Goal: Task Accomplishment & Management: Use online tool/utility

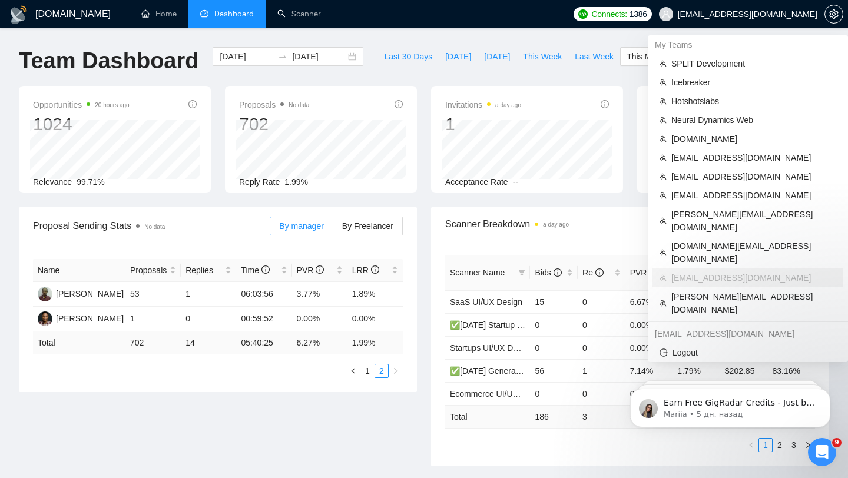
click at [770, 14] on span "[EMAIL_ADDRESS][DOMAIN_NAME]" at bounding box center [748, 14] width 140 height 0
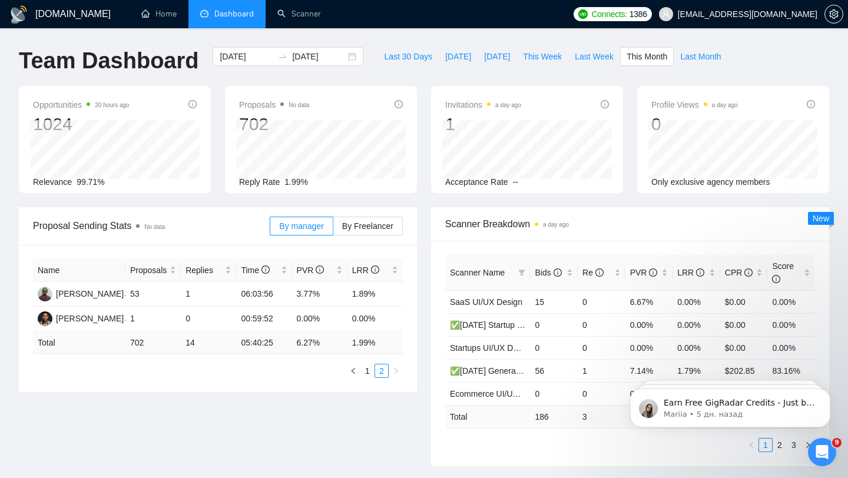
click at [767, 21] on span "[EMAIL_ADDRESS][DOMAIN_NAME]" at bounding box center [738, 14] width 173 height 38
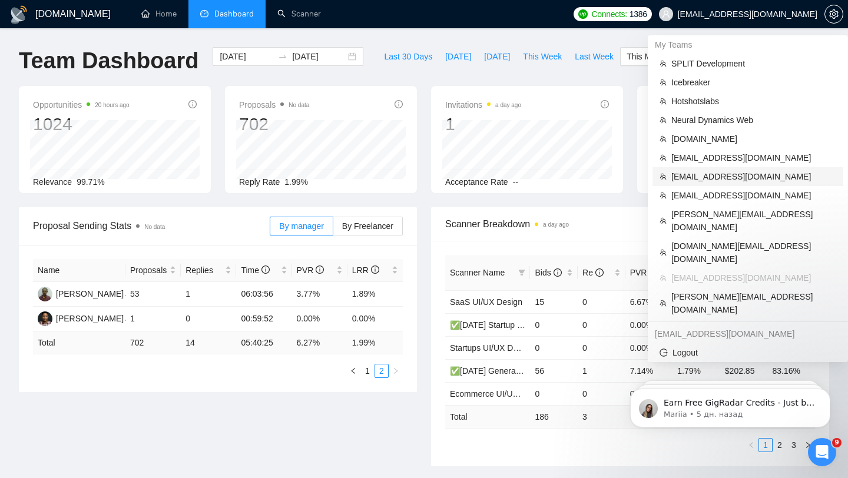
click at [711, 174] on span "[EMAIL_ADDRESS][DOMAIN_NAME]" at bounding box center [753, 176] width 165 height 13
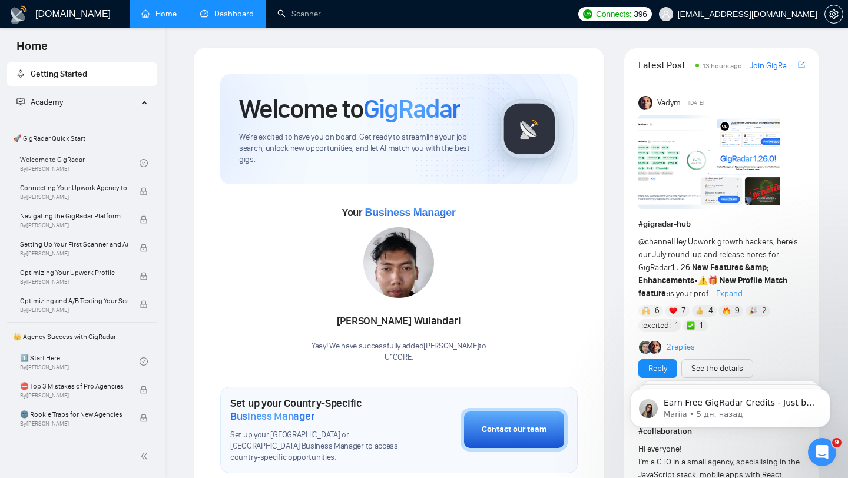
click at [250, 13] on link "Dashboard" at bounding box center [227, 14] width 54 height 10
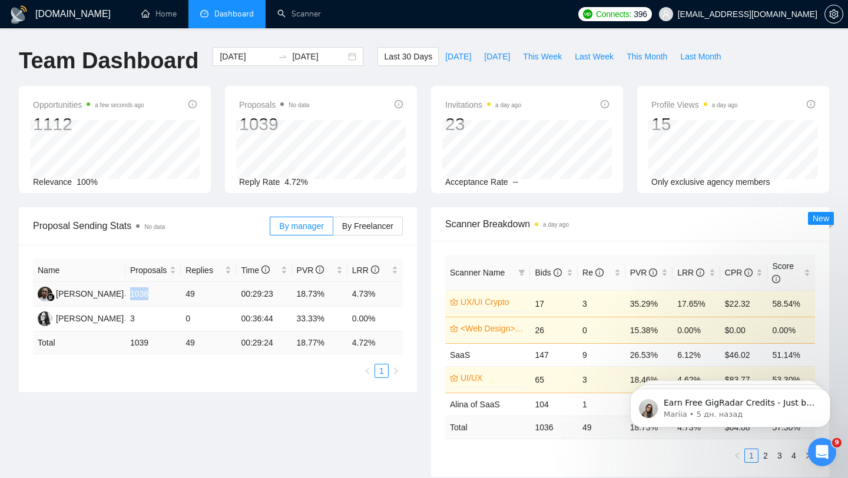
drag, startPoint x: 151, startPoint y: 293, endPoint x: 131, endPoint y: 292, distance: 20.1
click at [130, 291] on td "1036" at bounding box center [152, 294] width 55 height 25
click at [304, 11] on link "Scanner" at bounding box center [299, 14] width 44 height 10
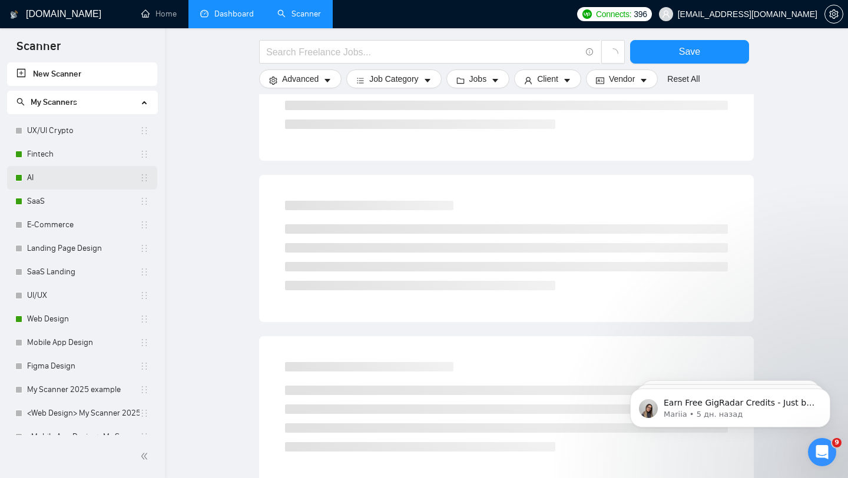
click at [79, 173] on link "AI" at bounding box center [83, 178] width 112 height 24
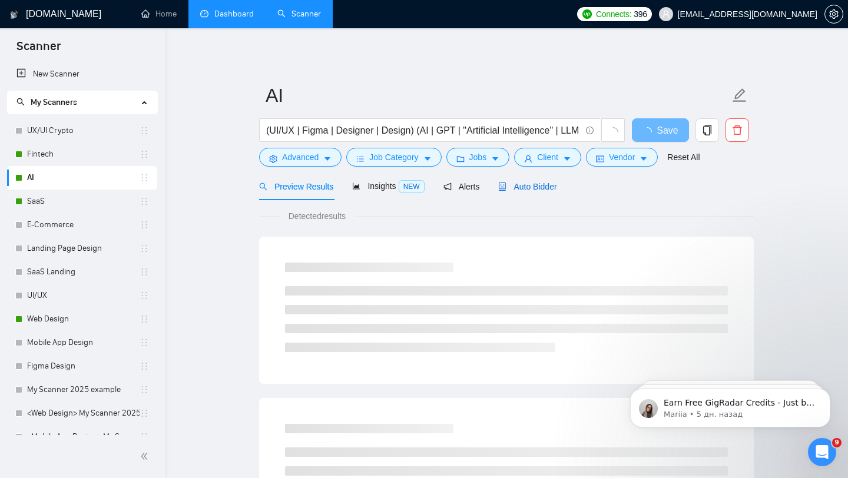
click at [544, 187] on span "Auto Bidder" at bounding box center [527, 186] width 58 height 9
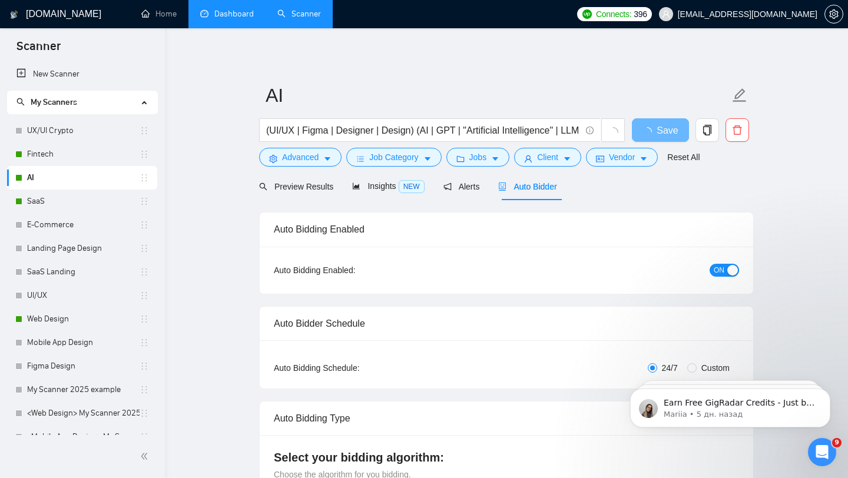
checkbox input "true"
click at [725, 266] on button "ON" at bounding box center [724, 270] width 29 height 13
click at [64, 203] on link "SaaS" at bounding box center [83, 202] width 112 height 24
click at [673, 132] on button "Save" at bounding box center [660, 130] width 57 height 24
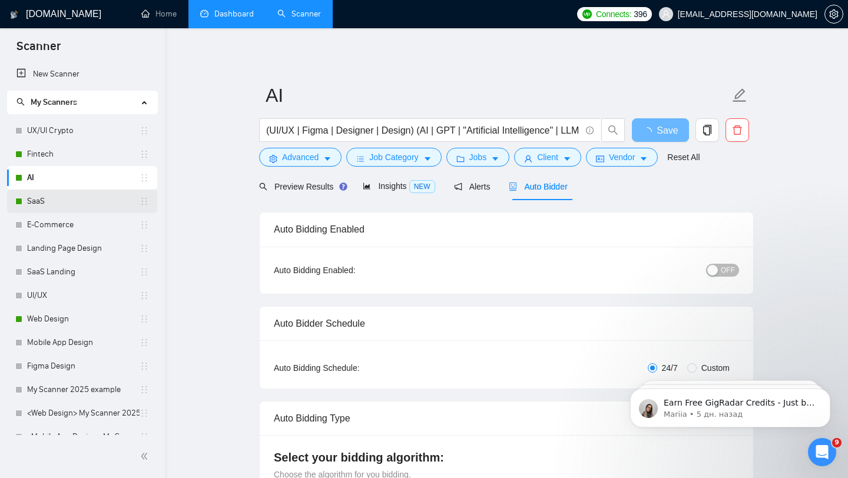
click at [59, 197] on link "SaaS" at bounding box center [83, 202] width 112 height 24
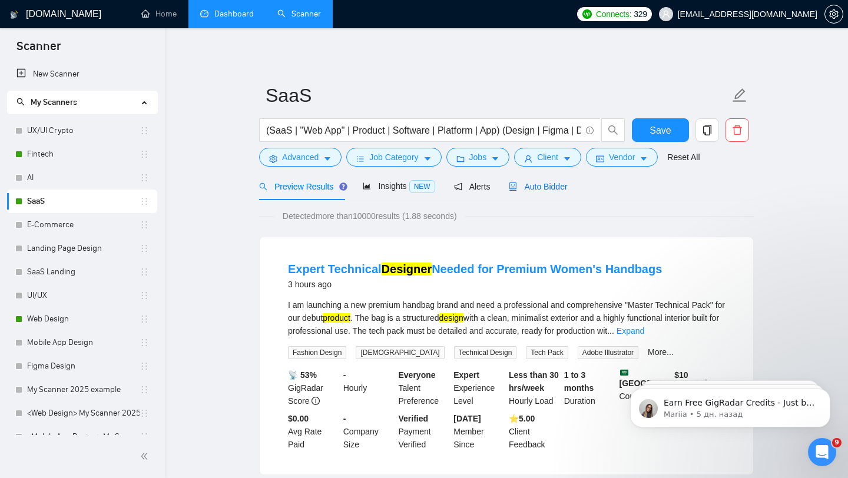
click at [544, 182] on span "Auto Bidder" at bounding box center [538, 186] width 58 height 9
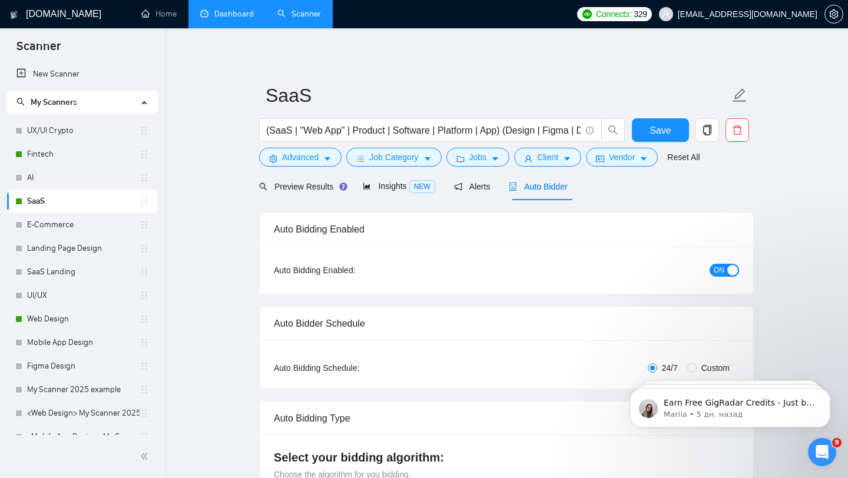
checkbox input "true"
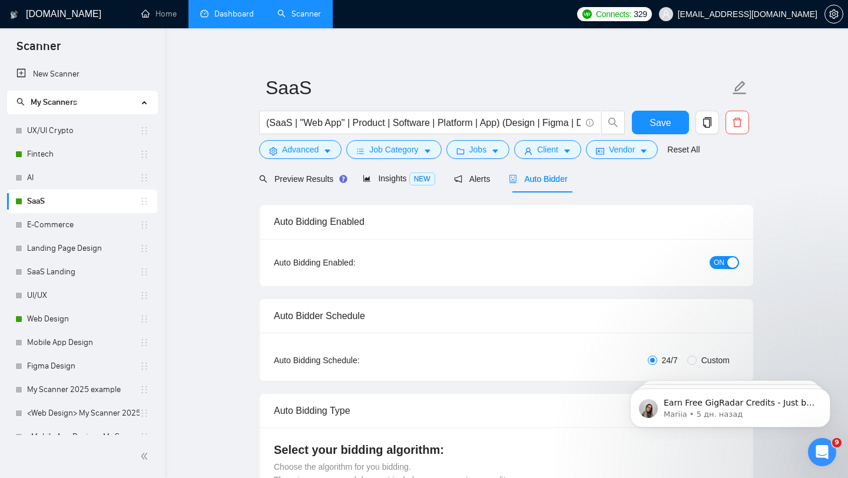
scroll to position [30, 0]
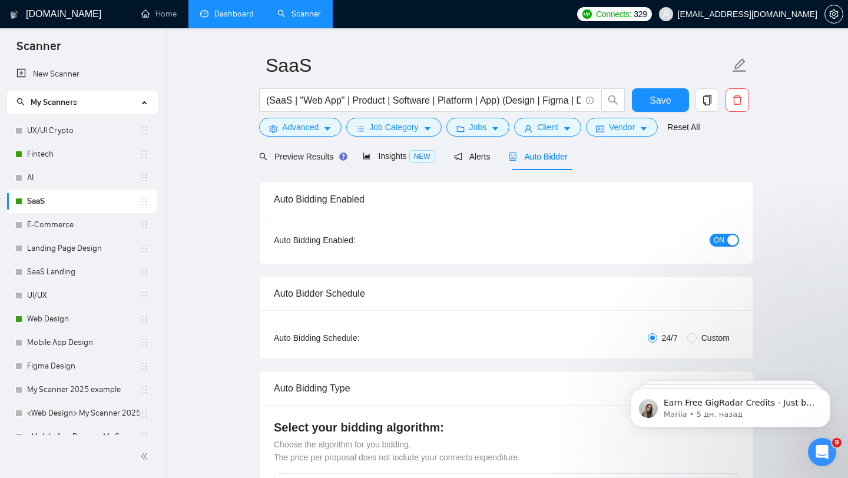
click at [723, 240] on span "ON" at bounding box center [719, 240] width 11 height 13
click at [658, 107] on span "Save" at bounding box center [660, 100] width 21 height 15
click at [87, 158] on link "Fintech" at bounding box center [83, 155] width 112 height 24
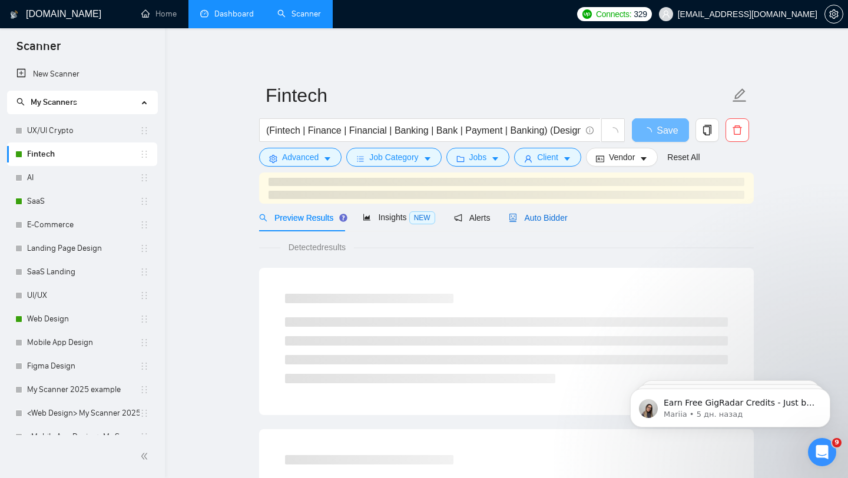
drag, startPoint x: 549, startPoint y: 214, endPoint x: 654, endPoint y: 213, distance: 105.4
click at [549, 214] on span "Auto Bidder" at bounding box center [538, 217] width 58 height 9
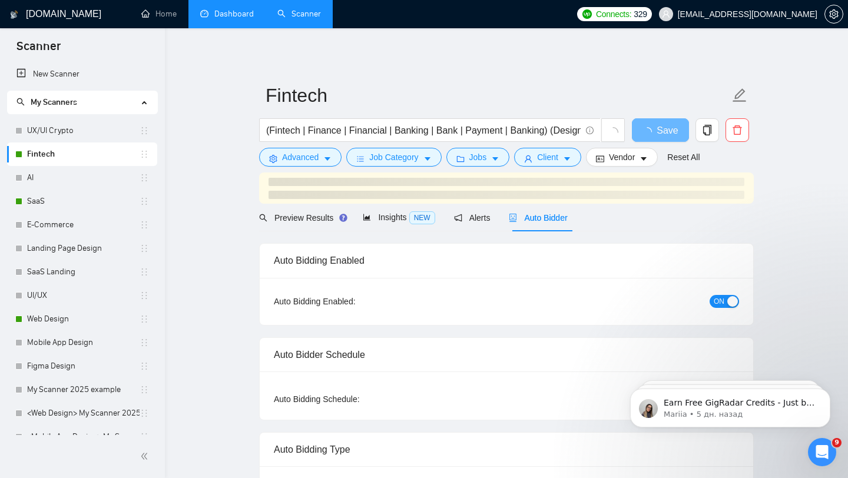
checkbox input "true"
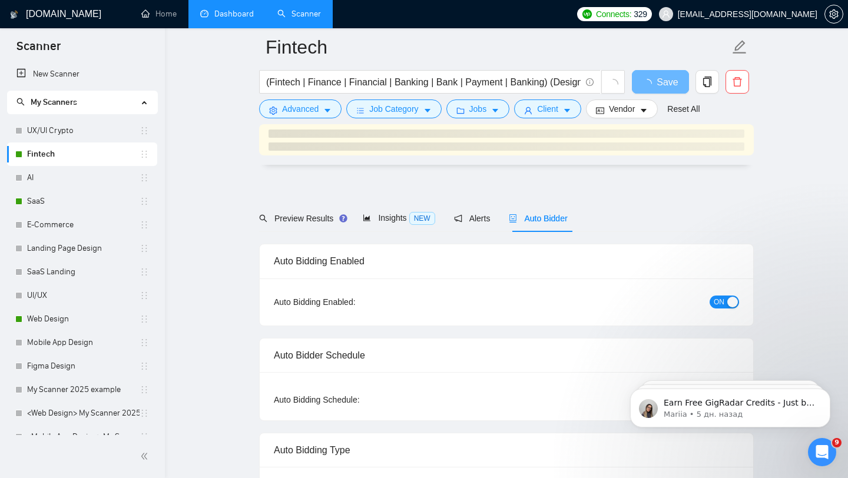
scroll to position [110, 0]
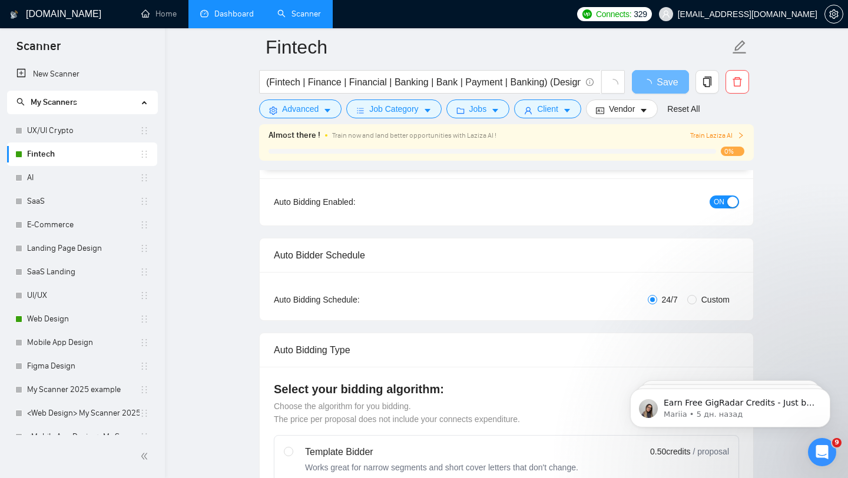
click at [726, 204] on button "ON" at bounding box center [724, 202] width 29 height 13
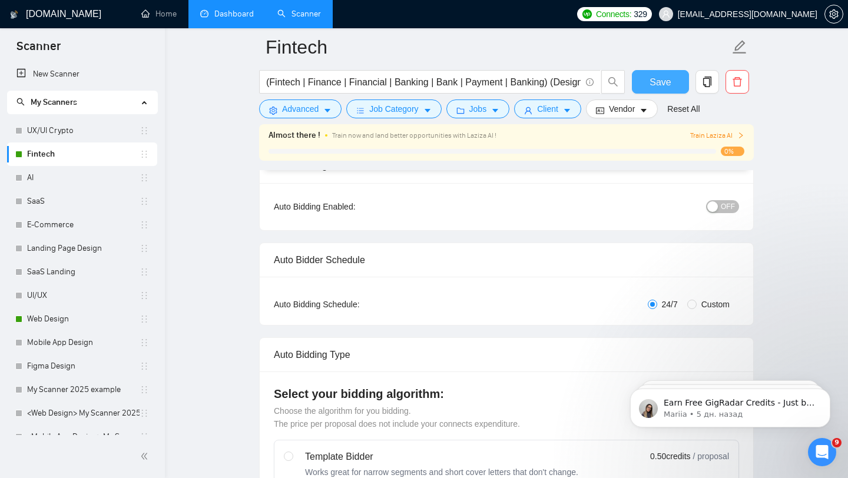
click at [660, 84] on span "Save" at bounding box center [660, 82] width 21 height 15
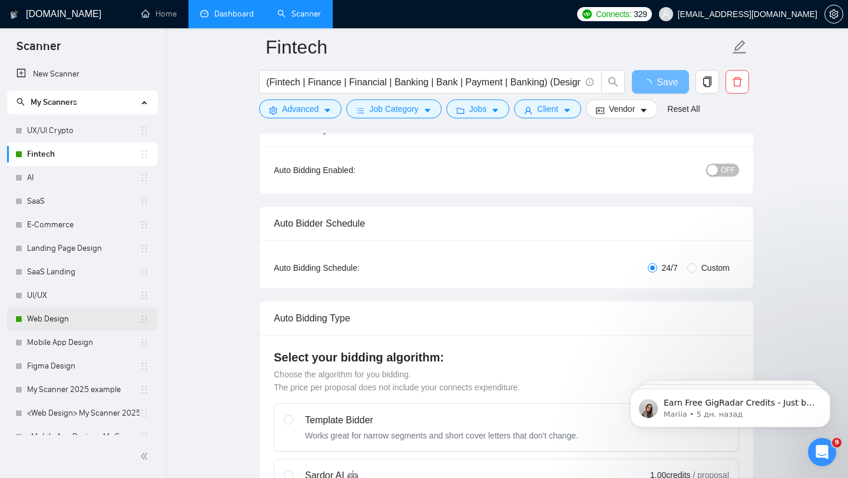
click at [89, 327] on link "Web Design" at bounding box center [83, 319] width 112 height 24
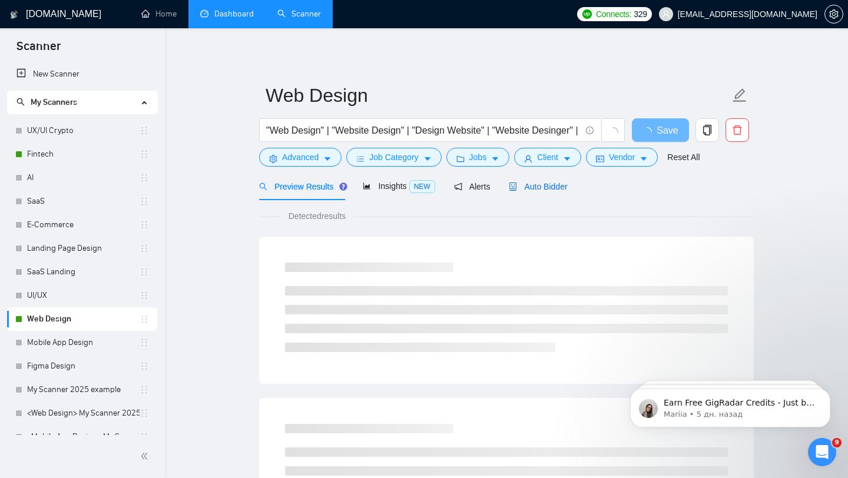
click at [552, 185] on span "Auto Bidder" at bounding box center [538, 186] width 58 height 9
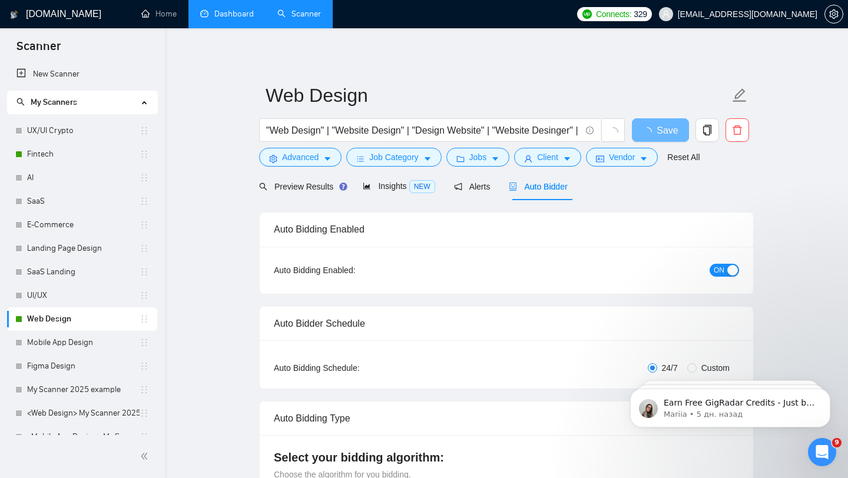
checkbox input "true"
click at [728, 275] on div "button" at bounding box center [732, 270] width 11 height 11
click at [727, 266] on button "ON" at bounding box center [724, 270] width 29 height 13
click at [657, 126] on span "Save" at bounding box center [660, 130] width 21 height 15
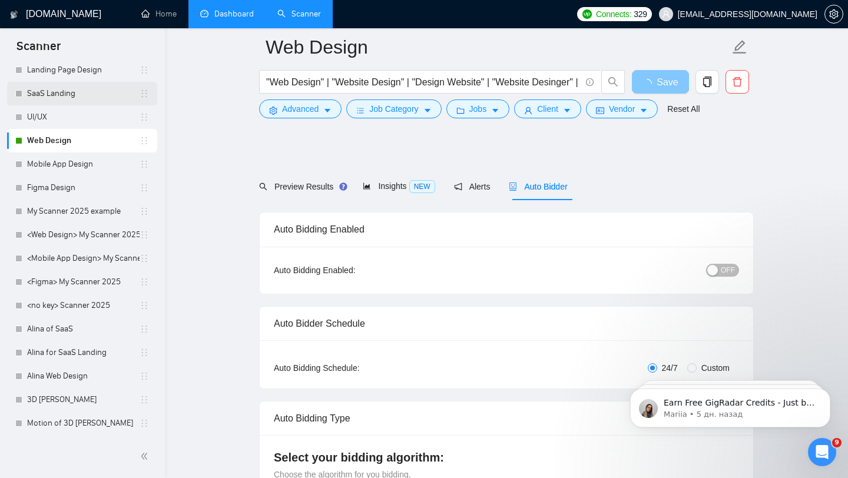
scroll to position [1974, 0]
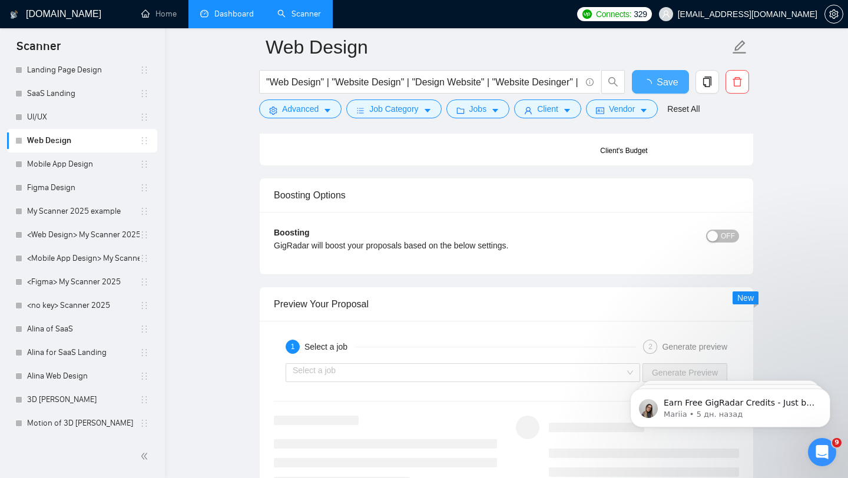
checkbox input "true"
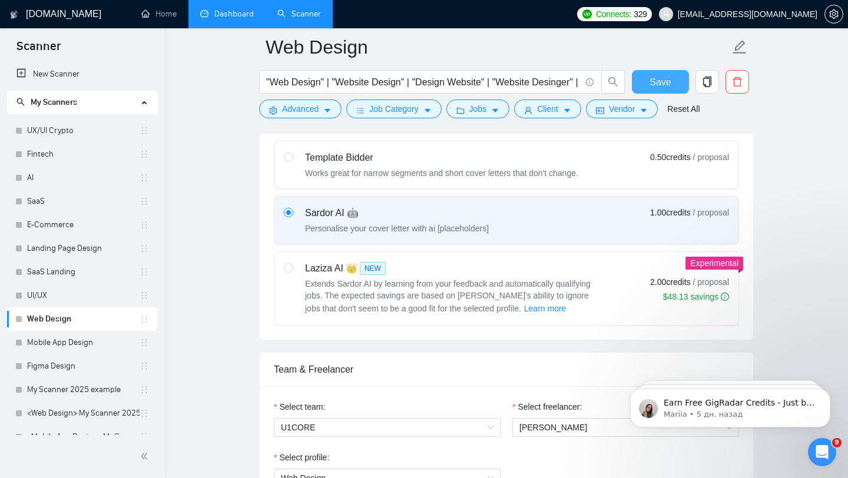
scroll to position [0, 0]
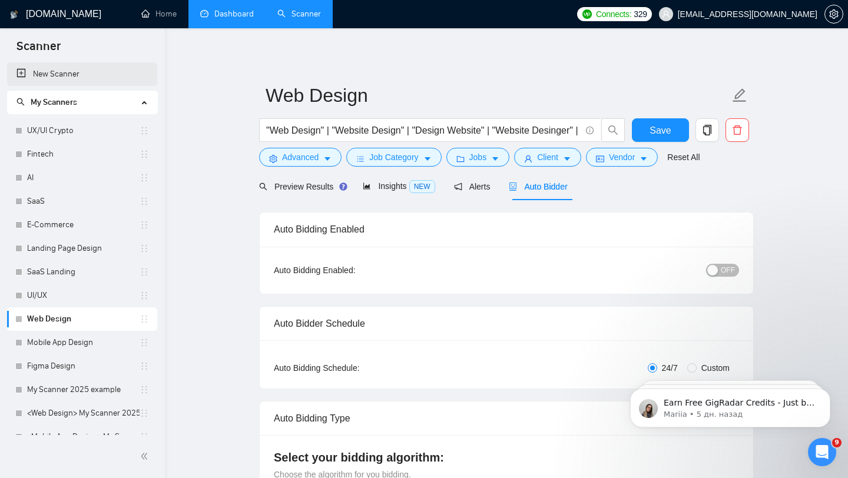
click at [92, 78] on link "New Scanner" at bounding box center [81, 74] width 131 height 24
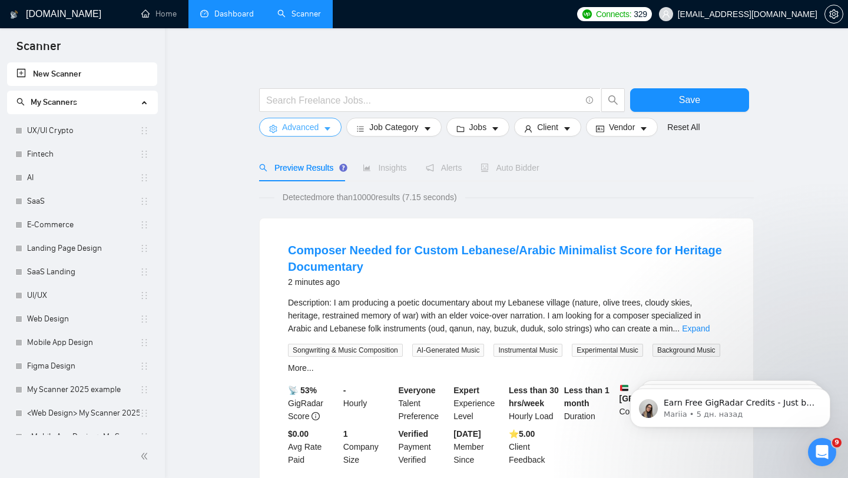
click at [311, 129] on span "Advanced" at bounding box center [300, 127] width 37 height 13
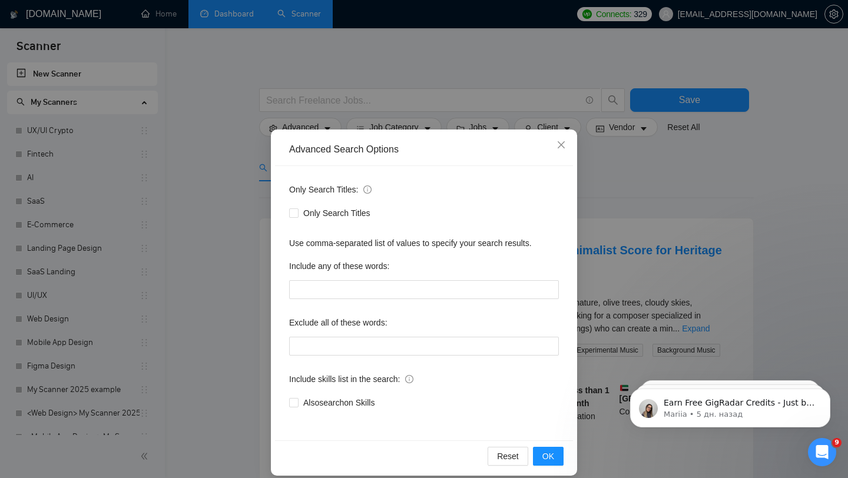
click at [260, 348] on div "Advanced Search Options Only Search Titles: Only Search Titles Use comma-separa…" at bounding box center [424, 239] width 848 height 478
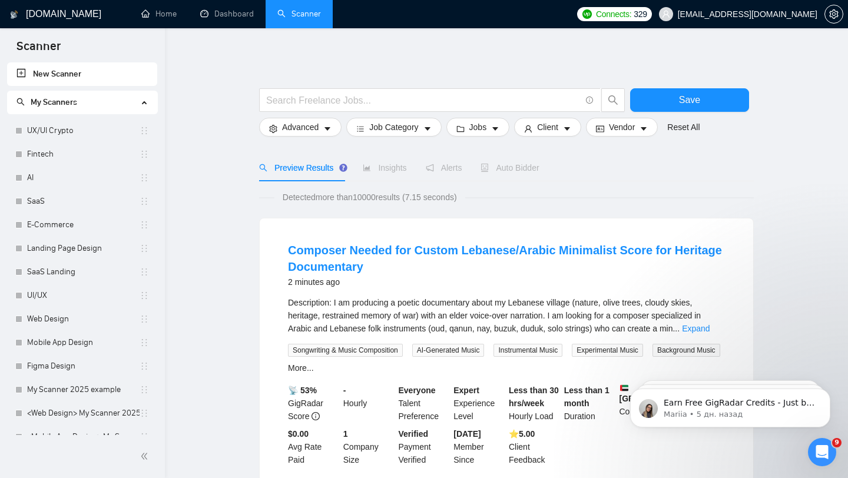
click at [82, 74] on link "New Scanner" at bounding box center [81, 74] width 131 height 24
click at [848, 3] on div "Connects: 329 [EMAIL_ADDRESS][DOMAIN_NAME]" at bounding box center [709, 14] width 277 height 28
click at [839, 14] on span "setting" at bounding box center [834, 13] width 18 height 9
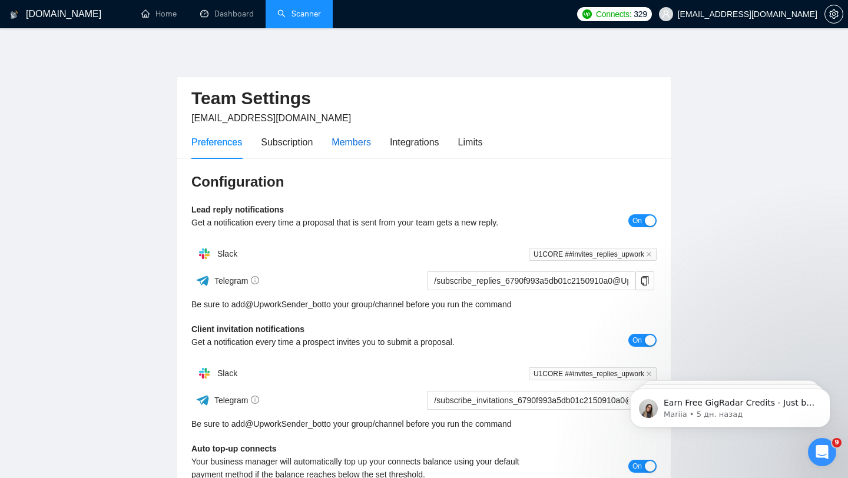
click at [356, 142] on div "Members" at bounding box center [351, 142] width 39 height 15
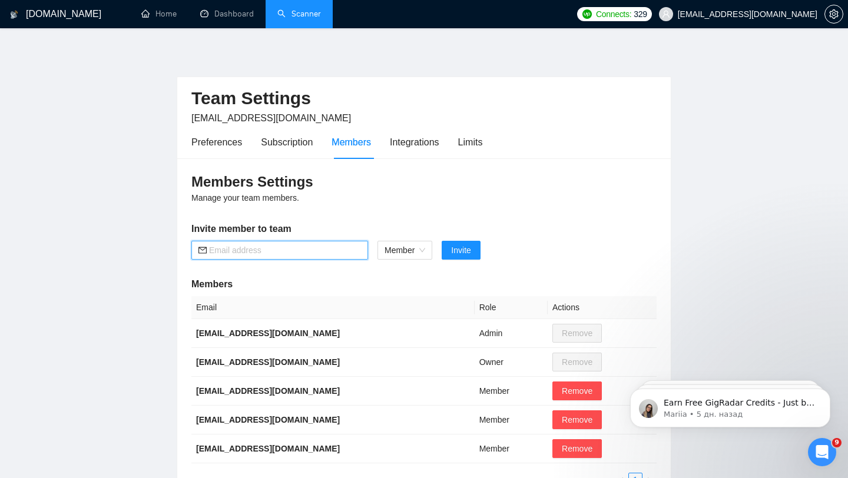
click at [308, 251] on input "text" at bounding box center [285, 250] width 152 height 13
paste input "[EMAIL_ADDRESS][DOMAIN_NAME]"
type input "[EMAIL_ADDRESS][DOMAIN_NAME]"
click at [457, 248] on span "Invite" at bounding box center [460, 250] width 19 height 13
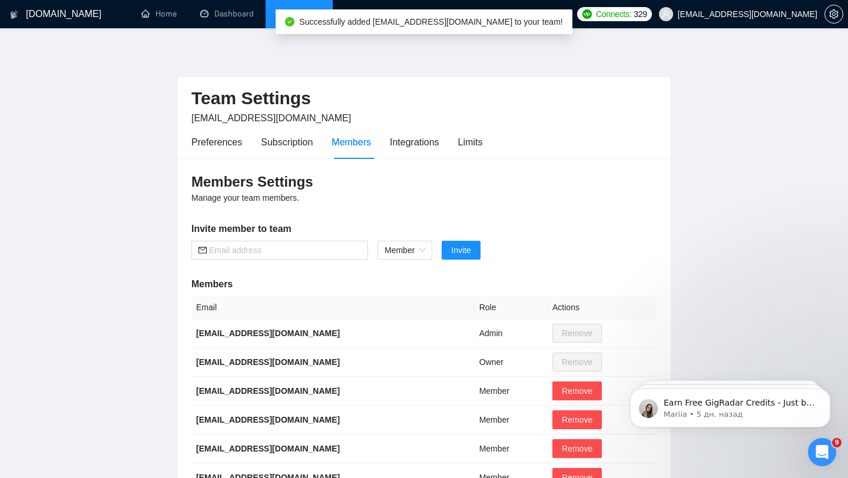
click at [286, 17] on link "Scanner" at bounding box center [299, 14] width 44 height 10
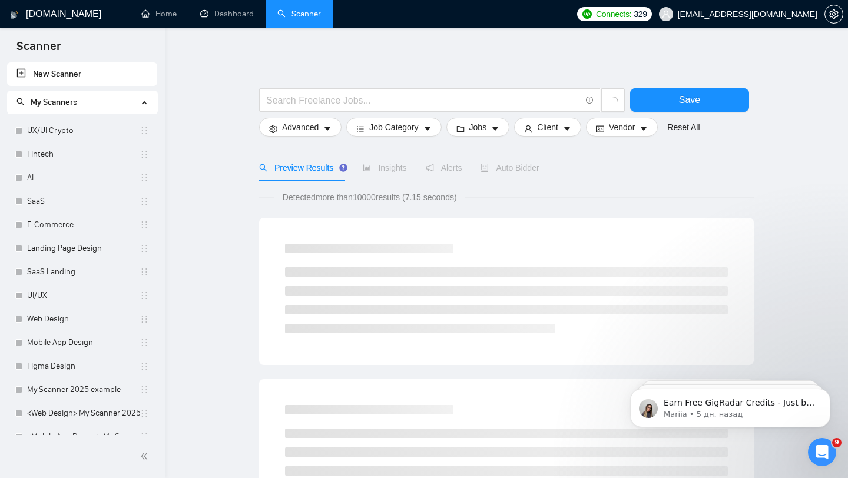
click at [114, 77] on link "New Scanner" at bounding box center [81, 74] width 131 height 24
click at [342, 94] on input "text" at bounding box center [423, 100] width 315 height 15
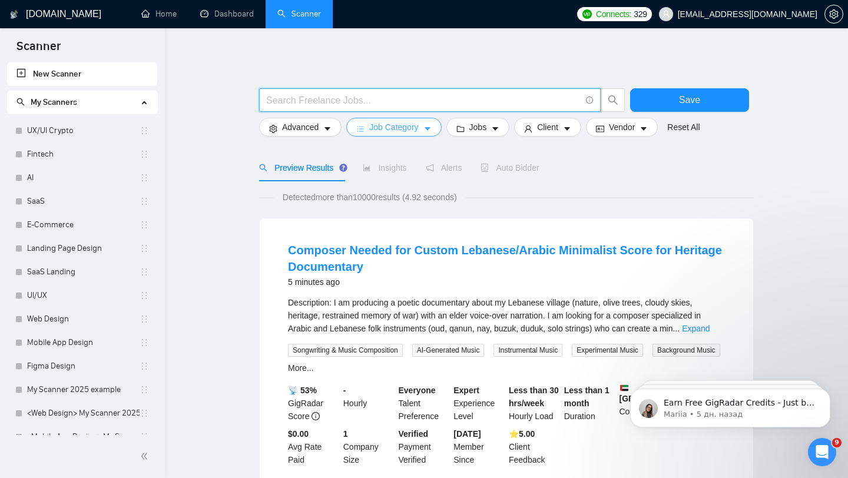
click at [400, 102] on input "text" at bounding box center [423, 100] width 315 height 15
paste input "((UI/UX | UX | UI | UX/UI | Figma | Website | "Web App" | Platform | Applicatio…"
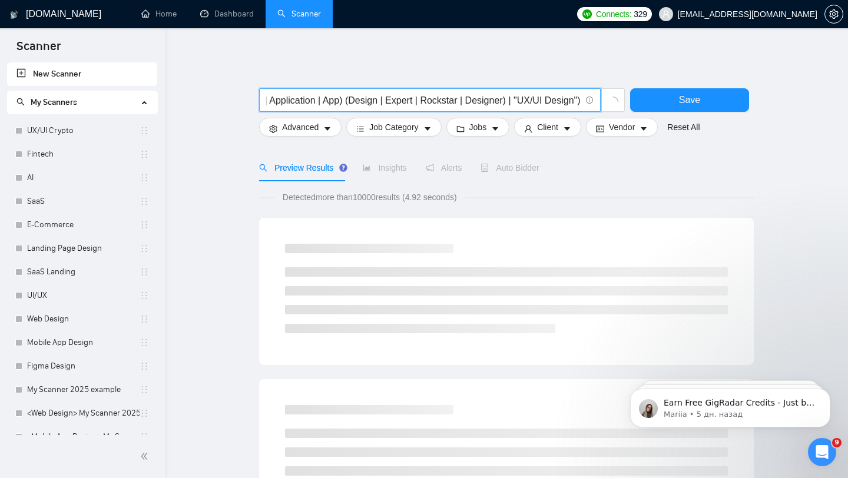
type input "((UI/UX | UX | UI | UX/UI | Figma | Website | "Web App" | Platform | Applicatio…"
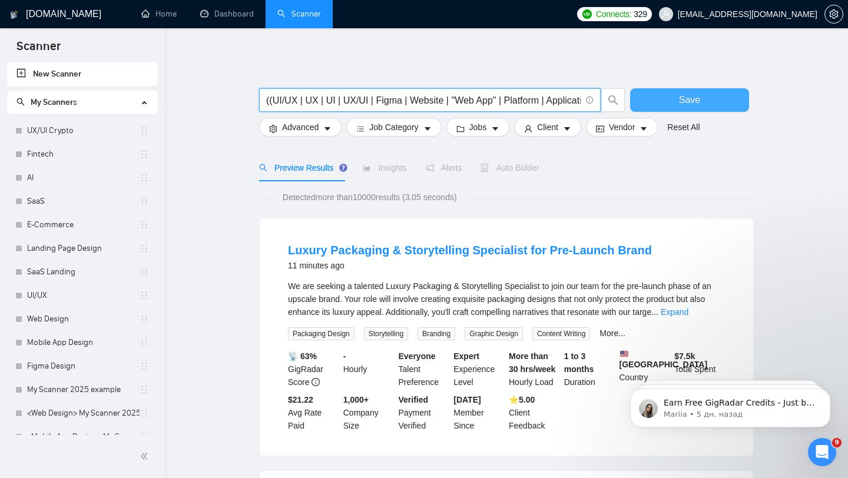
click at [692, 104] on span "Save" at bounding box center [689, 99] width 21 height 15
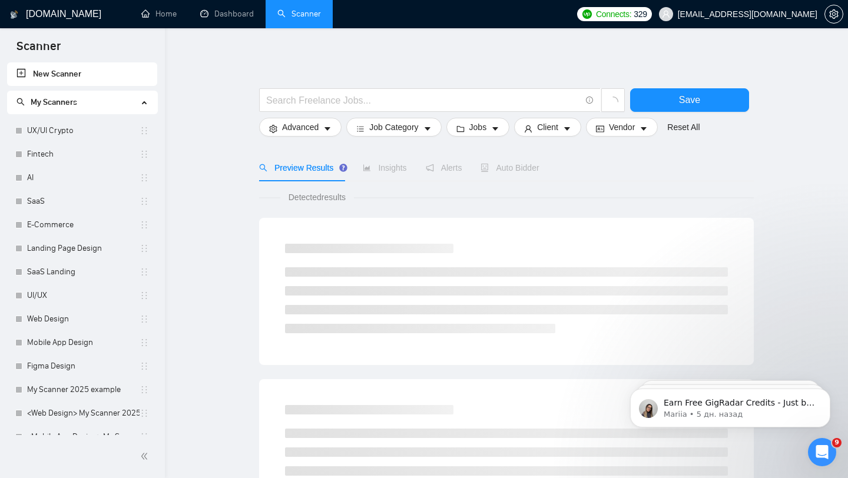
click at [92, 76] on link "New Scanner" at bounding box center [81, 74] width 131 height 24
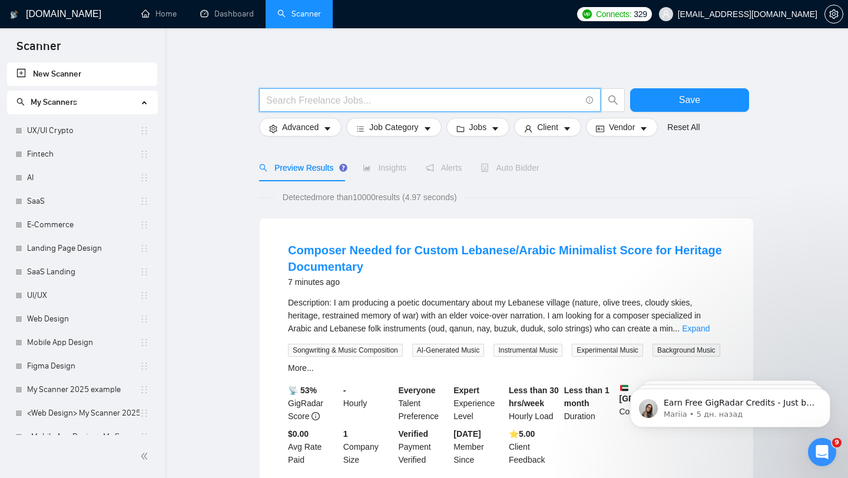
click at [365, 101] on input "text" at bounding box center [423, 100] width 315 height 15
paste input "((UI/UX | UX | UI | UX/UI | Figma | Website | "Web App" | Platform | Applicatio…"
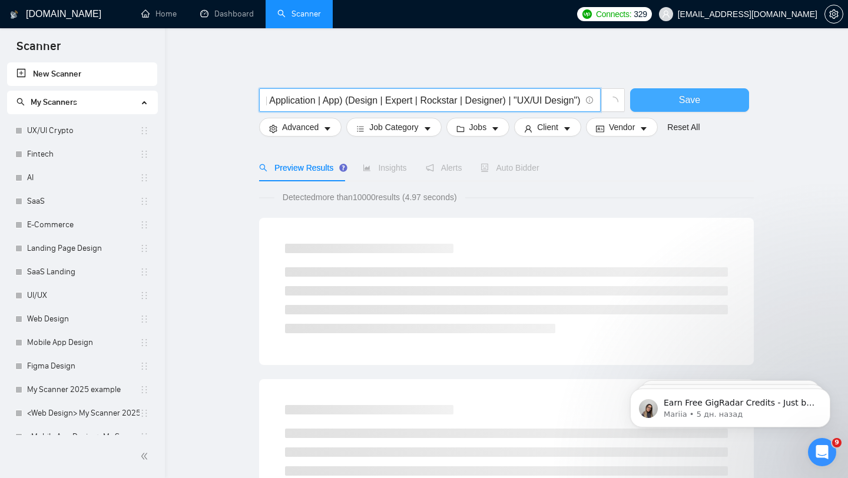
type input "((UI/UX | UX | UI | UX/UI | Figma | Website | "Web App" | Platform | Applicatio…"
click at [700, 100] on button "Save" at bounding box center [689, 100] width 119 height 24
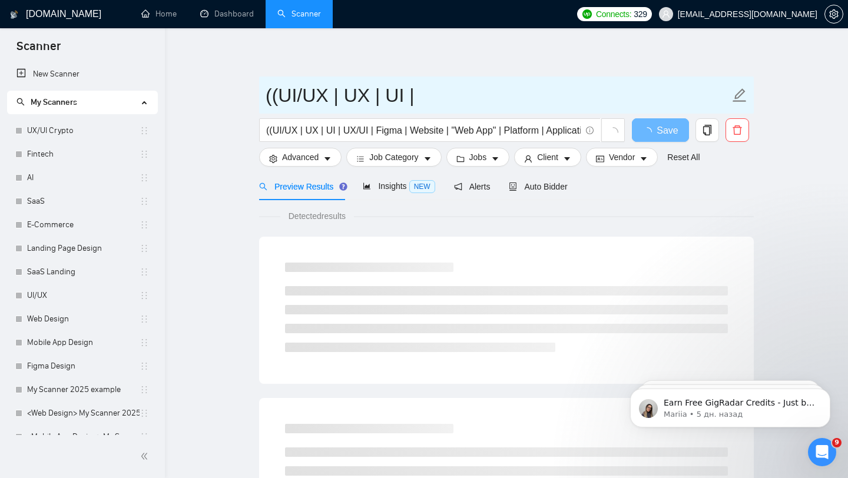
drag, startPoint x: 419, startPoint y: 98, endPoint x: 204, endPoint y: 82, distance: 215.0
type input "П"
type input "Т"
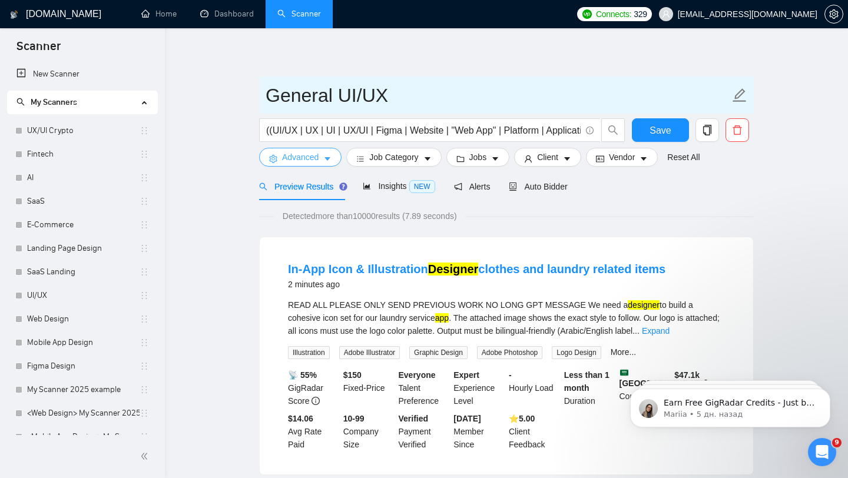
type input "General UI/UX"
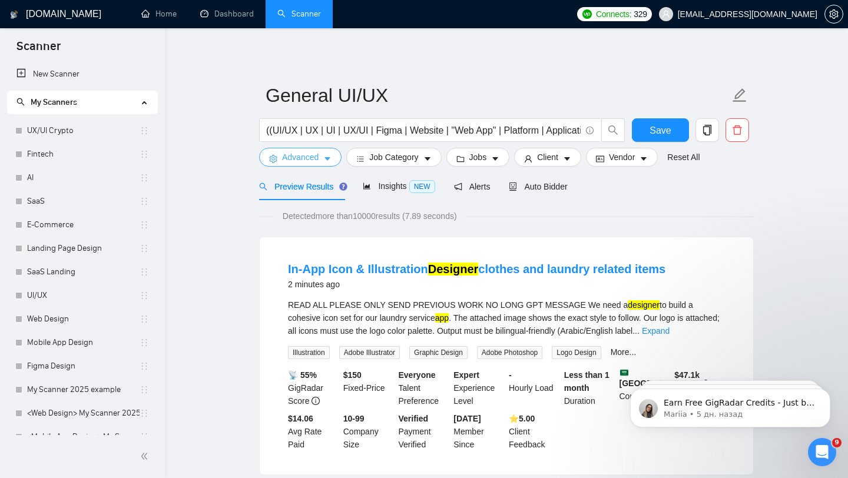
click at [319, 163] on span "Advanced" at bounding box center [300, 157] width 37 height 13
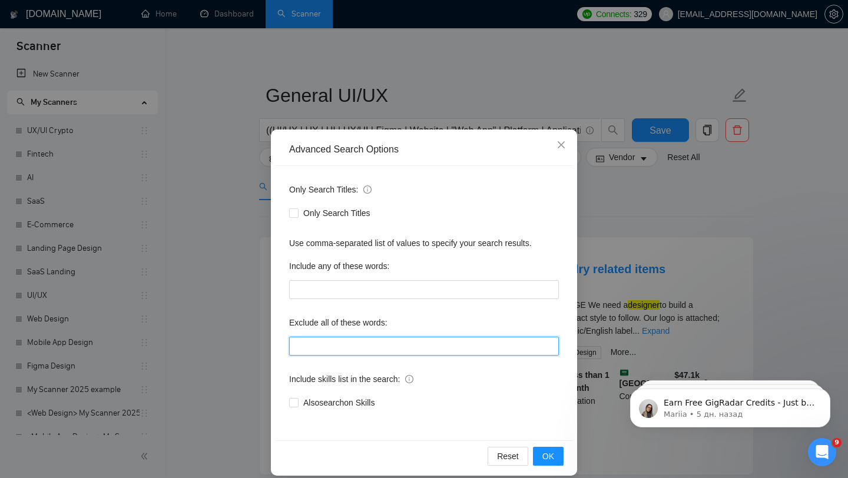
click at [330, 340] on input "text" at bounding box center [424, 346] width 270 height 19
paste input "CMS, (research*), (consult*), (Test*), (develop*) , "shopify expert", Template,…"
type input "CMS, (research*), (consult*), (Test*), (develop*) , "shopify expert", Template,…"
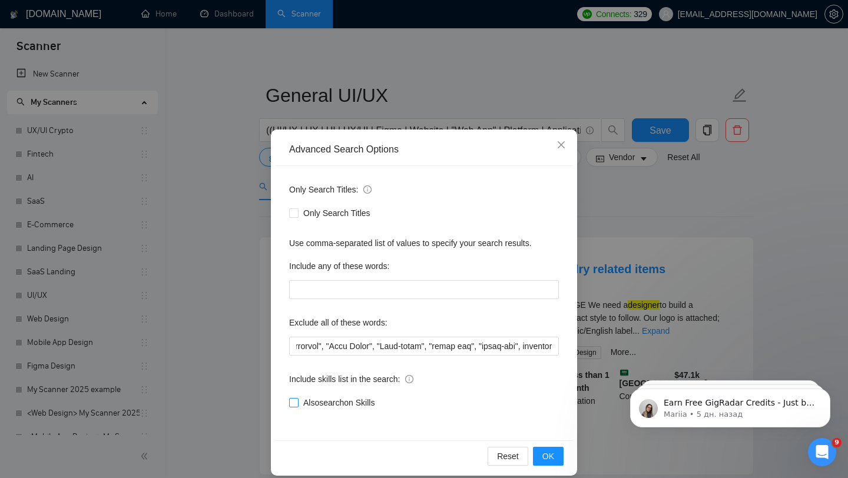
click at [297, 402] on span at bounding box center [293, 402] width 9 height 9
click at [297, 402] on input "Also search on Skills" at bounding box center [293, 402] width 8 height 8
checkbox input "true"
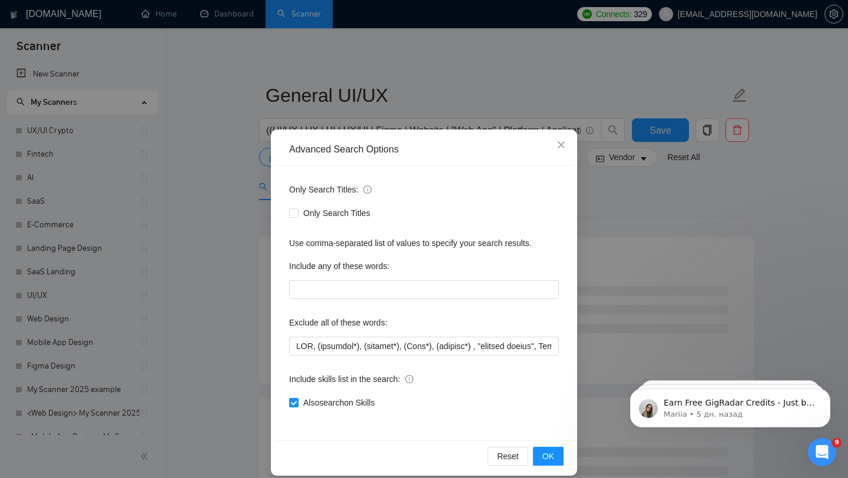
scroll to position [12, 0]
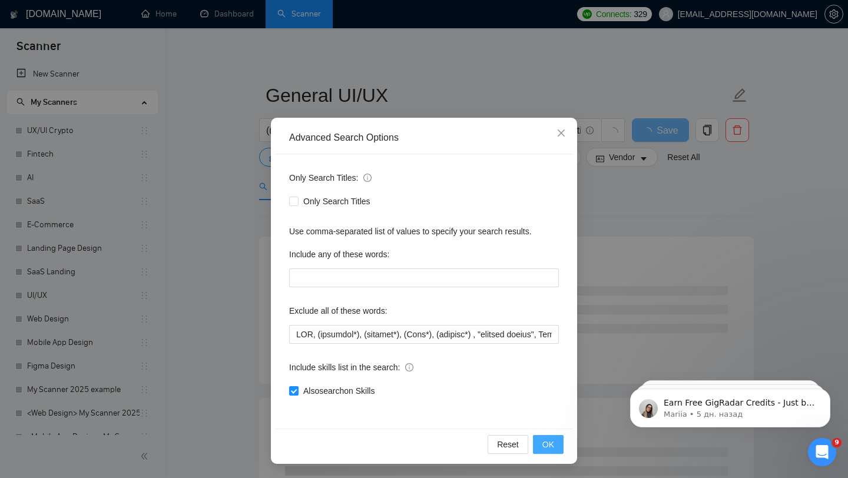
click at [552, 439] on span "OK" at bounding box center [548, 444] width 12 height 13
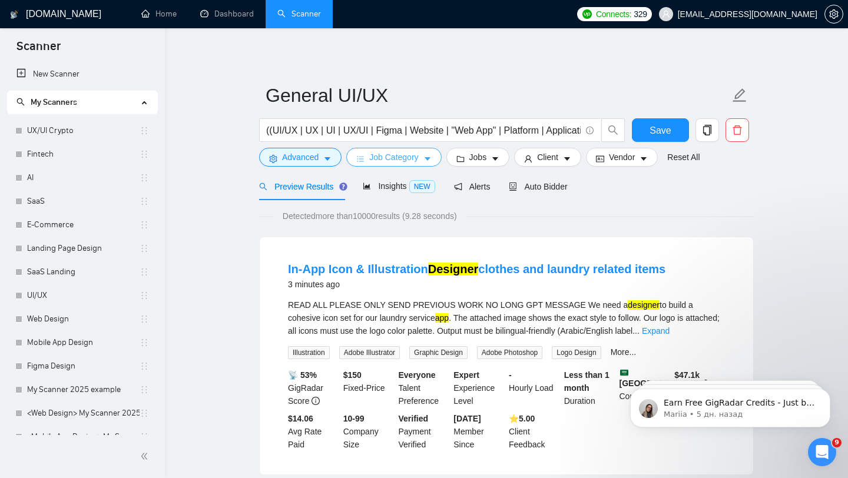
click at [411, 160] on span "Job Category" at bounding box center [393, 157] width 49 height 13
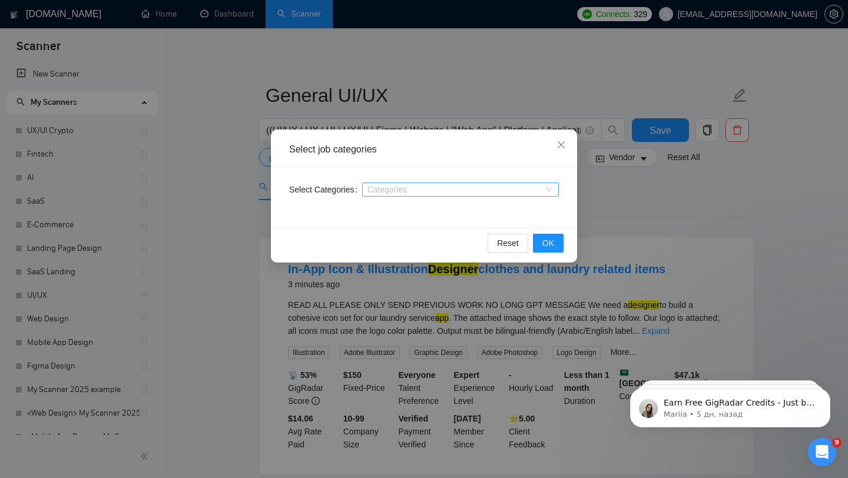
click at [409, 193] on div at bounding box center [454, 189] width 179 height 9
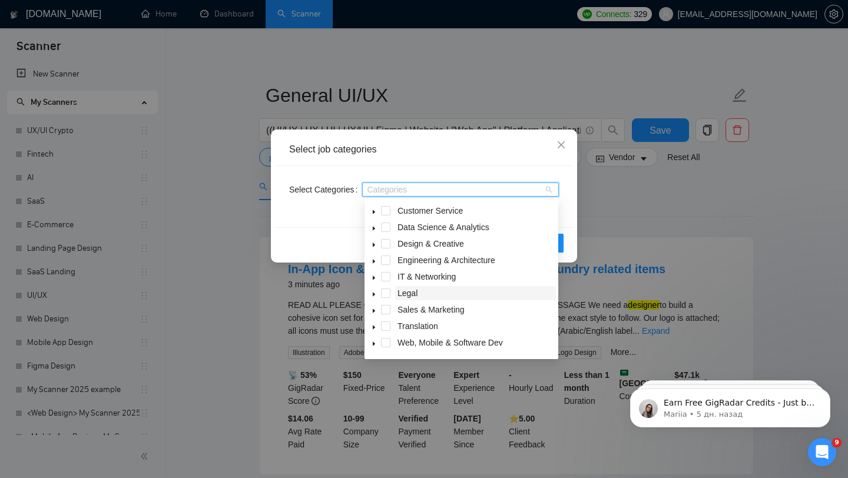
scroll to position [47, 0]
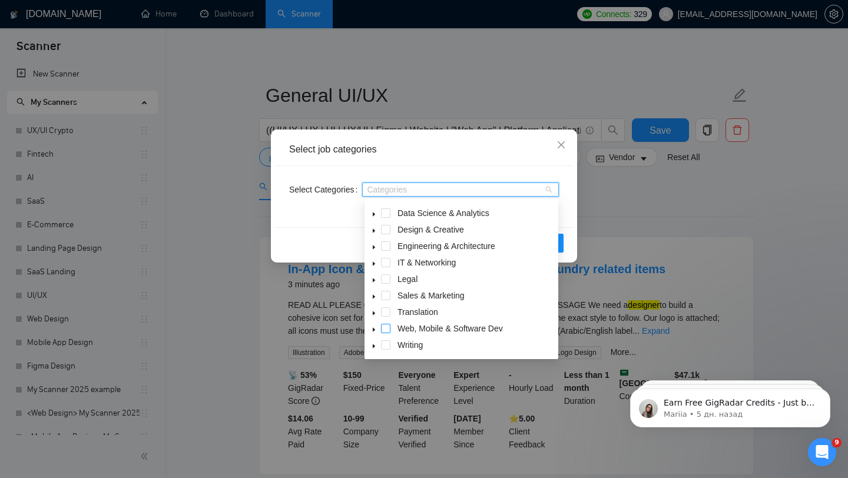
click at [383, 327] on span at bounding box center [385, 328] width 9 height 9
click at [322, 228] on div "Reset OK" at bounding box center [424, 242] width 298 height 31
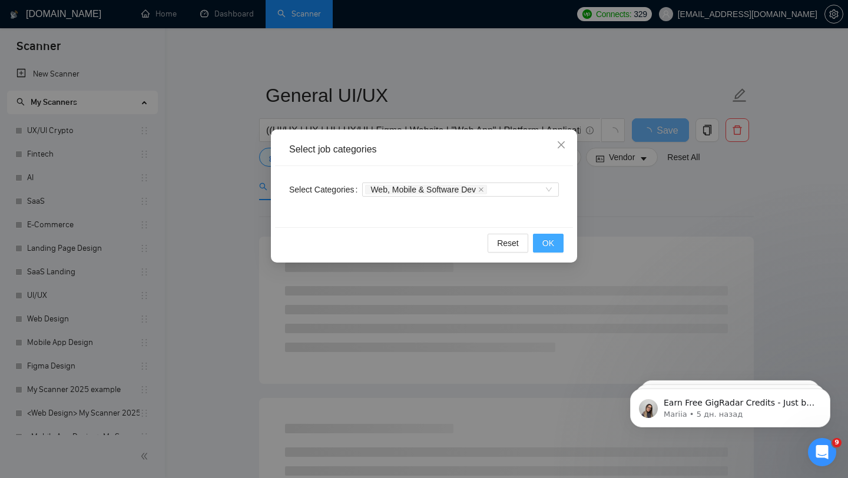
click at [548, 246] on span "OK" at bounding box center [548, 243] width 12 height 13
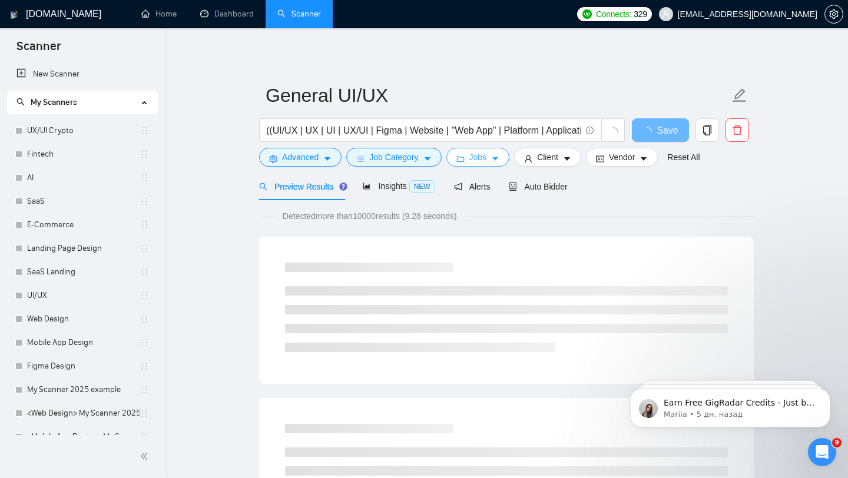
click at [487, 163] on span "Jobs" at bounding box center [478, 157] width 18 height 13
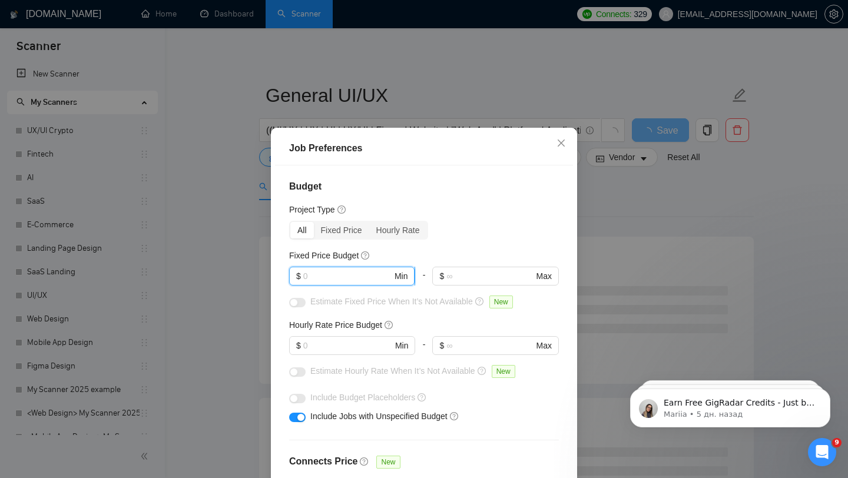
click at [337, 281] on input "text" at bounding box center [347, 276] width 89 height 13
type input "5"
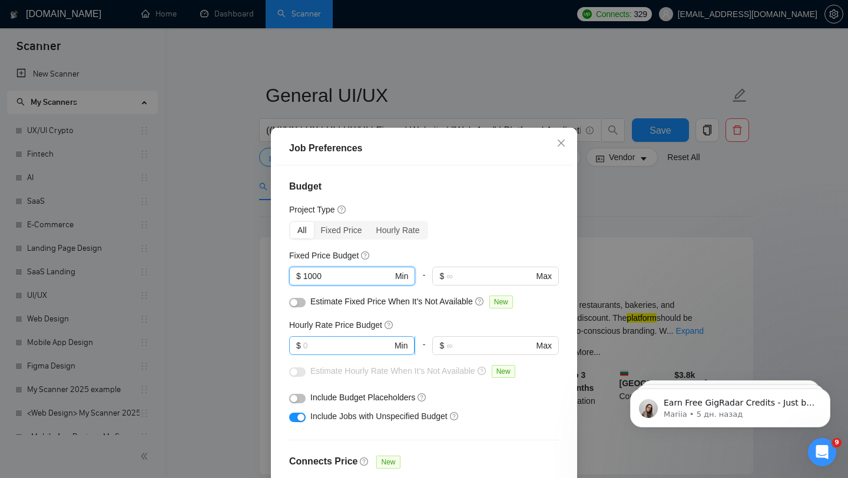
type input "1000"
click at [308, 347] on input "text" at bounding box center [347, 345] width 89 height 13
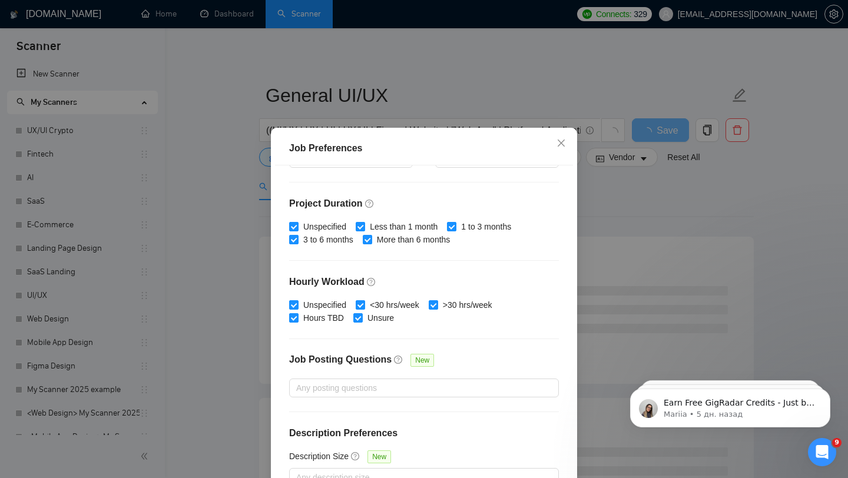
scroll to position [74, 0]
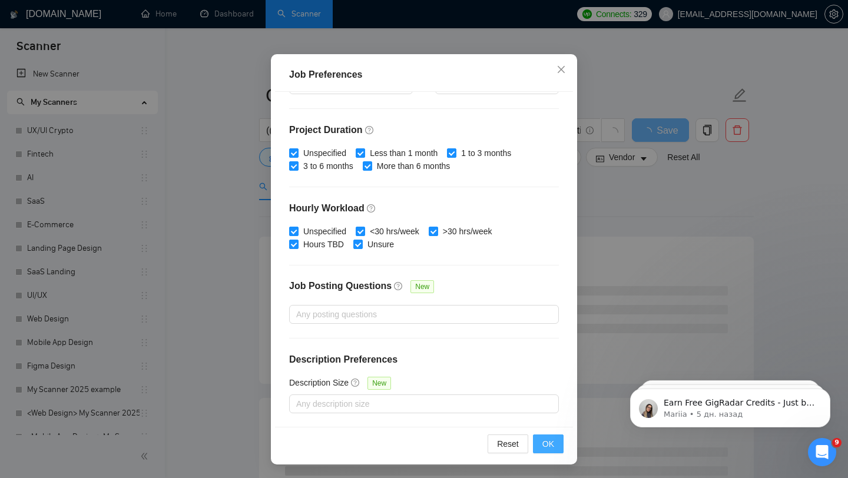
type input "40"
click at [544, 439] on span "OK" at bounding box center [548, 444] width 12 height 13
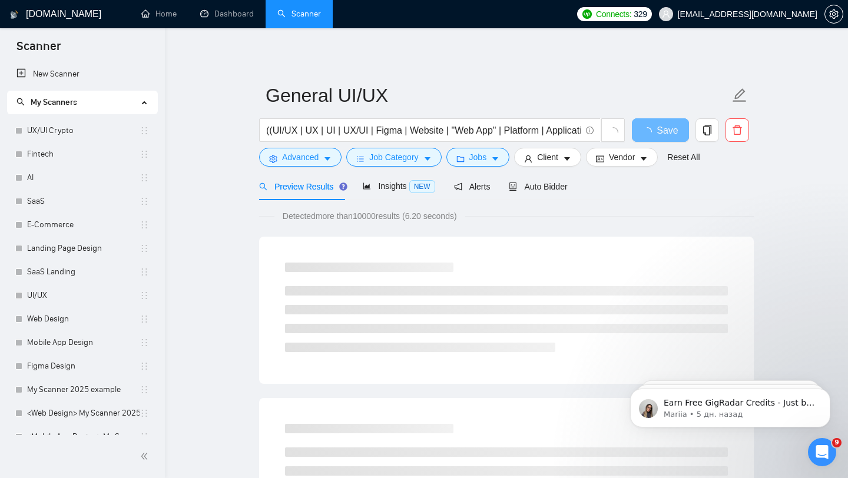
scroll to position [16, 0]
click at [558, 161] on span "Client" at bounding box center [547, 157] width 21 height 13
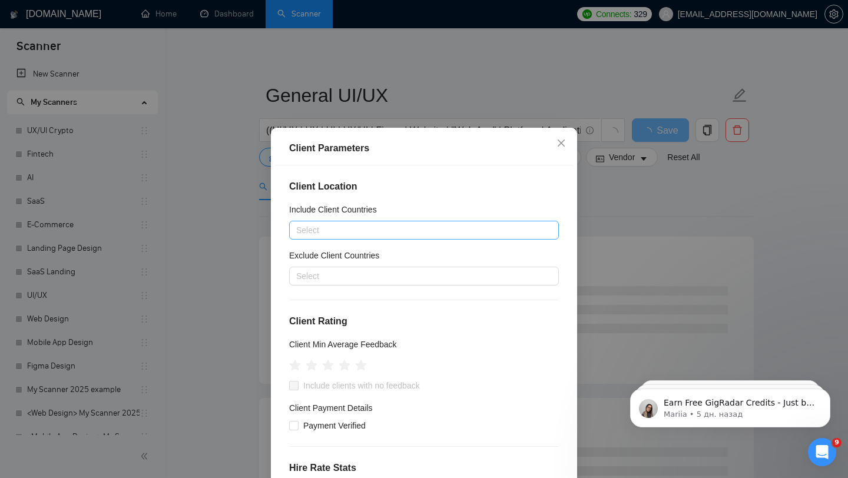
click at [333, 229] on div at bounding box center [418, 230] width 252 height 14
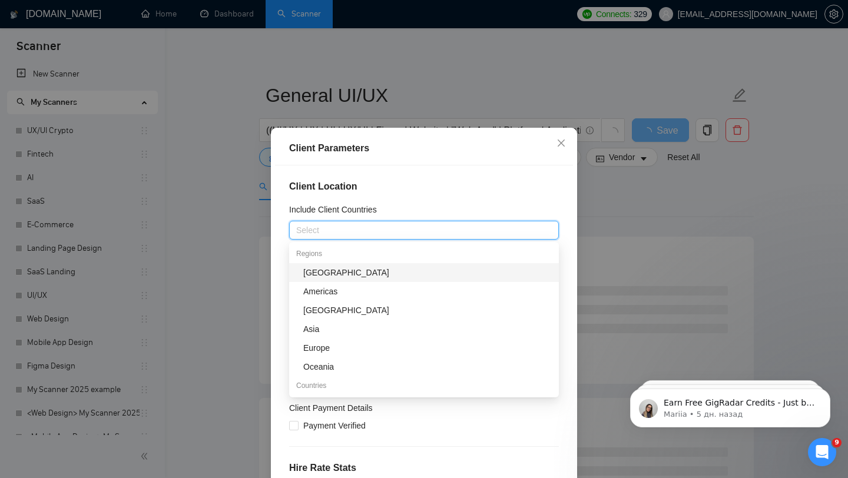
click at [344, 200] on div "Client Location Include Client Countries Select Exclude Client Countries Select…" at bounding box center [424, 333] width 298 height 335
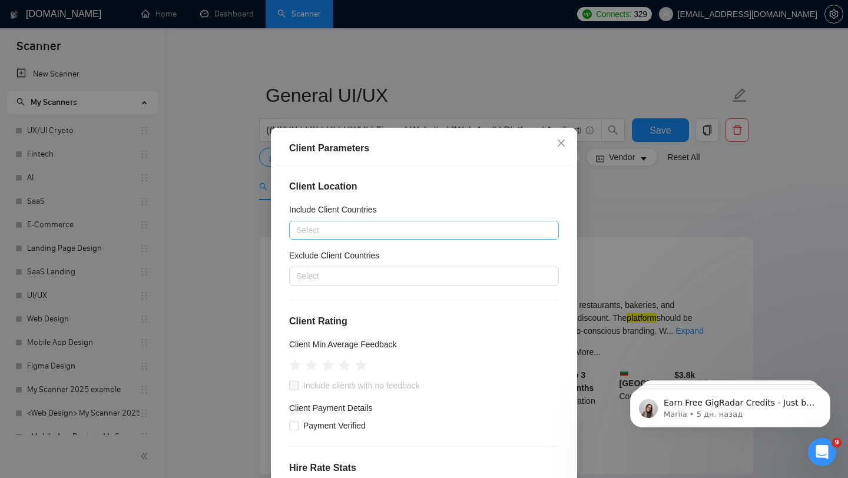
click at [320, 231] on div at bounding box center [418, 230] width 252 height 14
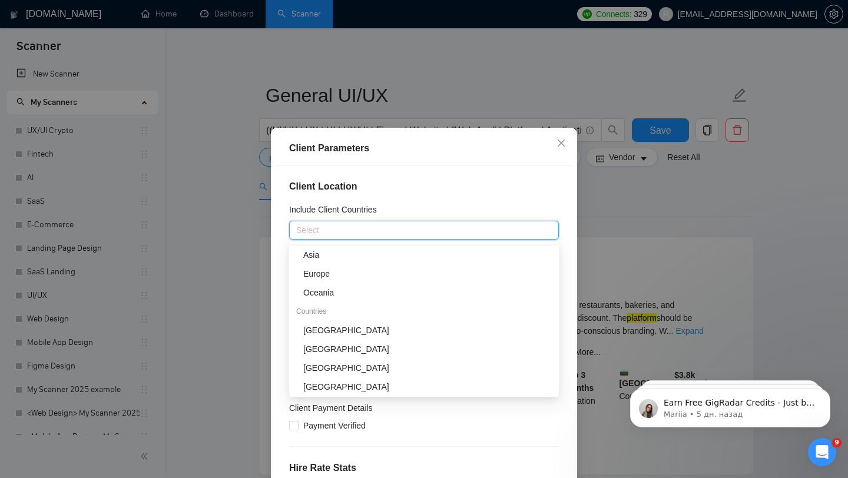
scroll to position [74, 0]
click at [369, 334] on div "[GEOGRAPHIC_DATA]" at bounding box center [427, 330] width 249 height 13
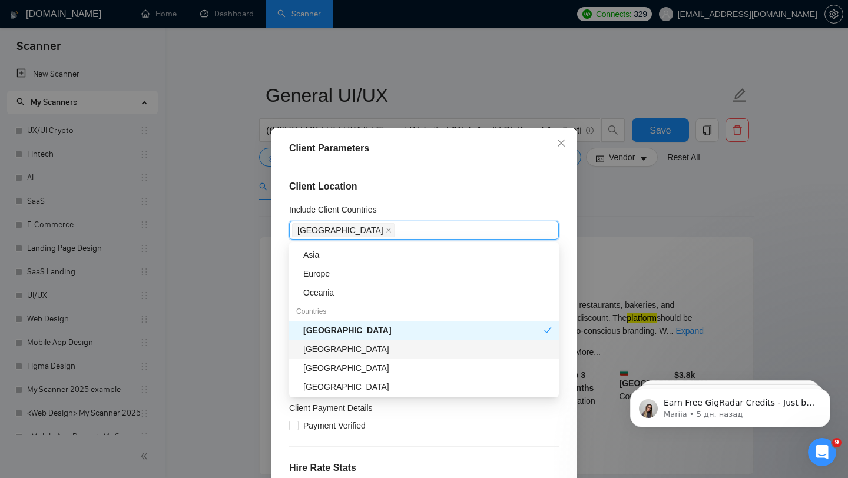
click at [369, 350] on div "United Kingdom" at bounding box center [427, 349] width 249 height 13
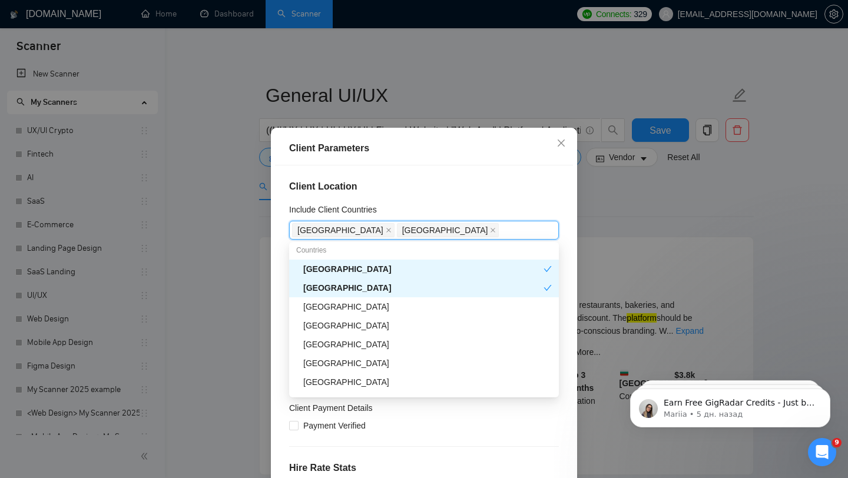
scroll to position [136, 0]
click at [319, 322] on div "Canada" at bounding box center [427, 325] width 249 height 13
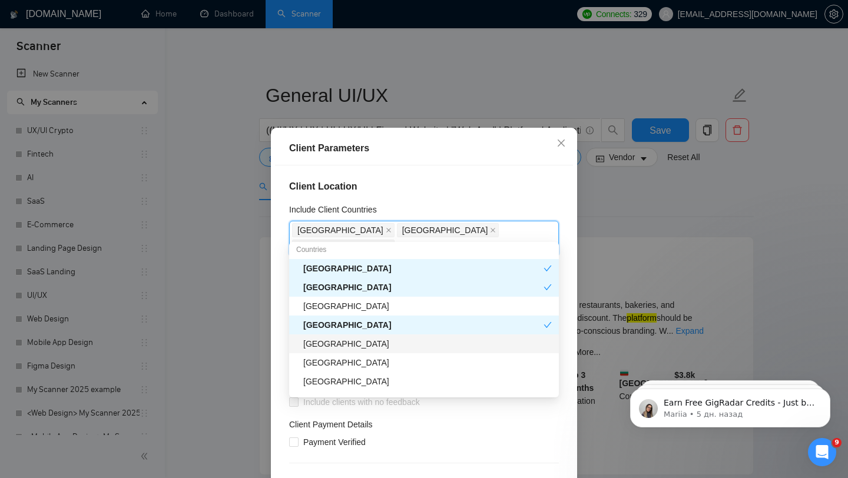
scroll to position [174, 0]
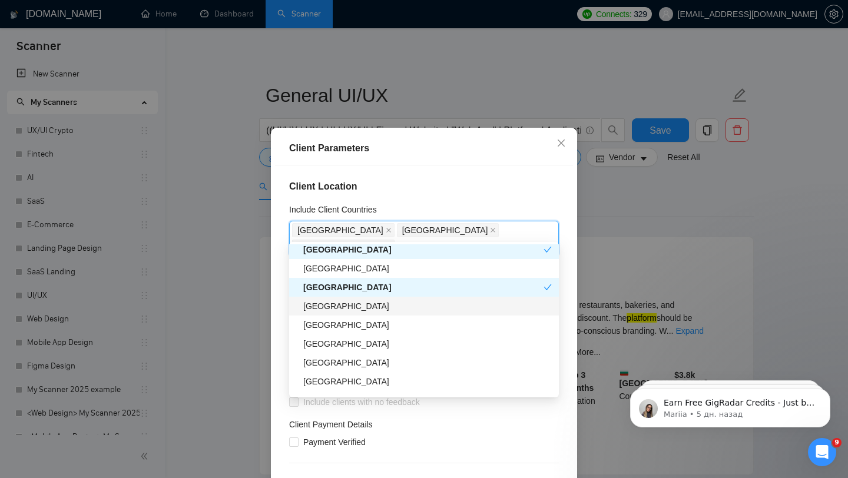
click at [335, 310] on div "[GEOGRAPHIC_DATA]" at bounding box center [427, 306] width 249 height 13
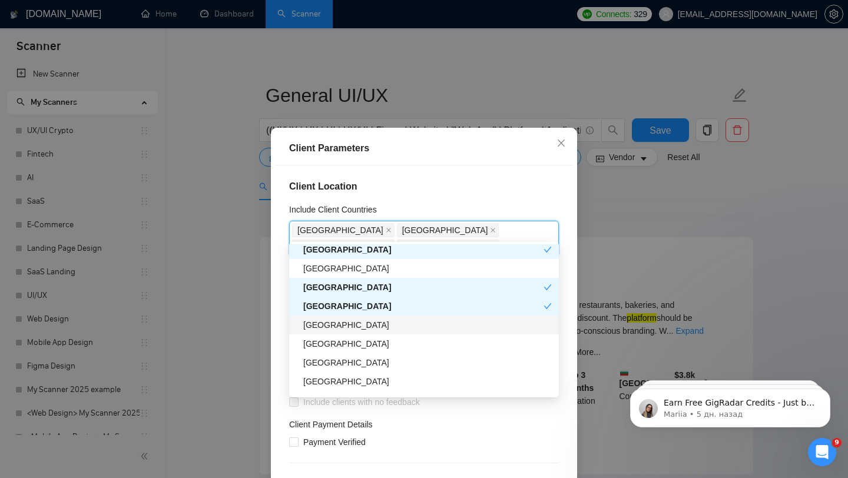
click at [337, 329] on div "Germany" at bounding box center [427, 325] width 249 height 13
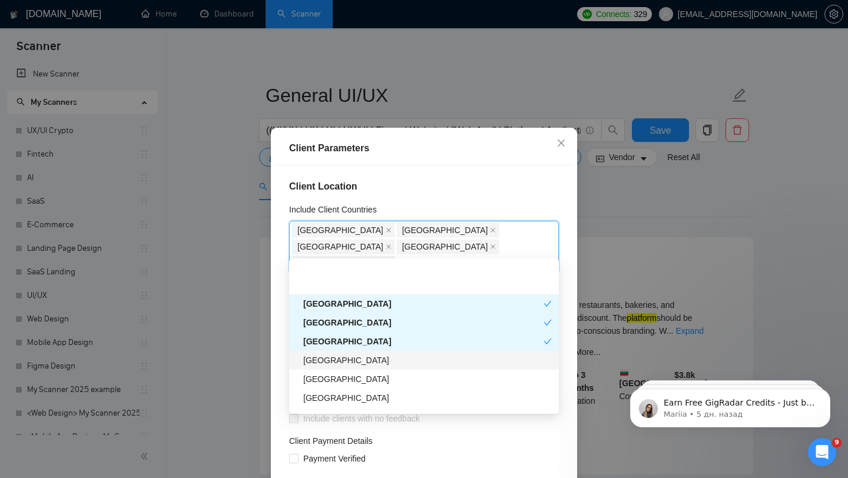
scroll to position [217, 0]
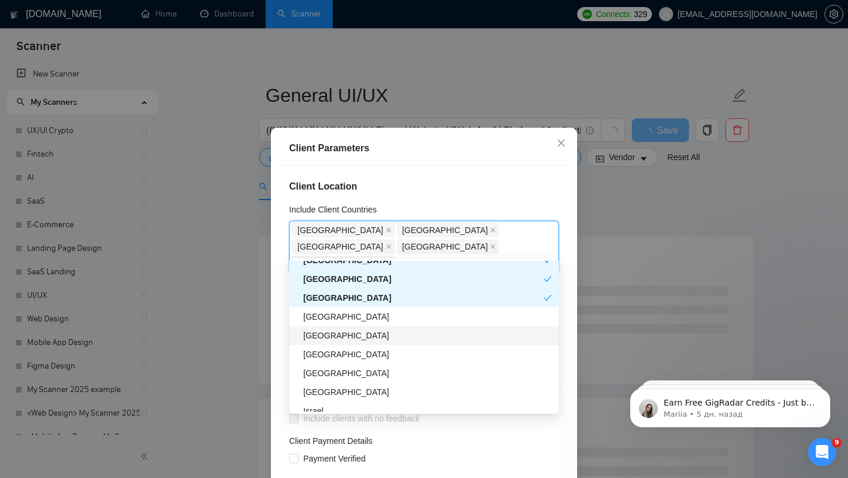
click at [352, 338] on div "[GEOGRAPHIC_DATA]" at bounding box center [427, 335] width 249 height 13
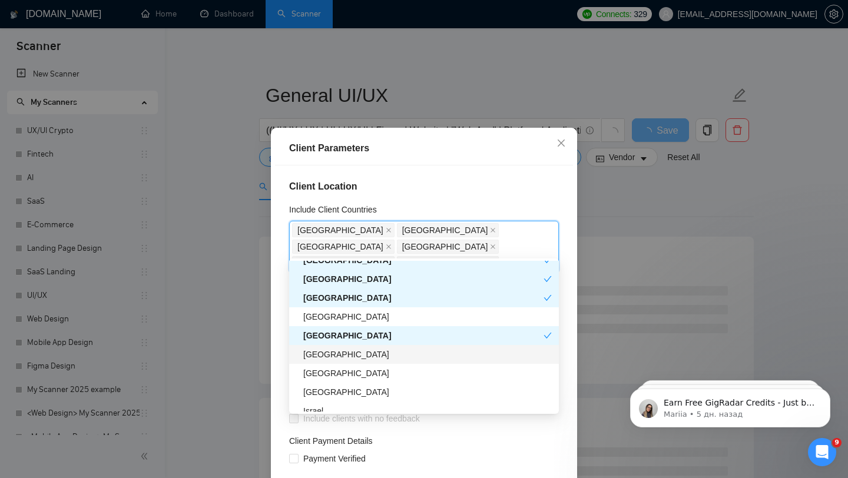
click at [348, 351] on div "Singapore" at bounding box center [427, 354] width 249 height 13
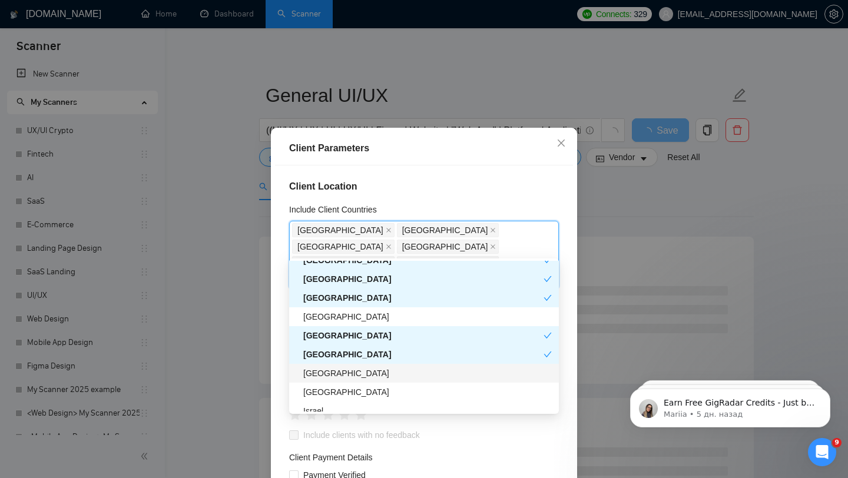
click at [347, 369] on div "Netherlands" at bounding box center [427, 373] width 249 height 13
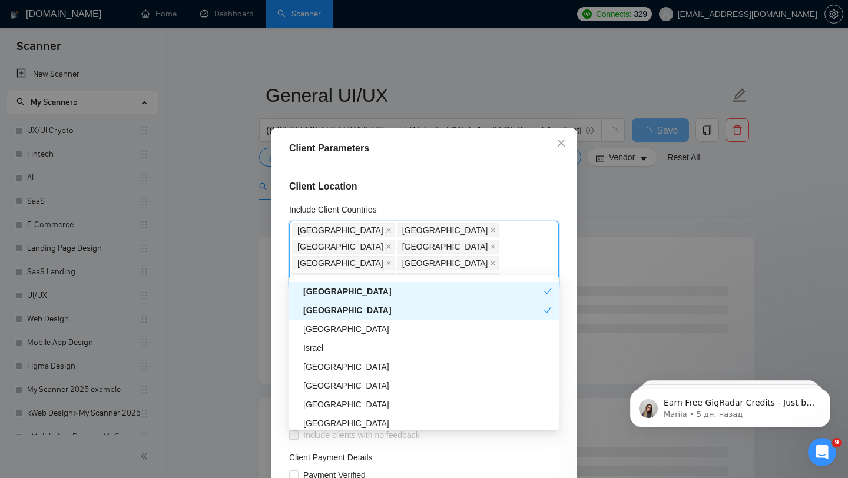
scroll to position [318, 0]
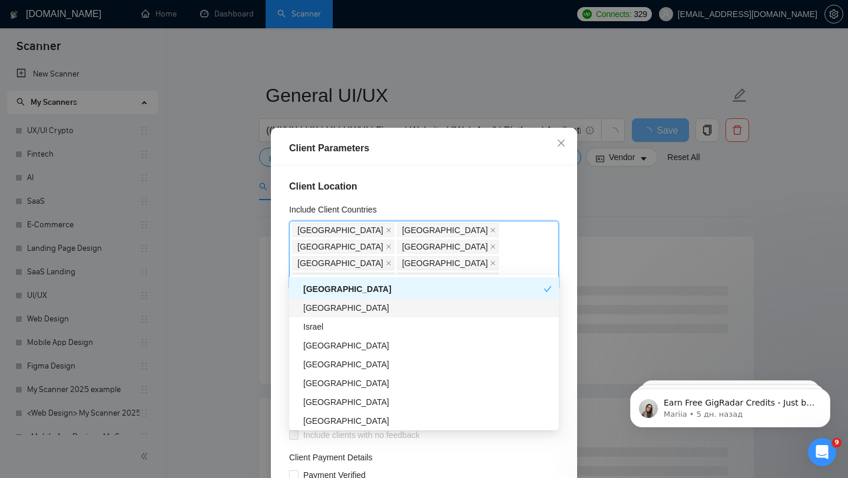
click at [335, 307] on div "France" at bounding box center [427, 308] width 249 height 13
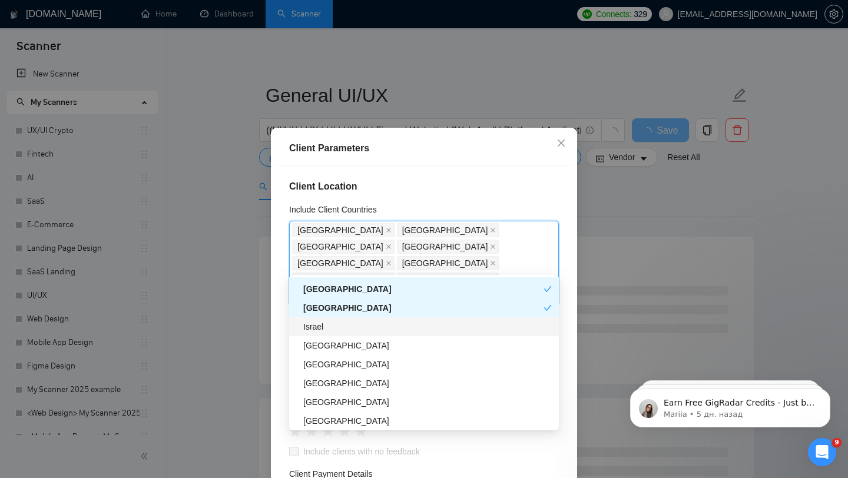
click at [335, 325] on div "Israel" at bounding box center [427, 326] width 249 height 13
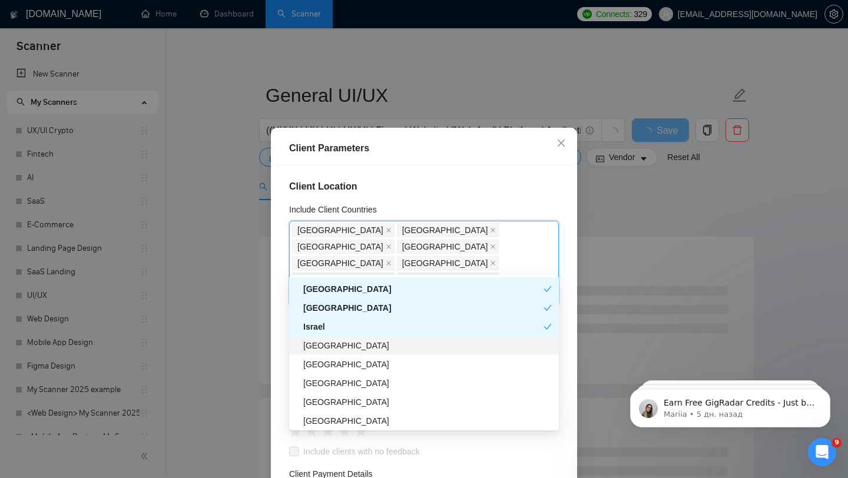
click at [337, 339] on div "[GEOGRAPHIC_DATA]" at bounding box center [424, 345] width 270 height 19
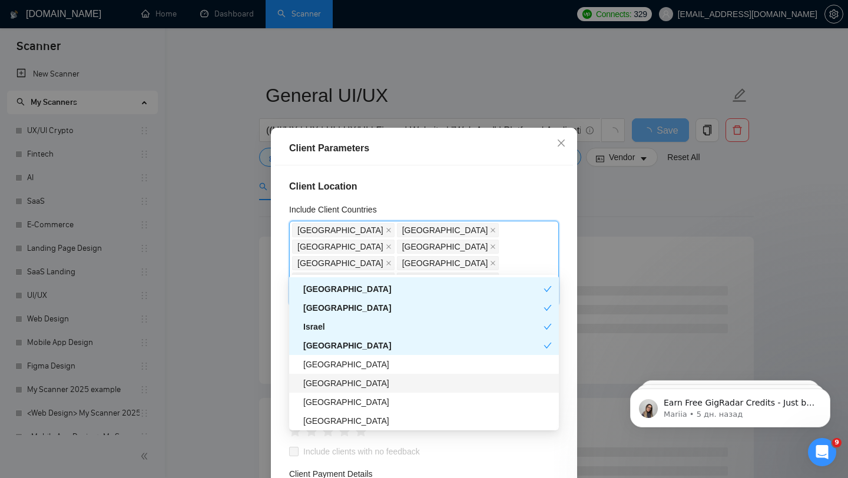
click at [336, 388] on div "Spain" at bounding box center [427, 383] width 249 height 13
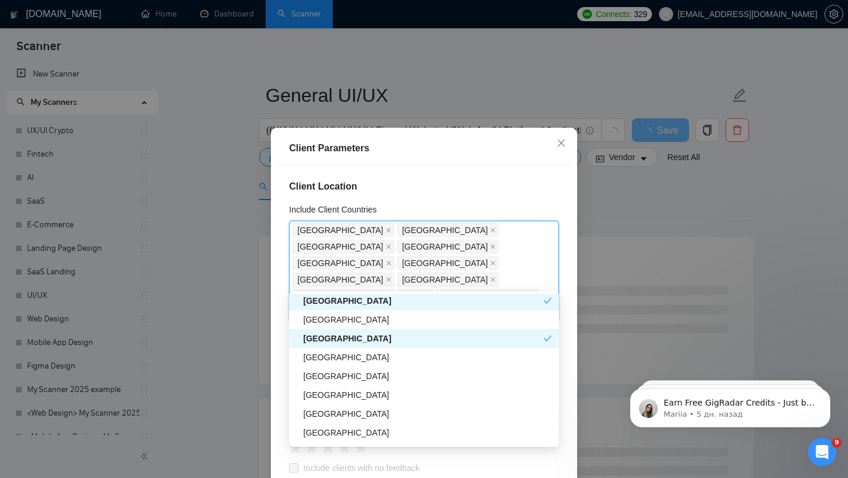
scroll to position [394, 0]
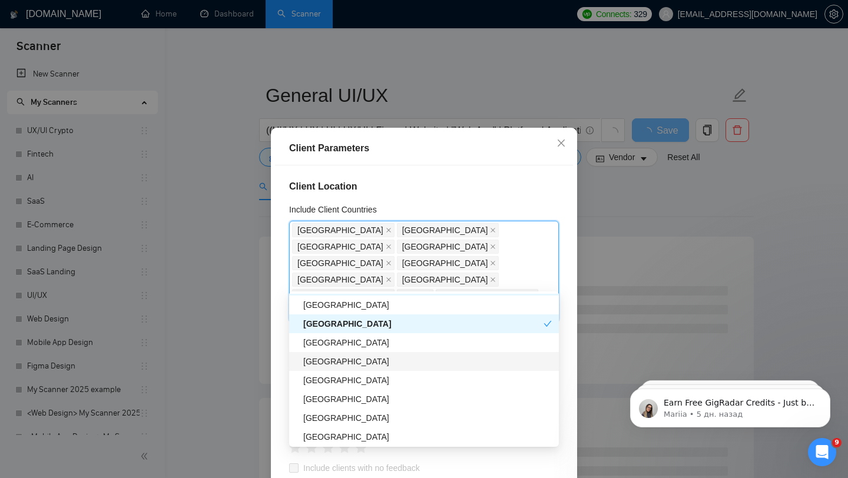
click at [345, 339] on div "Ukraine" at bounding box center [427, 342] width 249 height 13
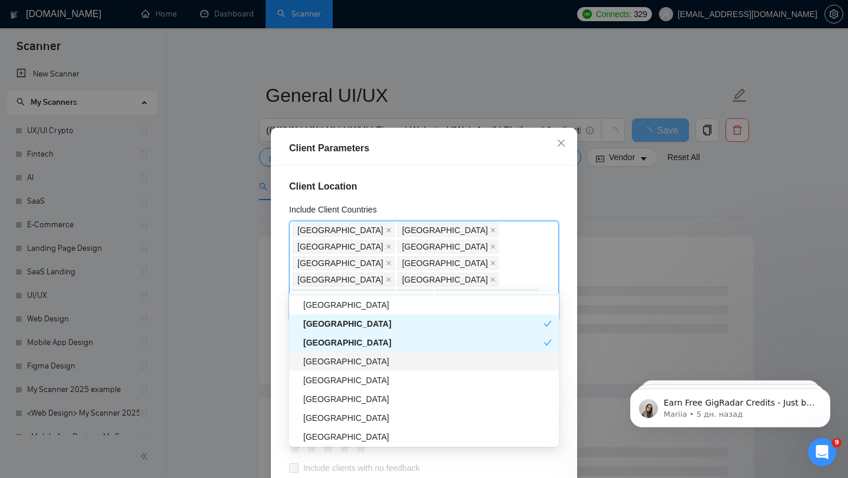
click at [345, 358] on div "[GEOGRAPHIC_DATA]" at bounding box center [427, 361] width 249 height 13
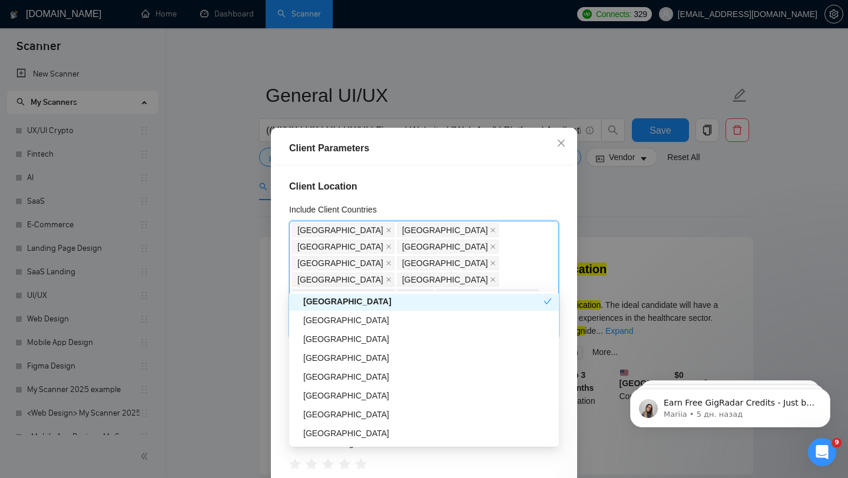
scroll to position [456, 0]
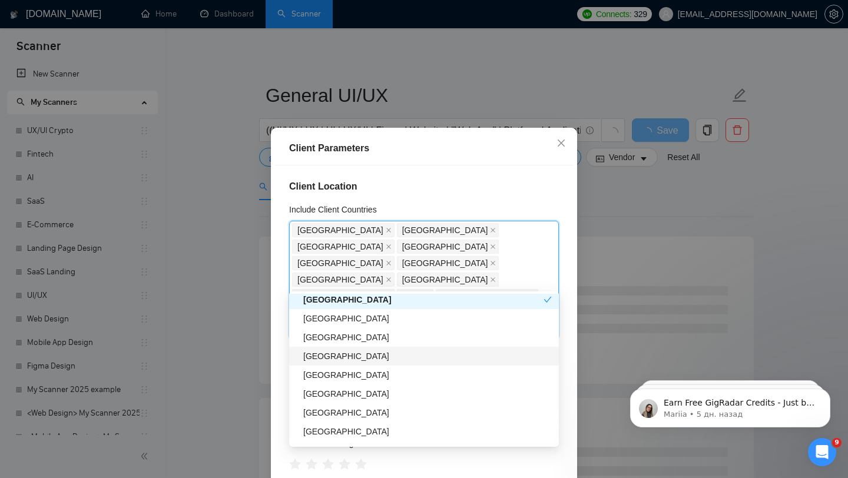
click at [335, 362] on div "Italy" at bounding box center [427, 356] width 249 height 13
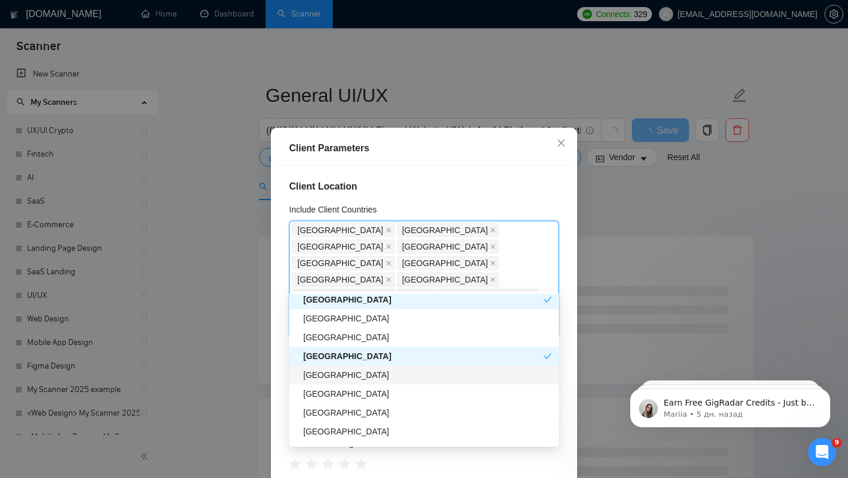
click at [339, 375] on div "Hong Kong" at bounding box center [427, 375] width 249 height 13
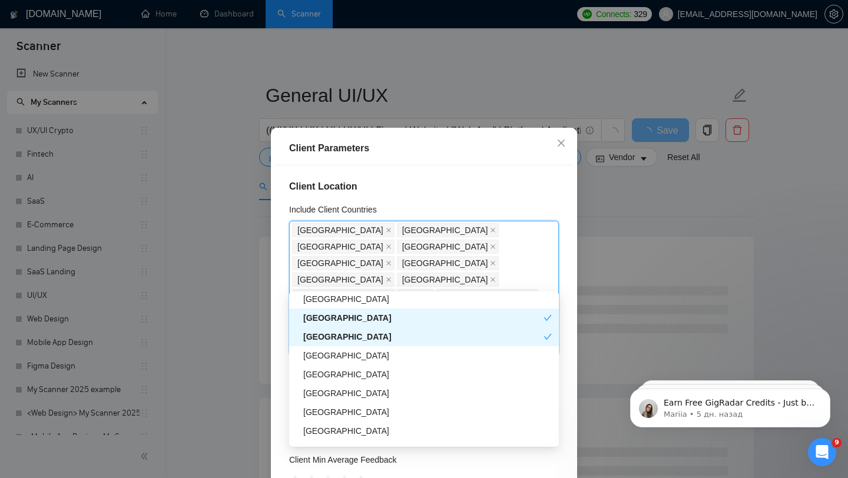
scroll to position [495, 0]
click at [353, 352] on div "Ireland" at bounding box center [427, 354] width 249 height 13
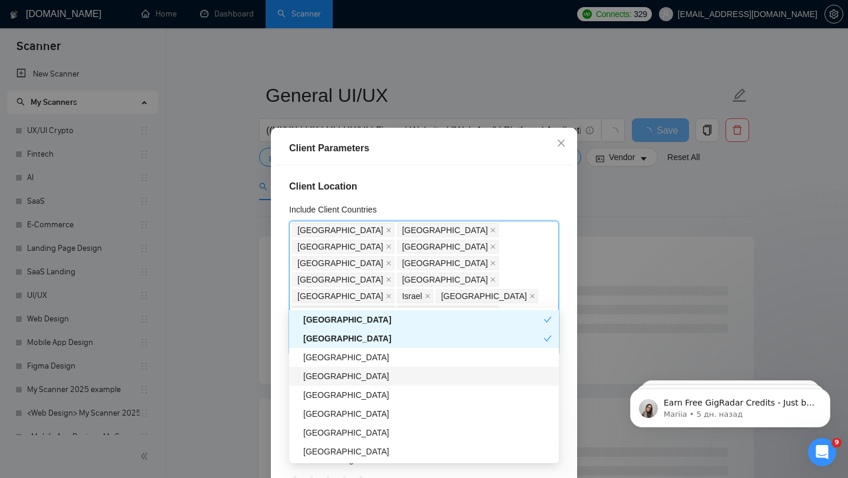
scroll to position [534, 0]
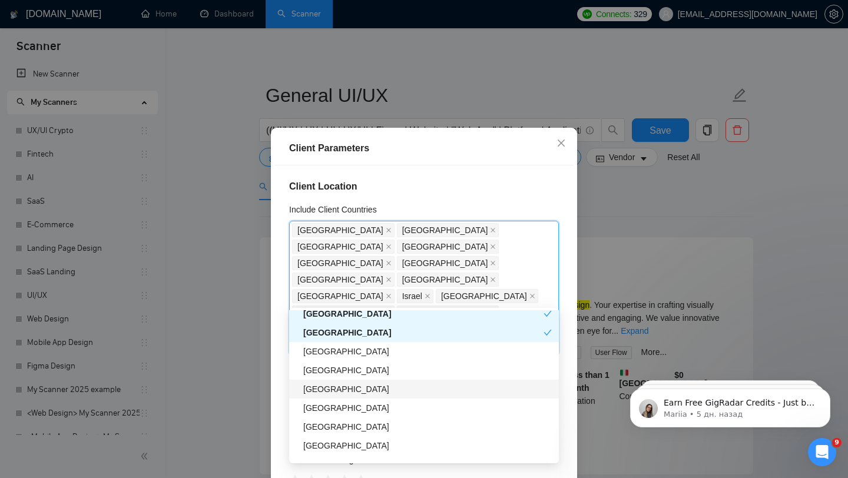
click at [341, 392] on div "Sweden" at bounding box center [427, 389] width 249 height 13
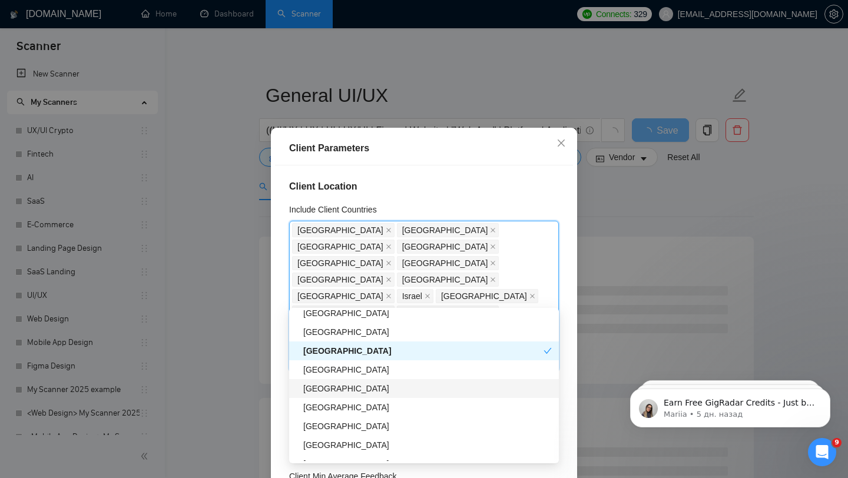
scroll to position [605, 0]
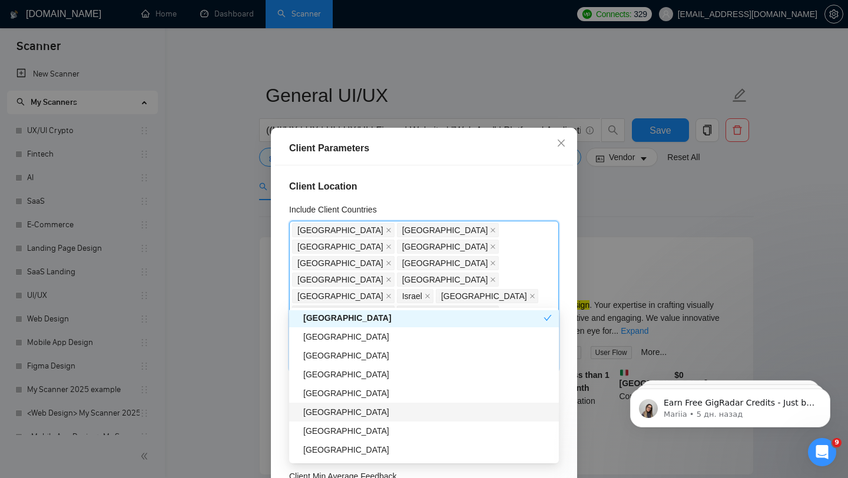
click at [337, 409] on div "Belgium" at bounding box center [427, 412] width 249 height 13
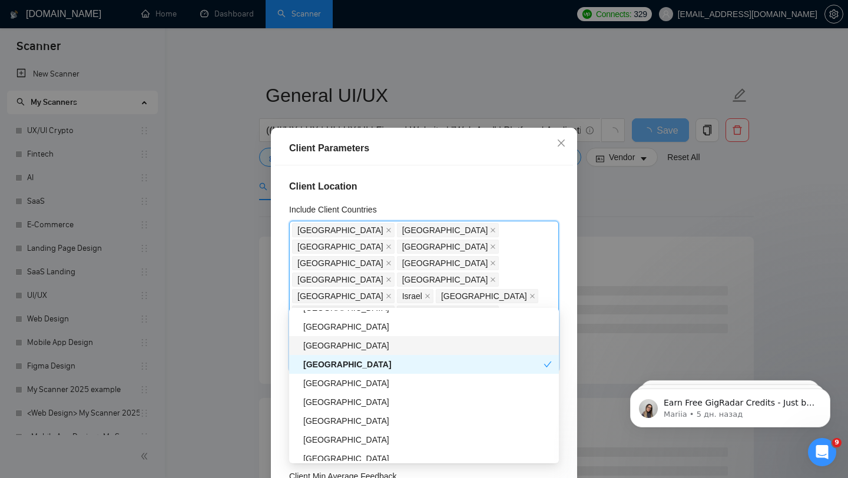
scroll to position [694, 0]
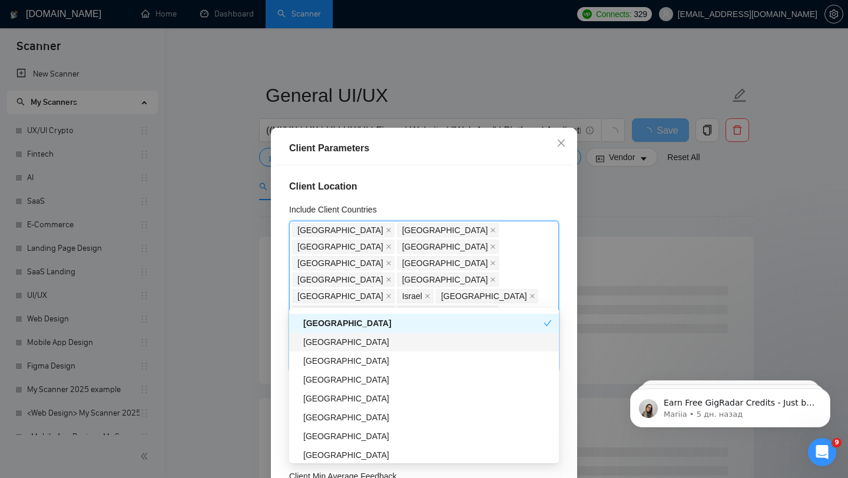
click at [356, 346] on div "Denmark" at bounding box center [427, 342] width 249 height 13
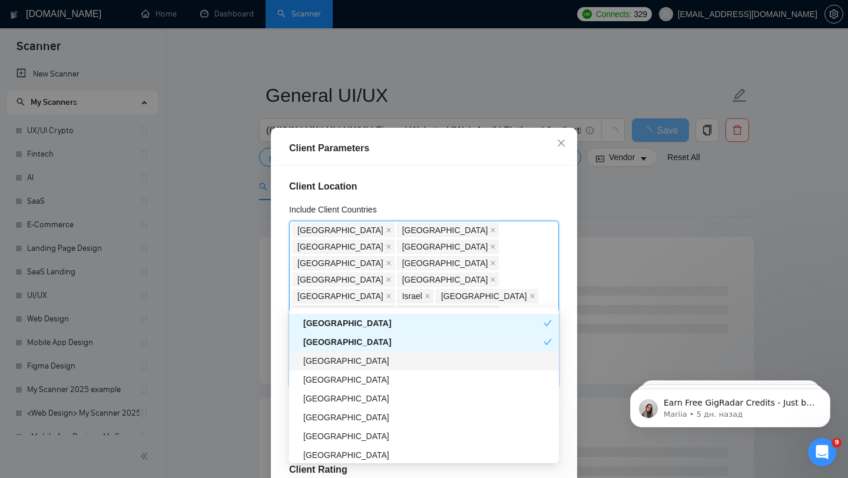
click at [358, 362] on div "Bangladesh" at bounding box center [427, 361] width 249 height 13
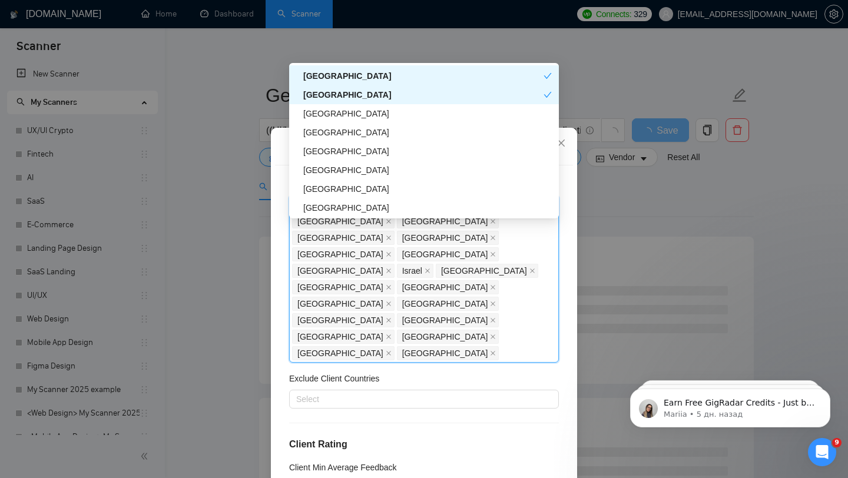
scroll to position [716, 0]
click at [349, 114] on div "Austria" at bounding box center [427, 113] width 249 height 13
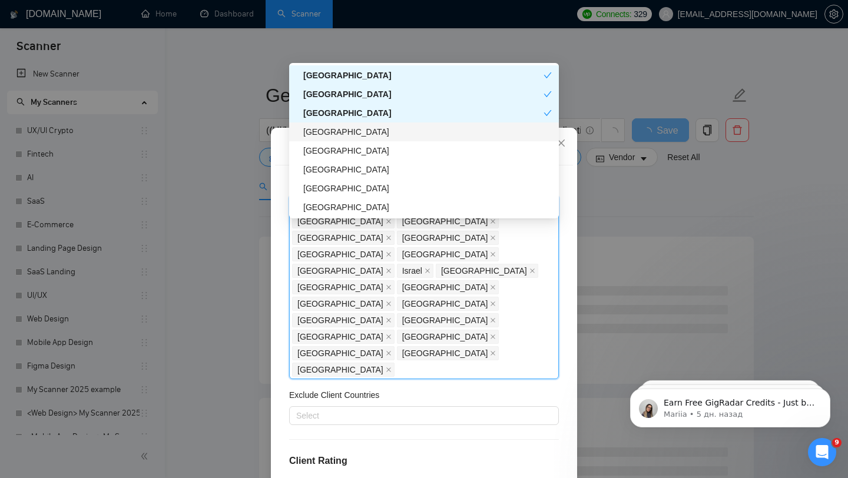
click at [352, 132] on div "Estonia" at bounding box center [427, 131] width 249 height 13
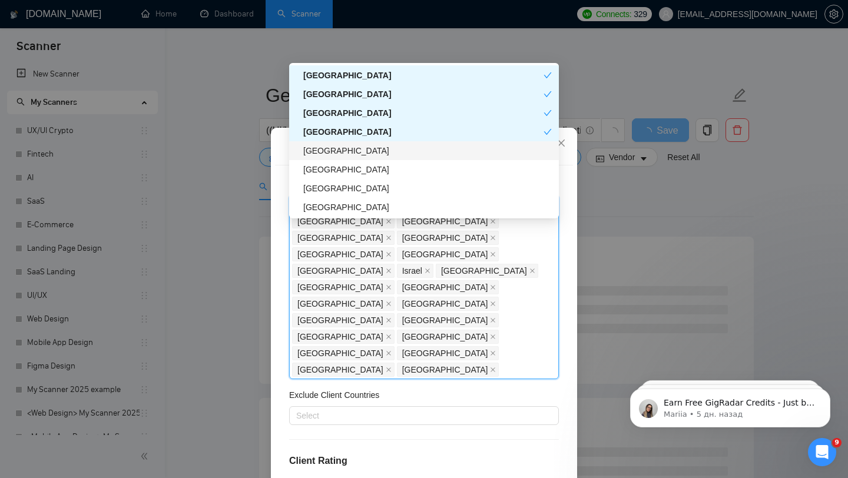
click at [351, 153] on div "[GEOGRAPHIC_DATA]" at bounding box center [427, 150] width 249 height 13
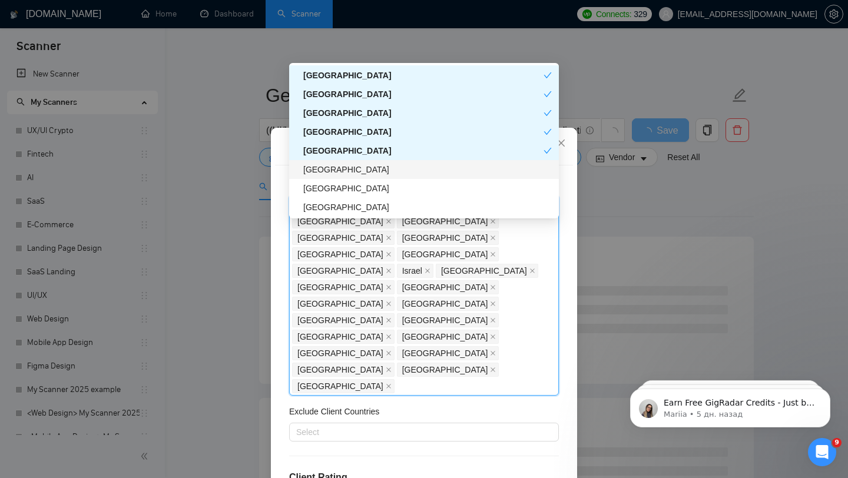
click at [350, 167] on div "Poland" at bounding box center [427, 169] width 249 height 13
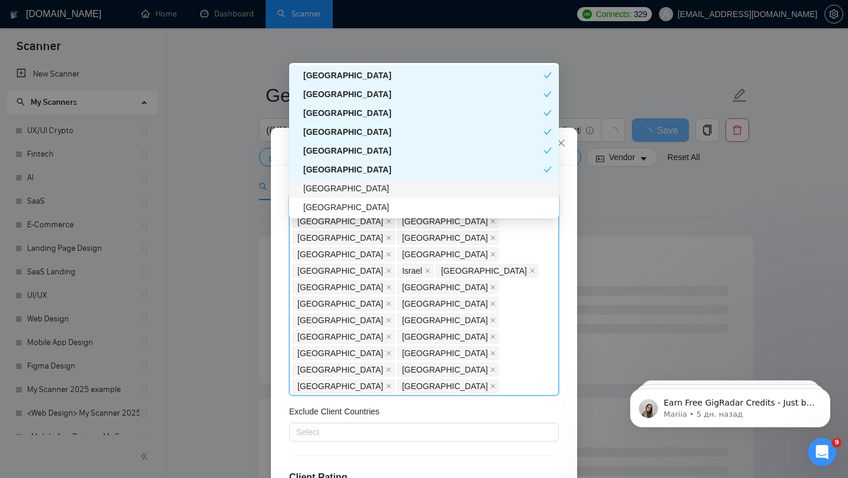
click at [350, 187] on div "Norway" at bounding box center [427, 188] width 249 height 13
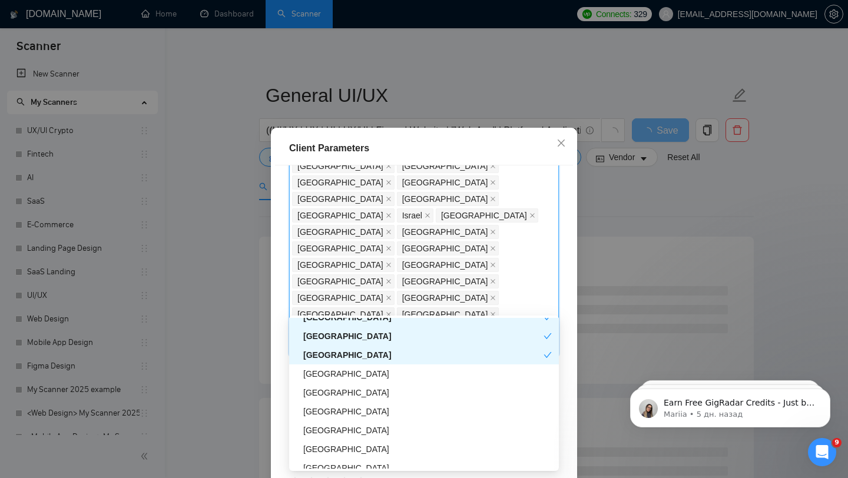
scroll to position [817, 0]
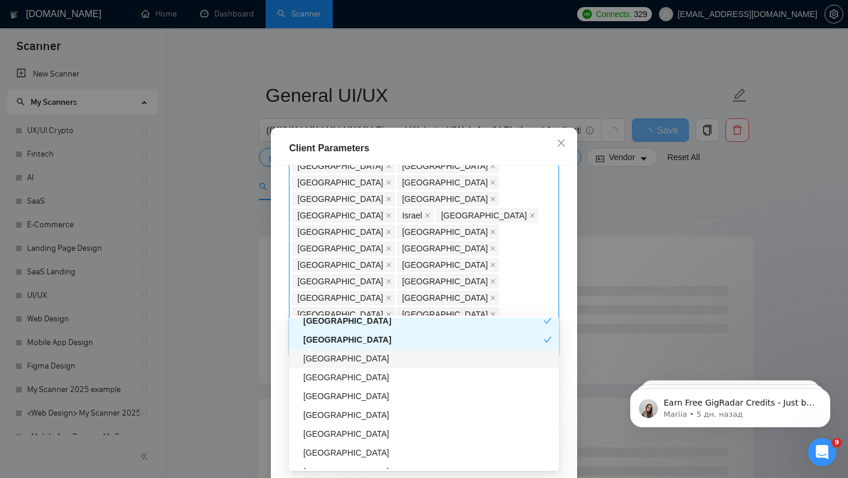
click at [344, 356] on div "Japan" at bounding box center [427, 358] width 249 height 13
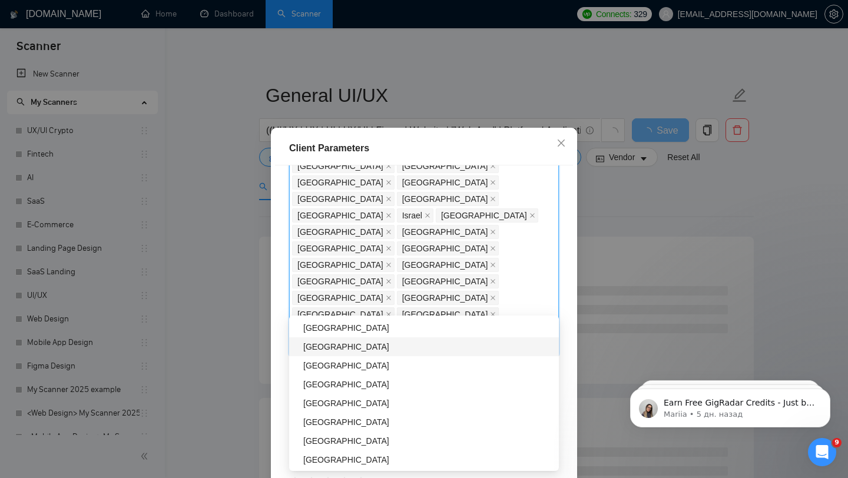
scroll to position [871, 0]
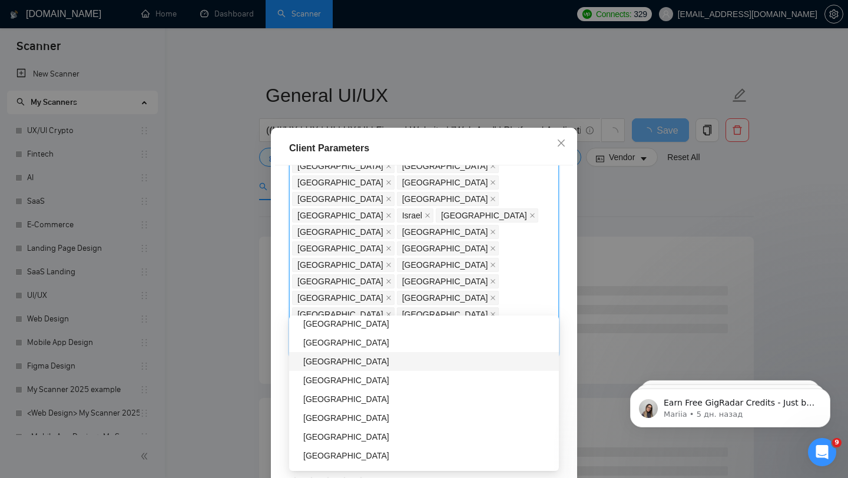
click at [349, 362] on div "Portugal" at bounding box center [427, 361] width 249 height 13
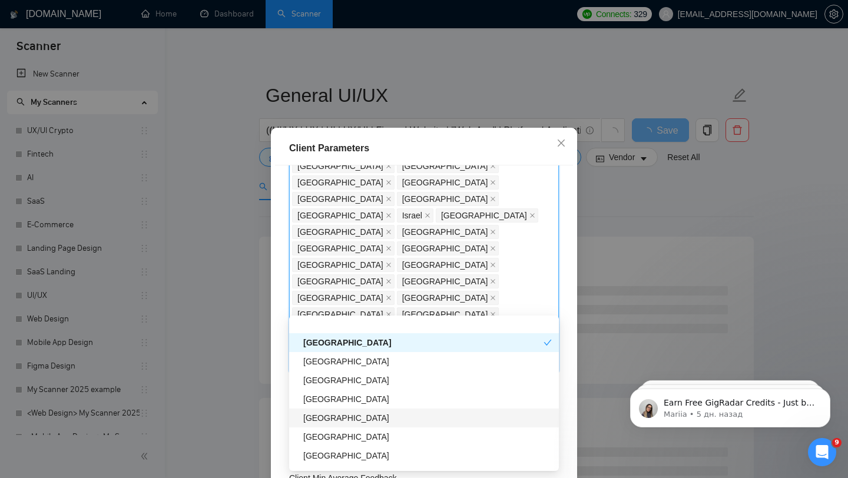
scroll to position [921, 0]
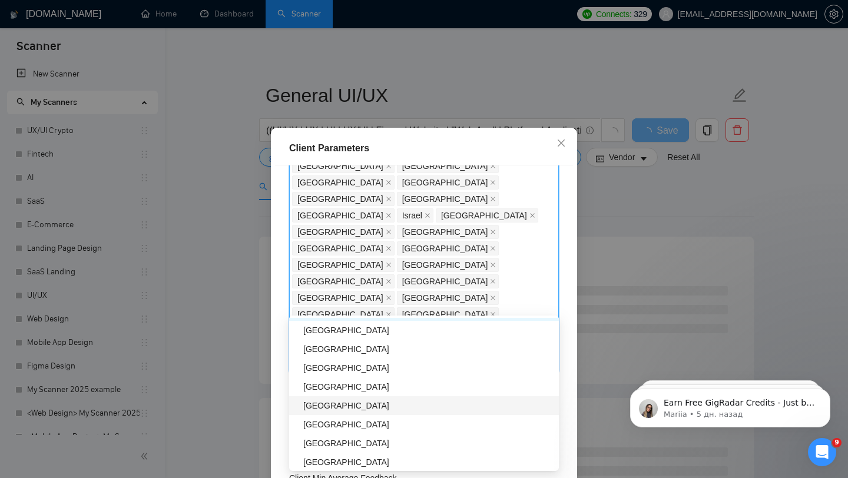
click at [337, 408] on div "Lithuania" at bounding box center [427, 405] width 249 height 13
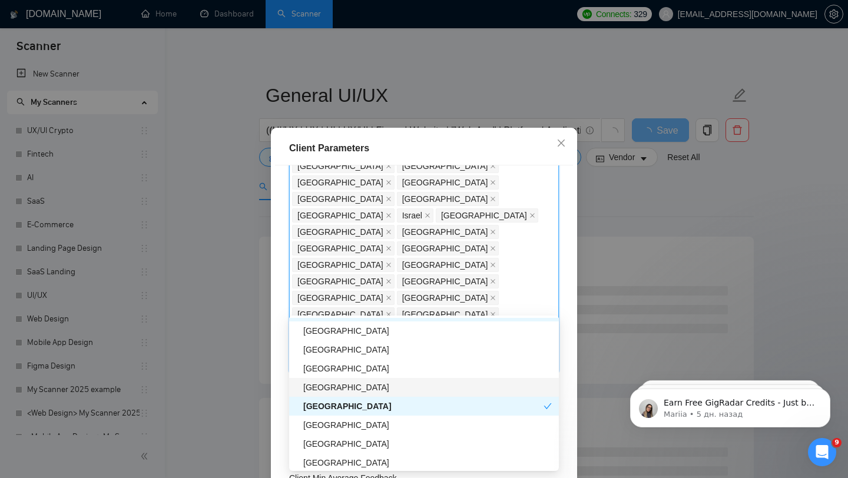
click at [350, 388] on div "Bulgaria" at bounding box center [427, 387] width 249 height 13
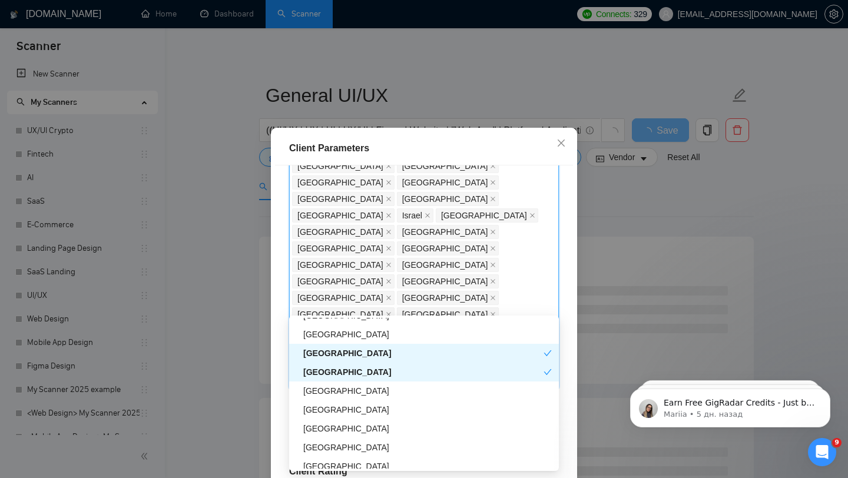
scroll to position [964, 0]
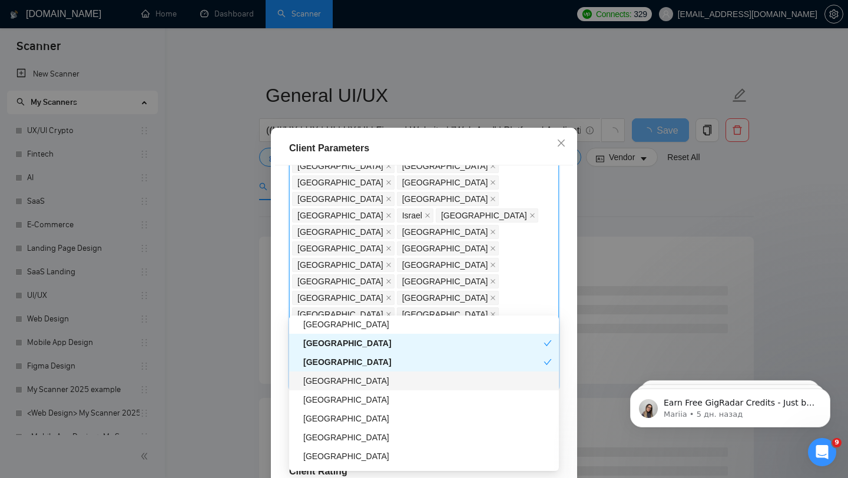
click at [350, 376] on div "Greece" at bounding box center [427, 381] width 249 height 13
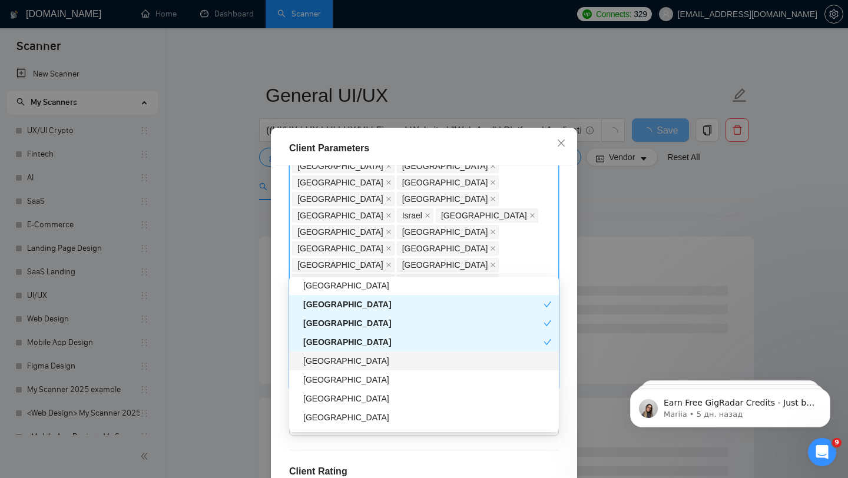
click at [350, 366] on div "Cyprus" at bounding box center [427, 361] width 249 height 13
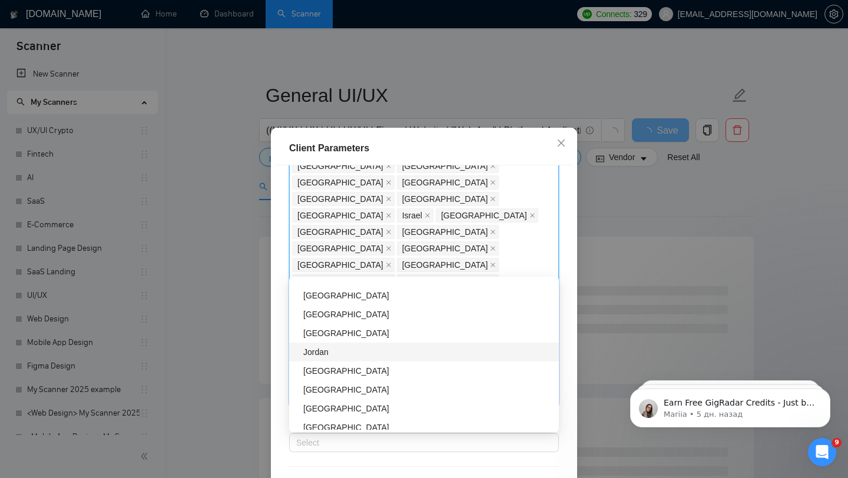
scroll to position [1090, 0]
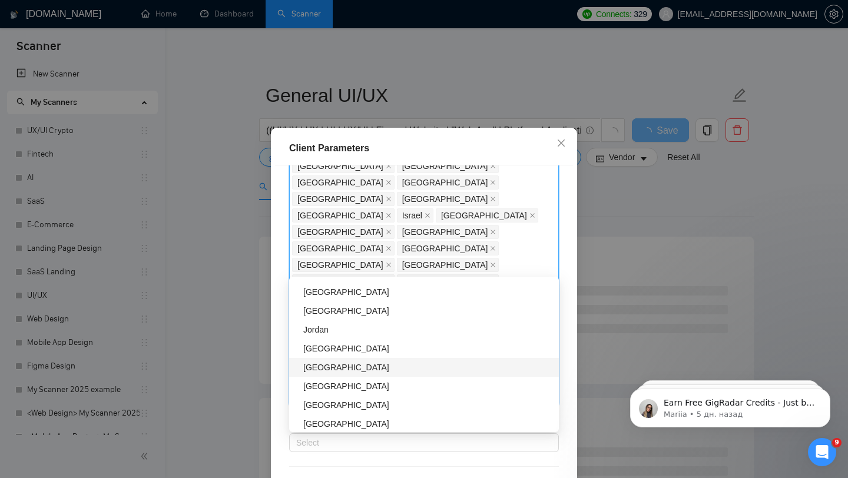
click at [364, 369] on div "Czech Republic" at bounding box center [427, 367] width 249 height 13
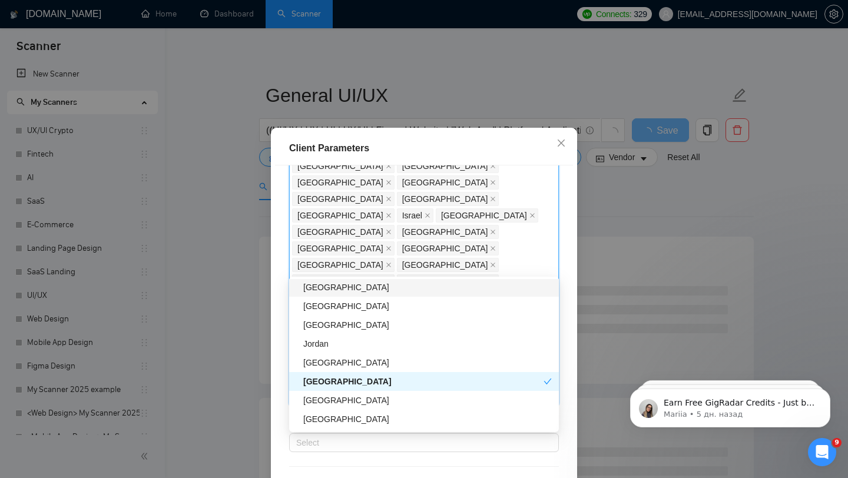
scroll to position [1101, 0]
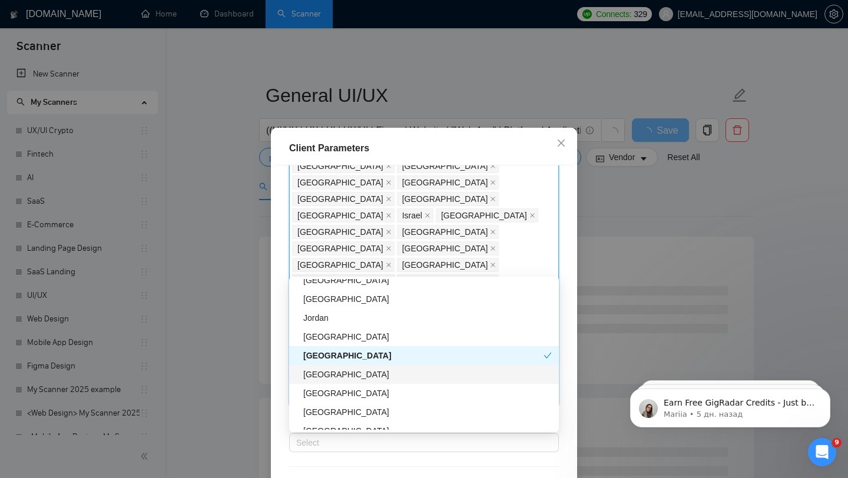
click at [331, 370] on div "Finland" at bounding box center [427, 374] width 249 height 13
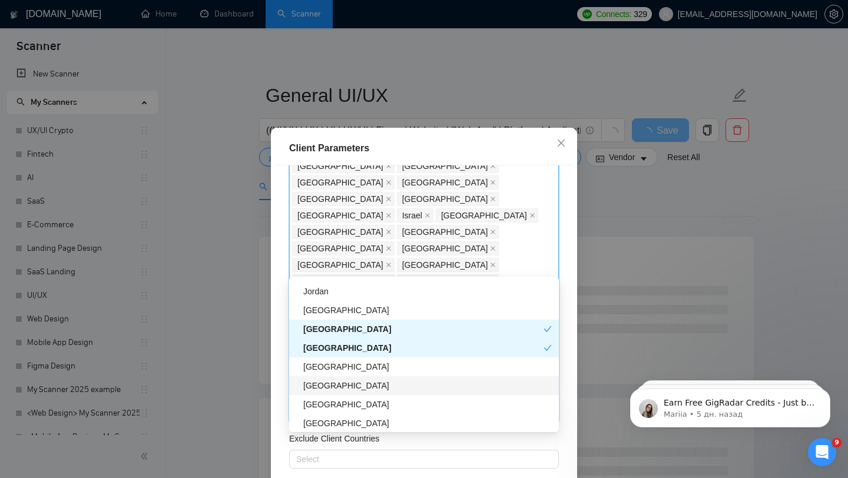
scroll to position [1155, 0]
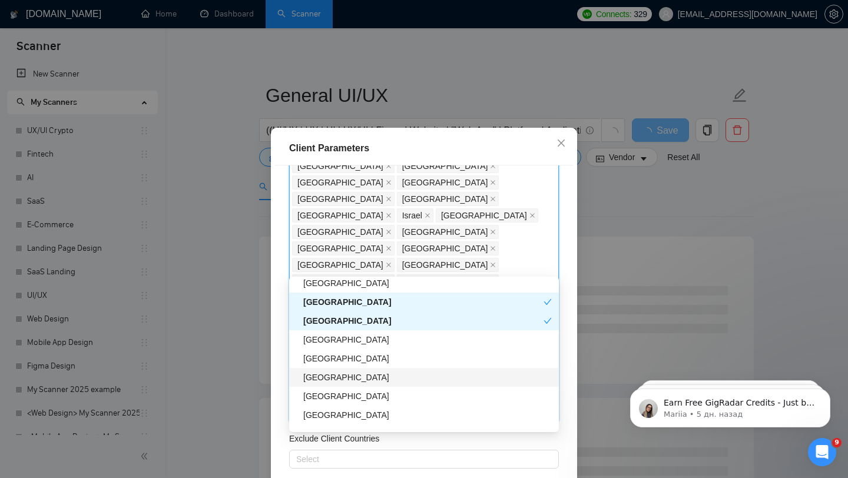
click at [362, 380] on div "Qatar" at bounding box center [427, 377] width 249 height 13
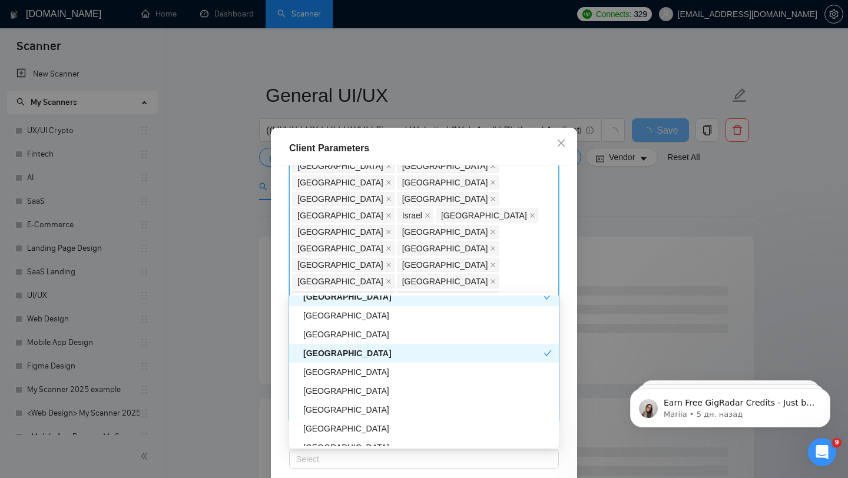
scroll to position [1197, 0]
click at [356, 372] on div "Serbia" at bounding box center [427, 371] width 249 height 13
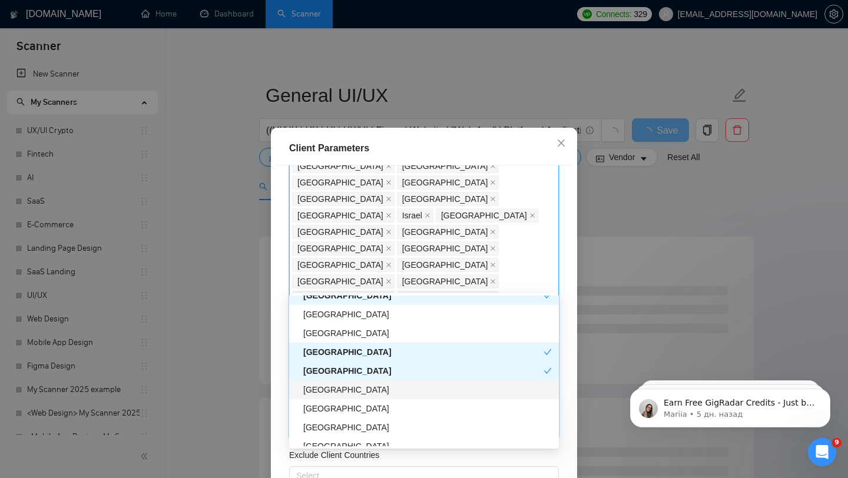
click at [348, 394] on div "Latvia" at bounding box center [427, 389] width 249 height 13
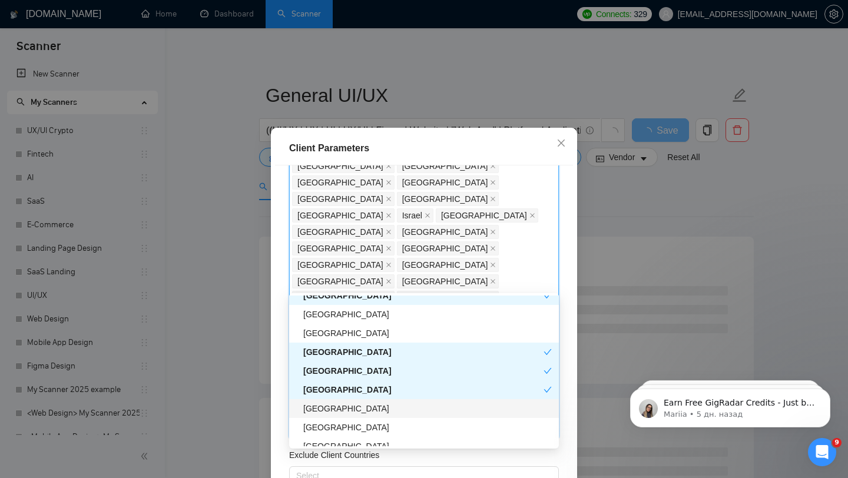
click at [353, 412] on div "[GEOGRAPHIC_DATA]" at bounding box center [427, 408] width 249 height 13
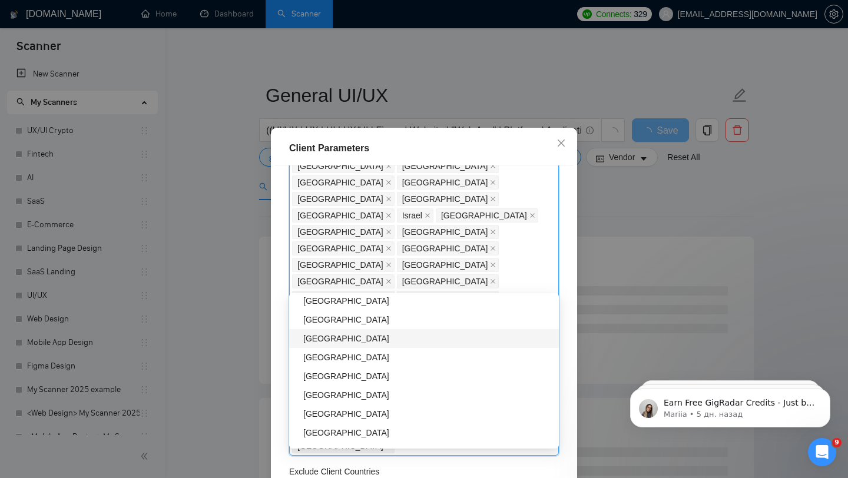
scroll to position [1325, 0]
click at [338, 360] on div "Croatia" at bounding box center [427, 355] width 249 height 13
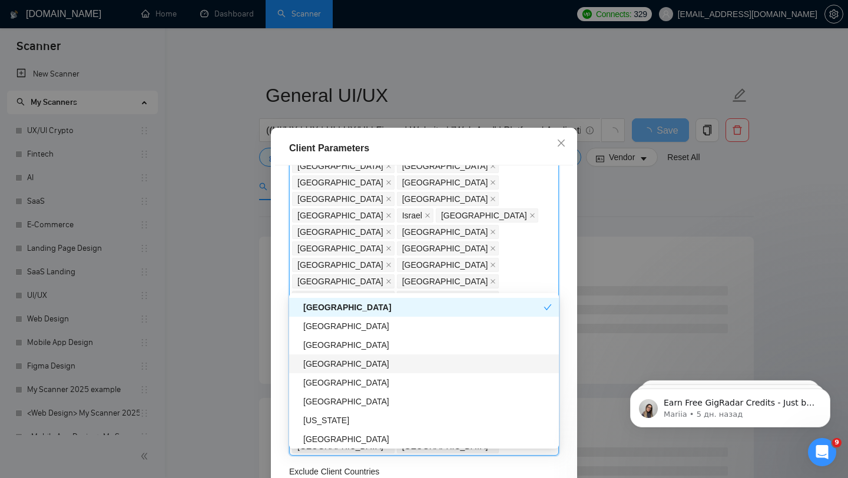
scroll to position [1376, 0]
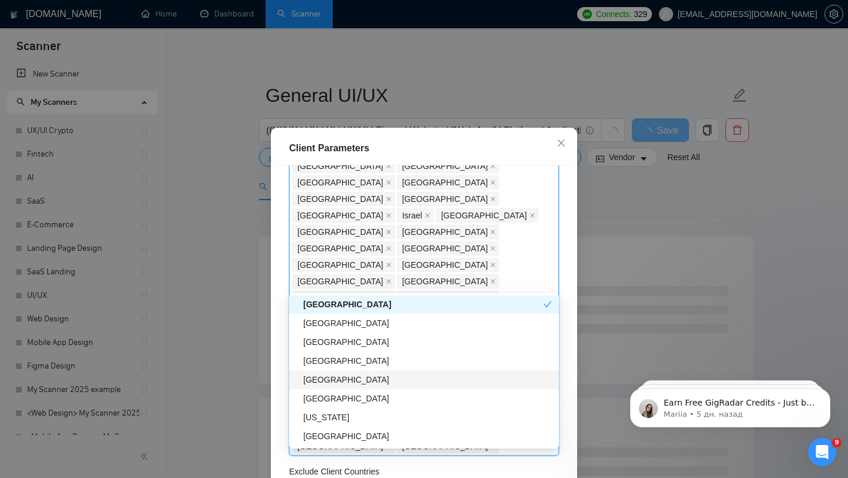
click at [334, 380] on div "Slovenia" at bounding box center [427, 379] width 249 height 13
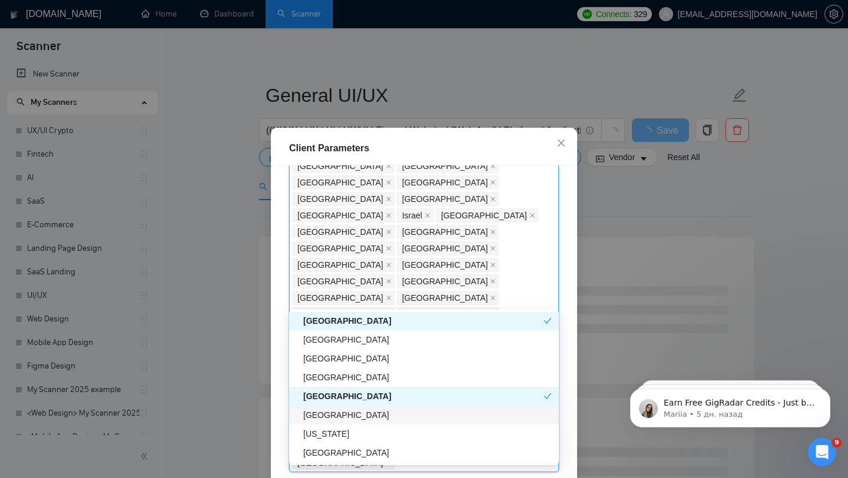
click at [332, 419] on div "Oman" at bounding box center [427, 415] width 249 height 13
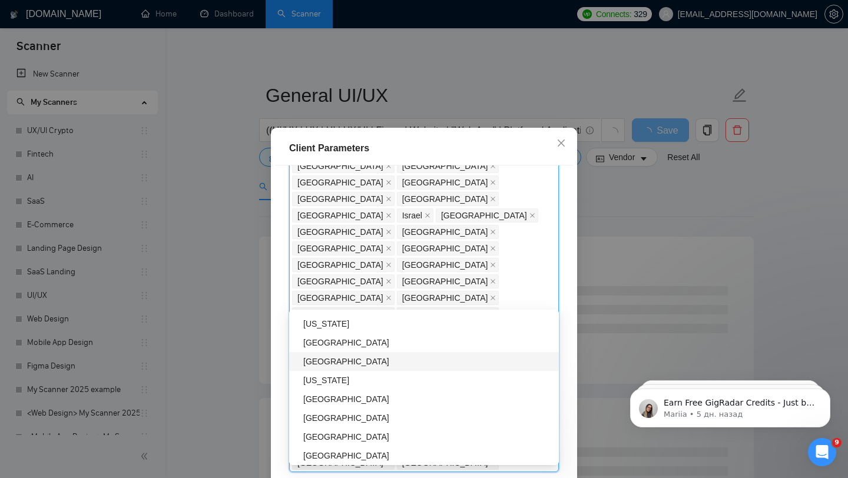
scroll to position [1503, 0]
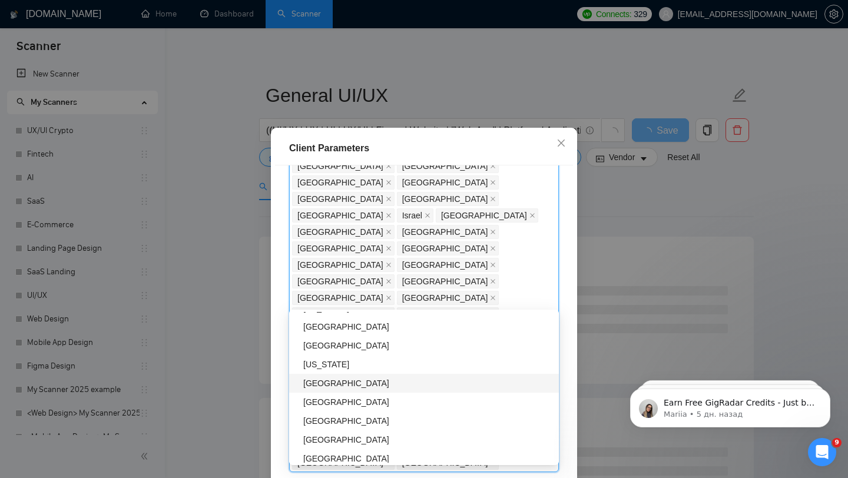
click at [337, 382] on div "Slovakia" at bounding box center [427, 383] width 249 height 13
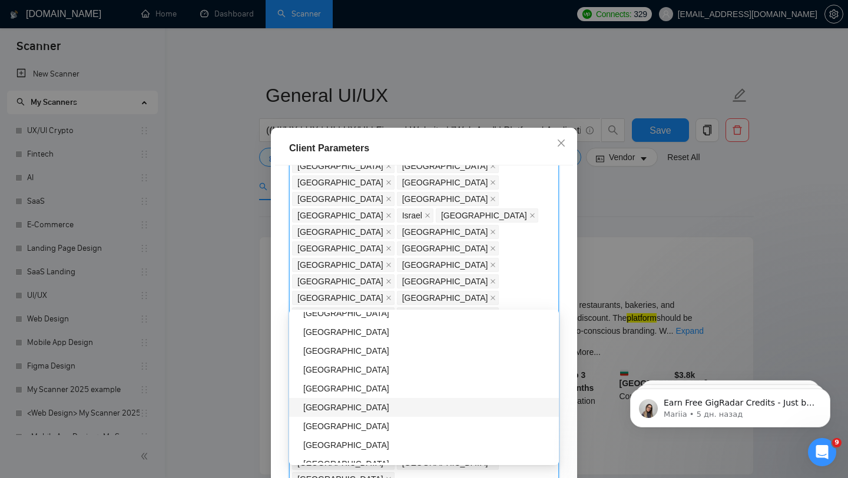
scroll to position [1717, 0]
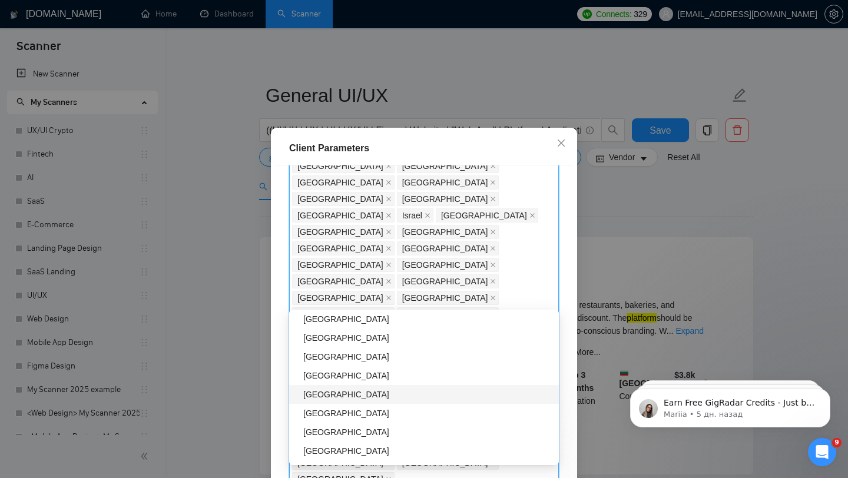
click at [357, 394] on div "Uzbekistan" at bounding box center [427, 394] width 249 height 13
click at [357, 394] on div "Uzbekistan" at bounding box center [423, 394] width 240 height 13
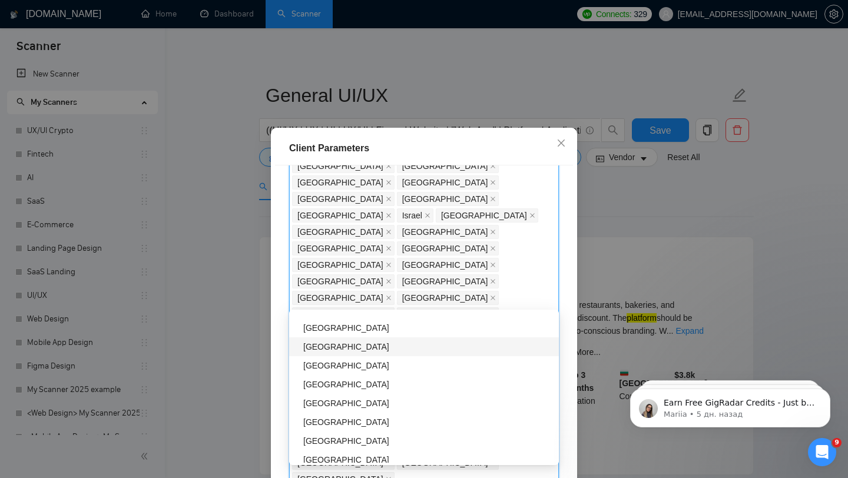
scroll to position [1776, 0]
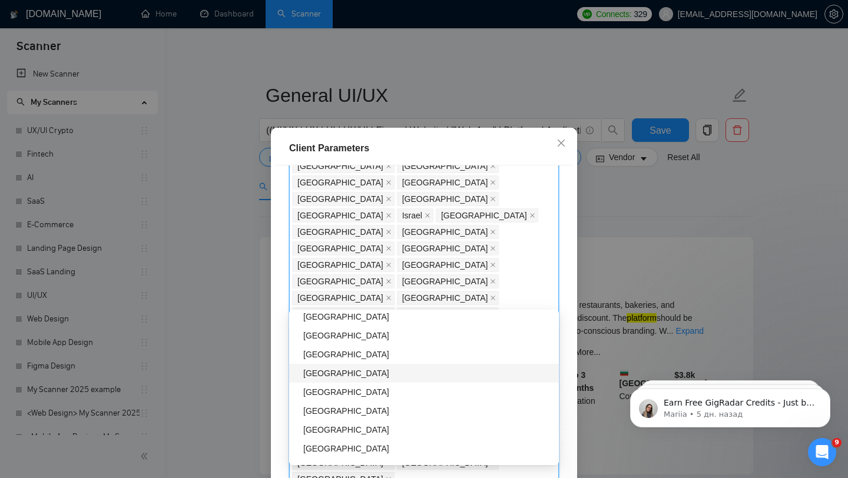
click at [346, 373] on div "Luxembourg" at bounding box center [427, 373] width 249 height 13
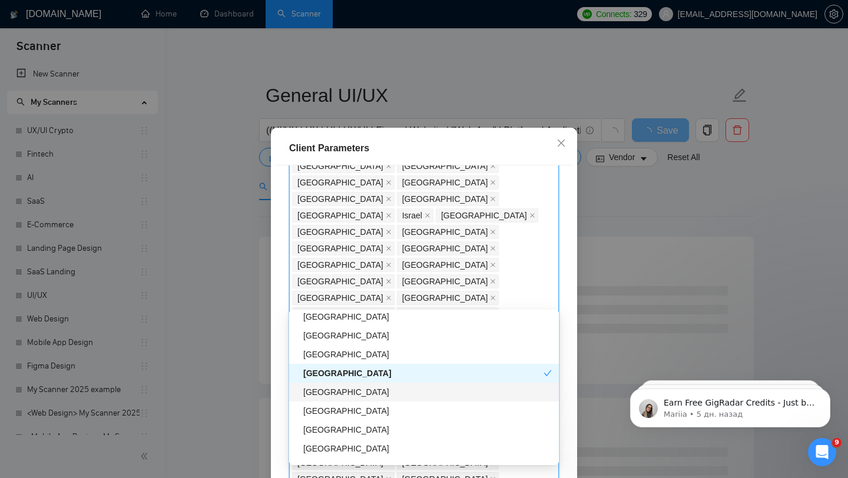
click at [360, 388] on div "Kazakhstan" at bounding box center [427, 392] width 249 height 13
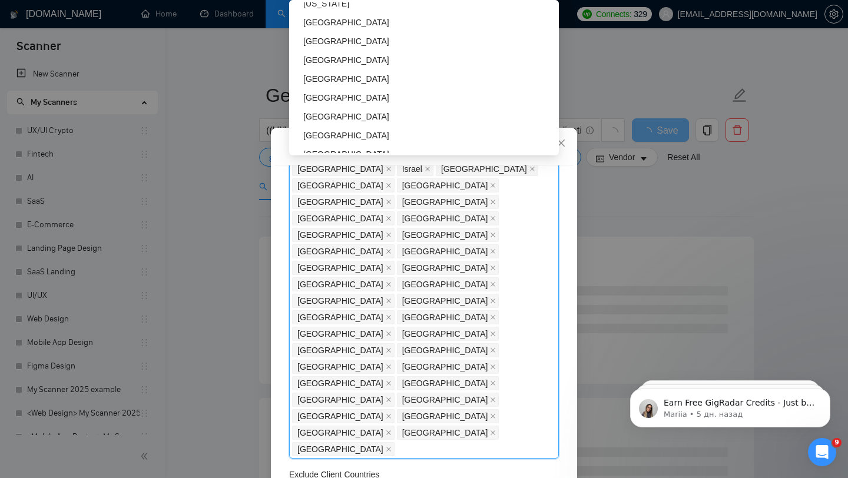
scroll to position [1934, 0]
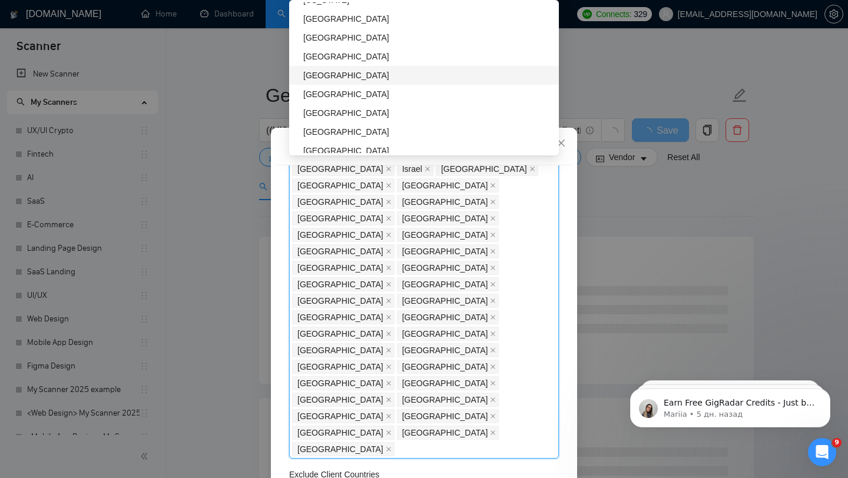
click at [337, 66] on div "Iceland" at bounding box center [424, 75] width 270 height 19
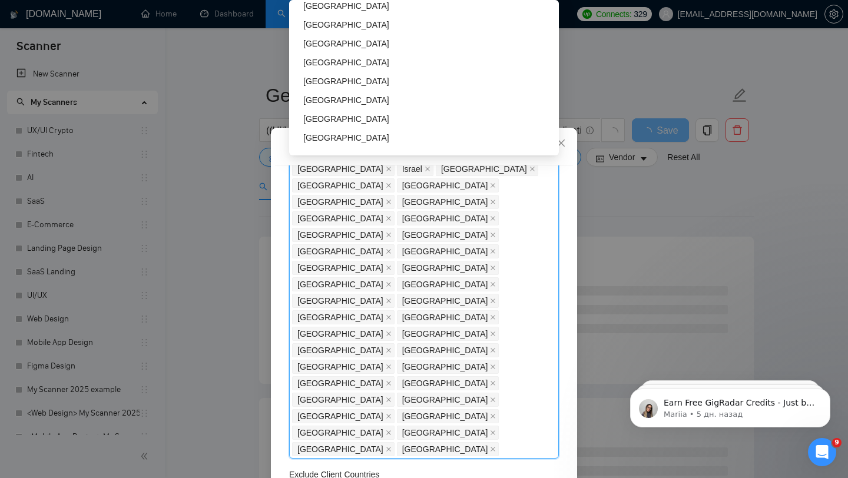
scroll to position [2053, 0]
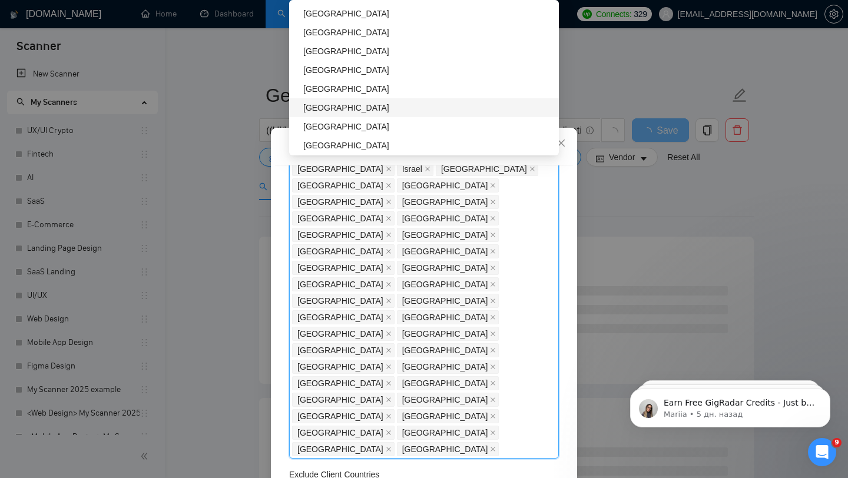
click at [310, 107] on div "Gibraltar" at bounding box center [427, 107] width 249 height 13
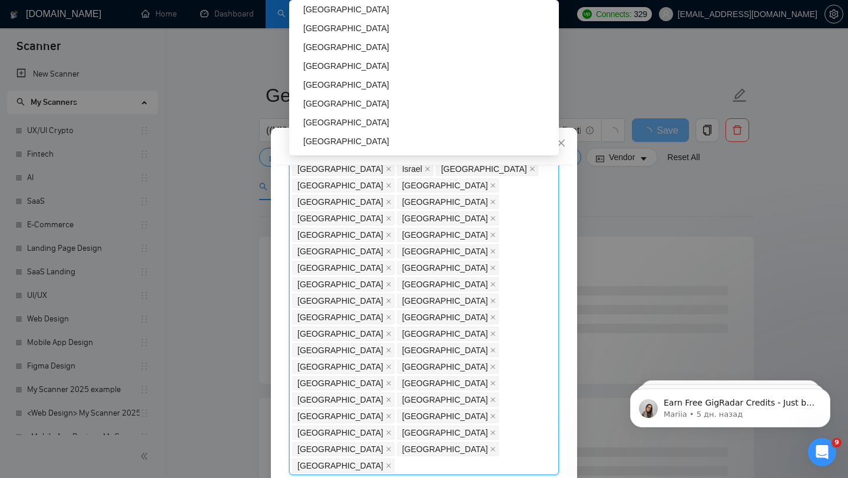
scroll to position [2249, 0]
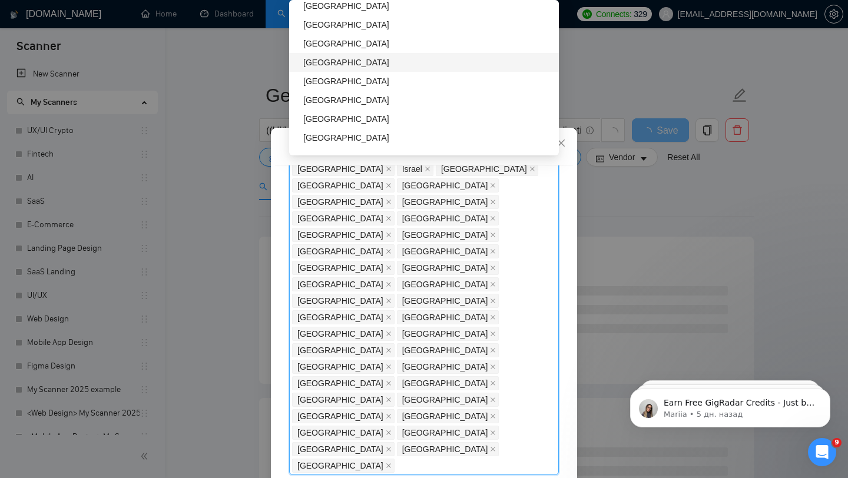
click at [335, 63] on div "Montenegro" at bounding box center [427, 62] width 249 height 13
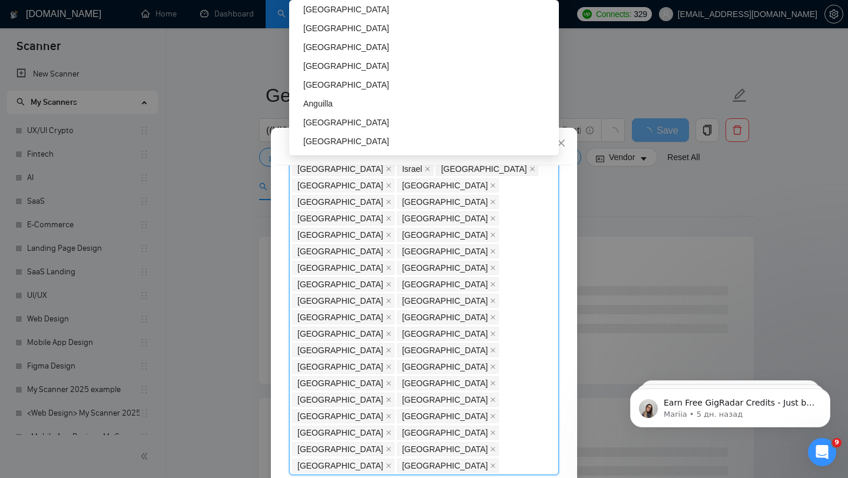
scroll to position [2607, 0]
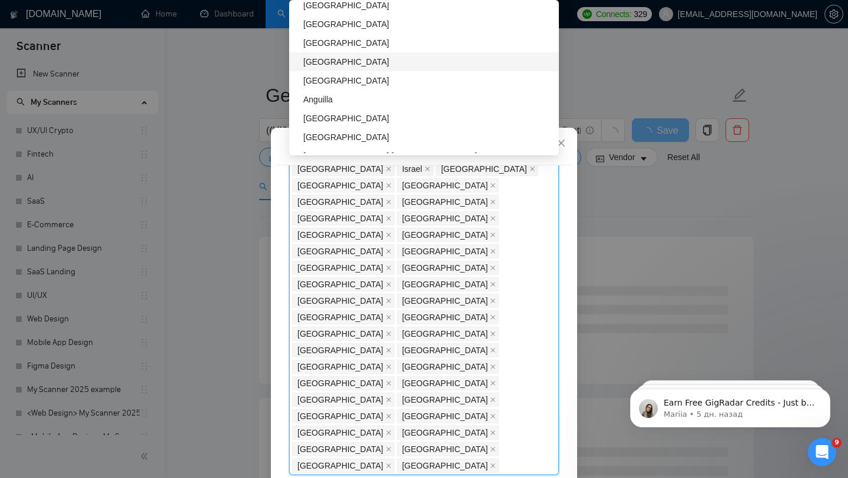
click at [333, 61] on div "Monaco" at bounding box center [427, 61] width 249 height 13
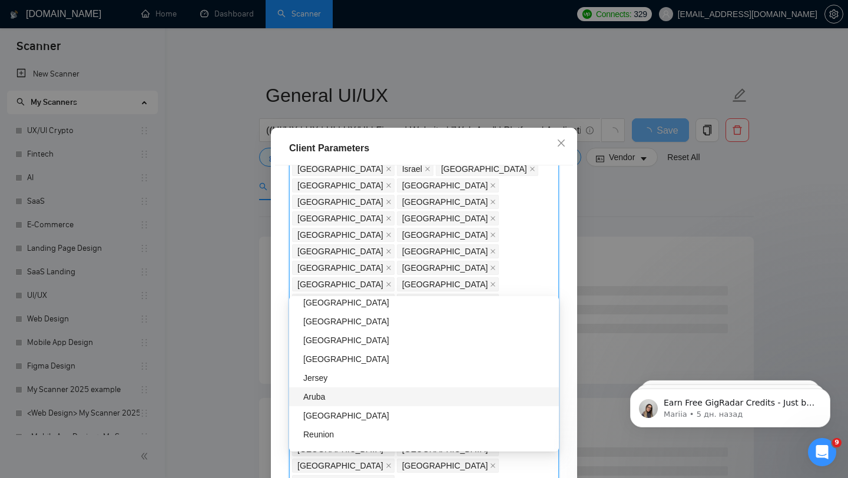
scroll to position [2771, 0]
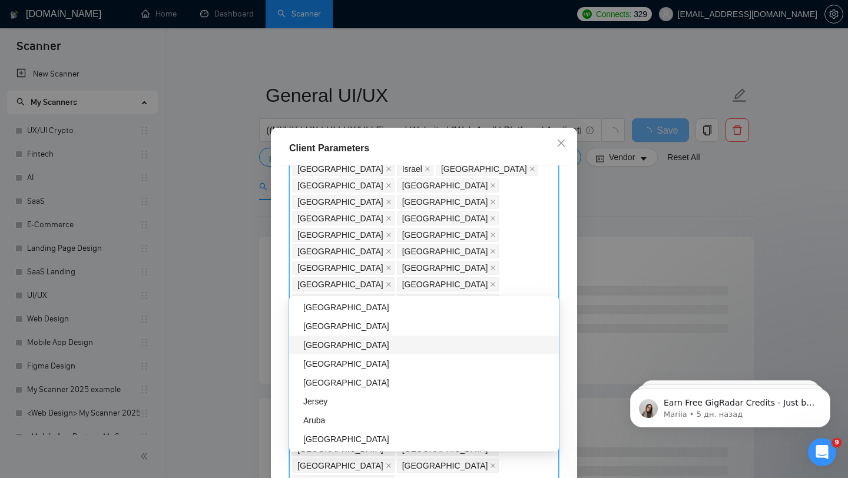
click at [349, 349] on div "Maldives" at bounding box center [427, 345] width 249 height 13
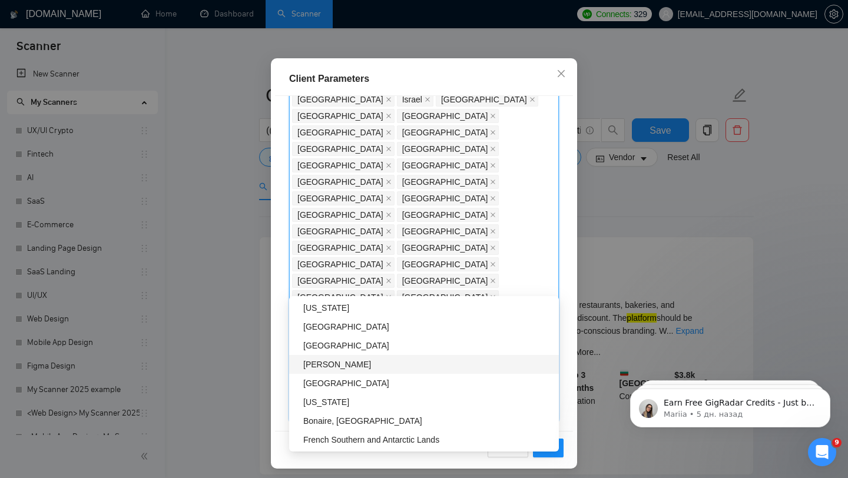
scroll to position [74, 0]
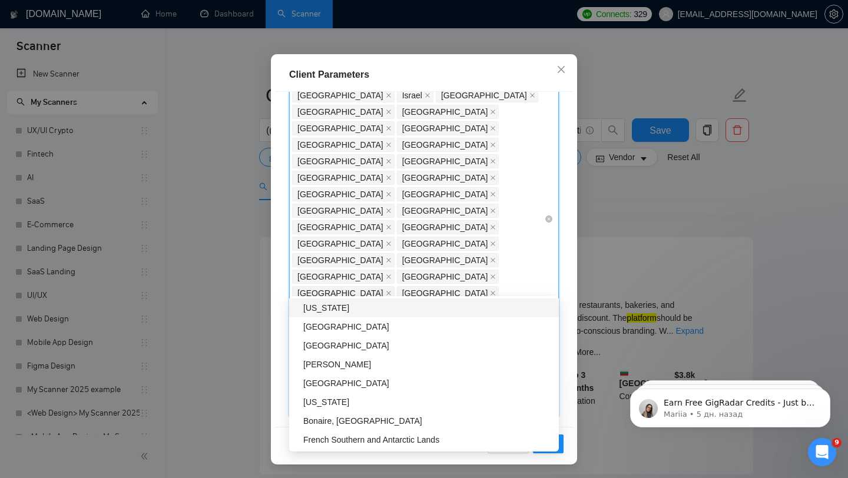
click at [439, 209] on div "United States United Kingdom Canada Australia Germany United Arab Emirates Sing…" at bounding box center [418, 219] width 252 height 396
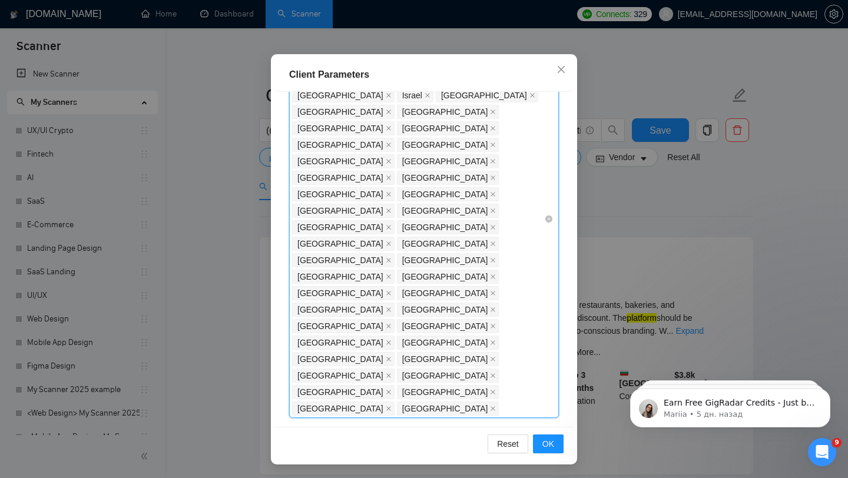
click at [416, 214] on div "United States United Kingdom Canada Australia Germany United Arab Emirates Sing…" at bounding box center [418, 219] width 252 height 396
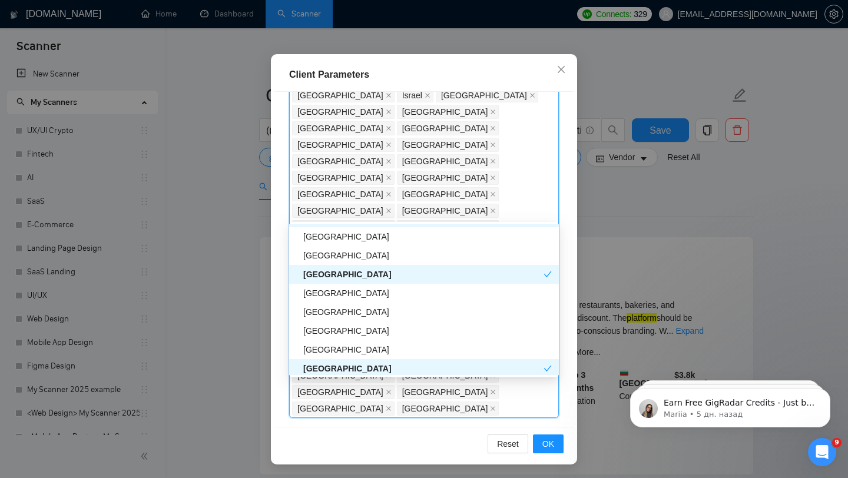
scroll to position [550, 0]
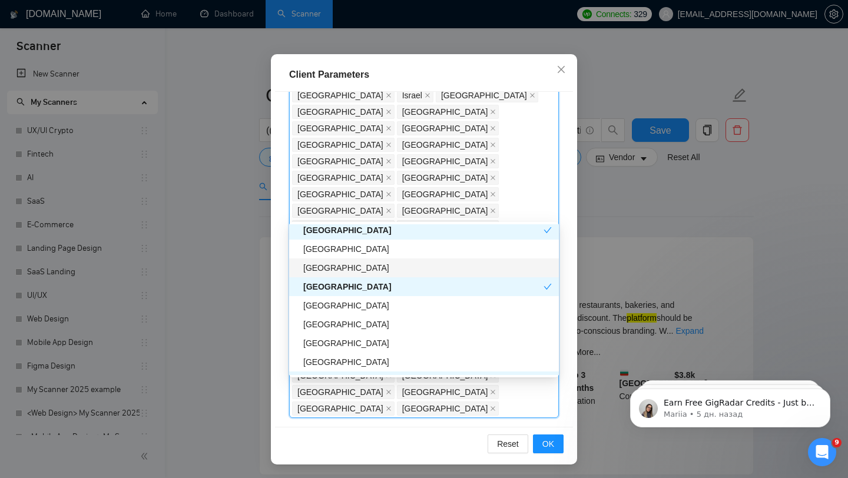
click at [338, 271] on div "New Zealand" at bounding box center [427, 268] width 249 height 13
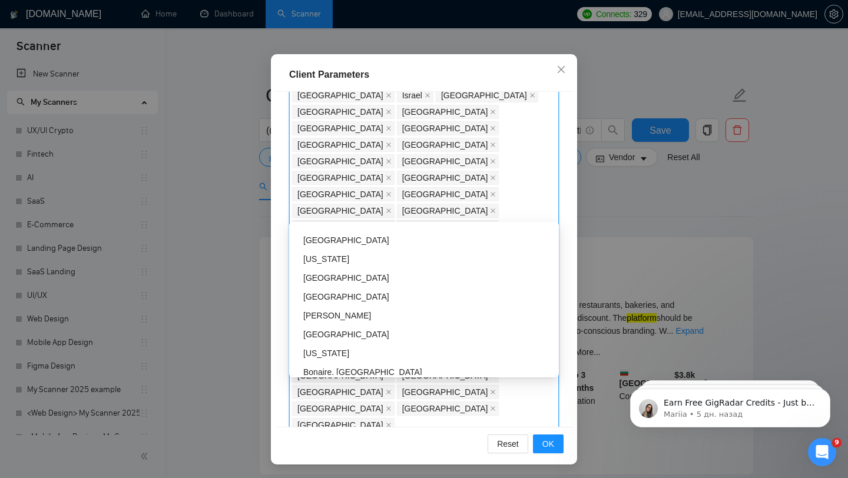
scroll to position [3770, 0]
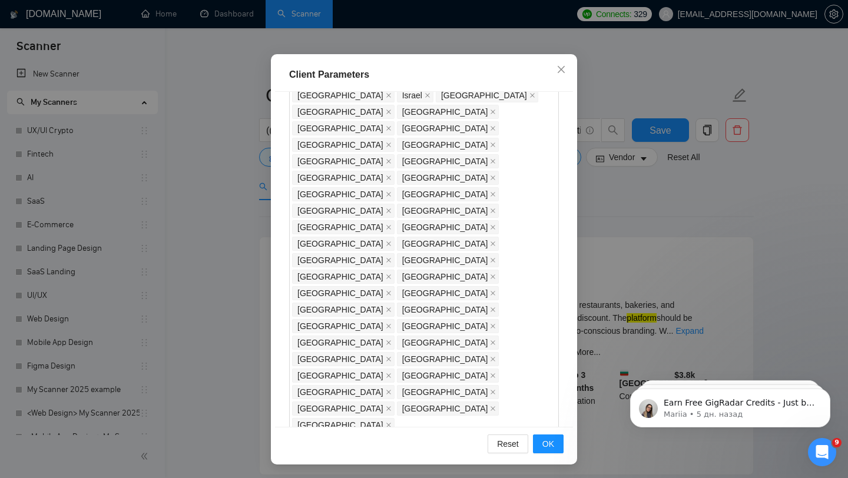
click at [283, 344] on div "Client Location Include Client Countries United States United Kingdom Canada Au…" at bounding box center [424, 259] width 298 height 335
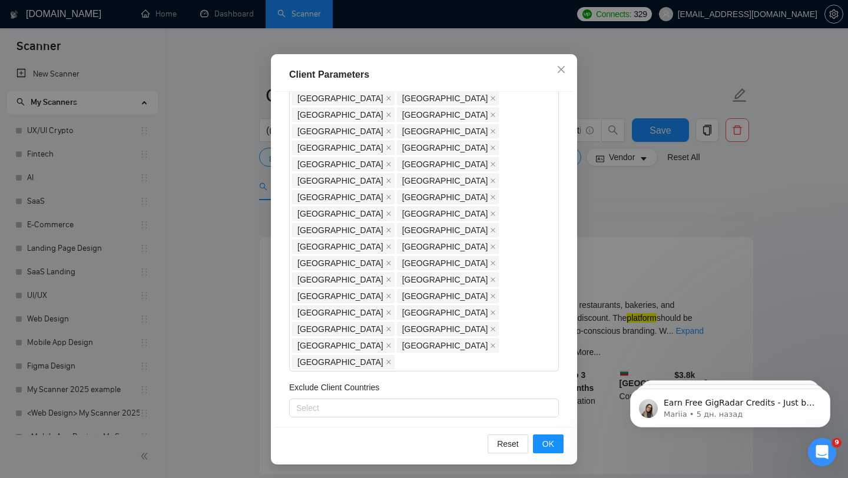
scroll to position [202, 0]
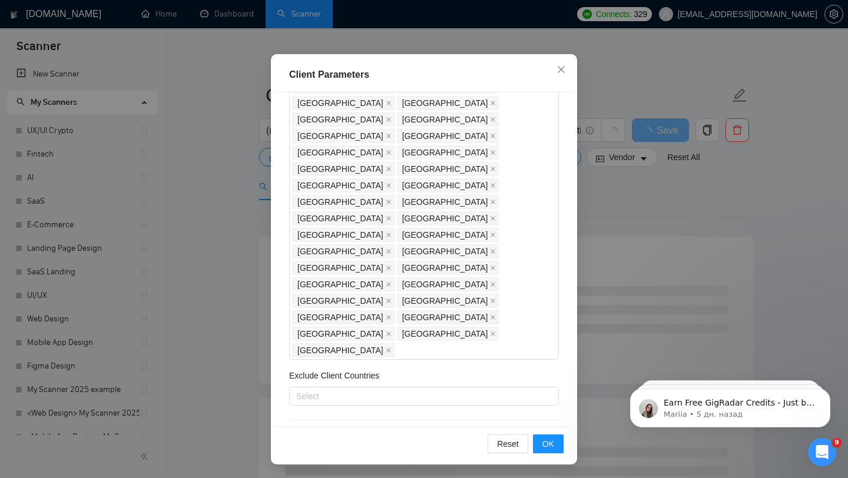
checkbox input "true"
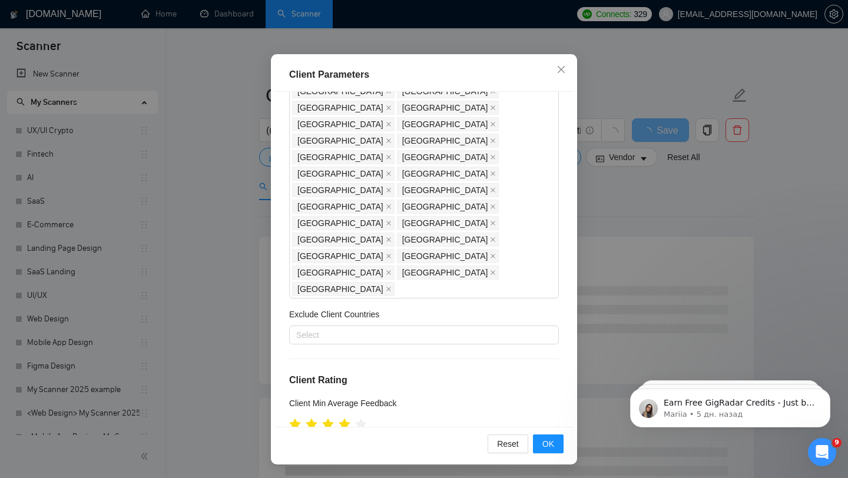
scroll to position [266, 0]
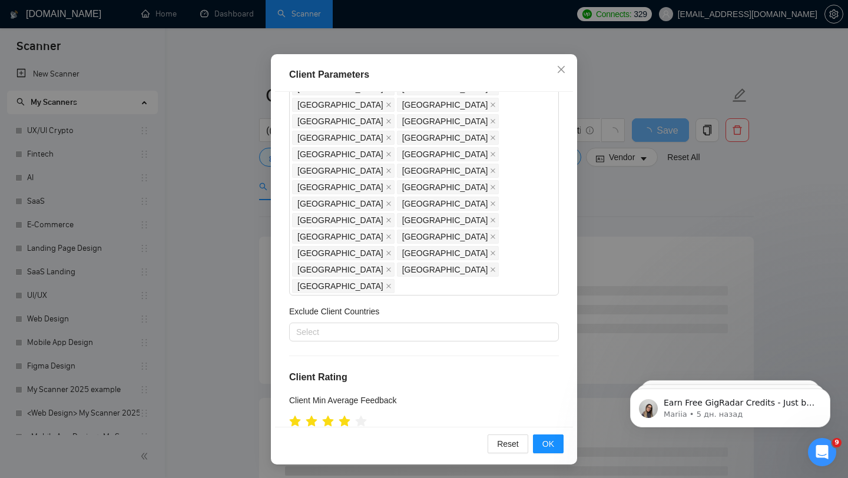
click at [288, 264] on div "Client Location Include Client Countries United States United Kingdom Canada Au…" at bounding box center [424, 259] width 298 height 335
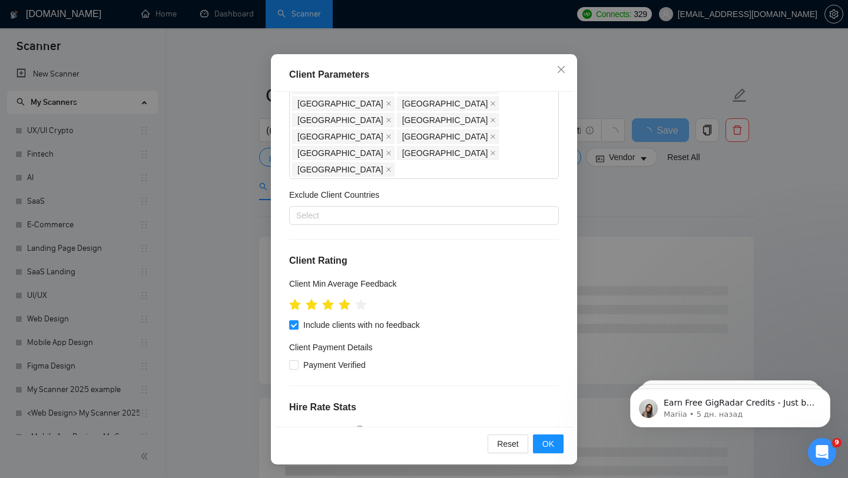
scroll to position [431, 0]
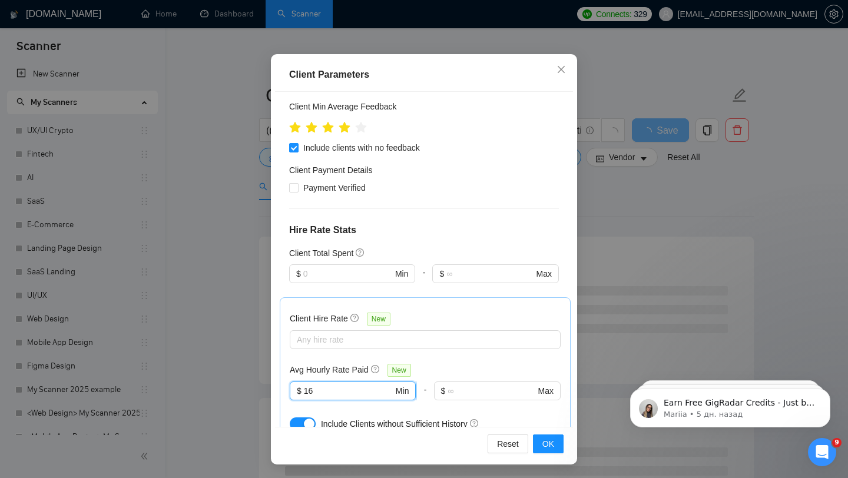
scroll to position [581, 0]
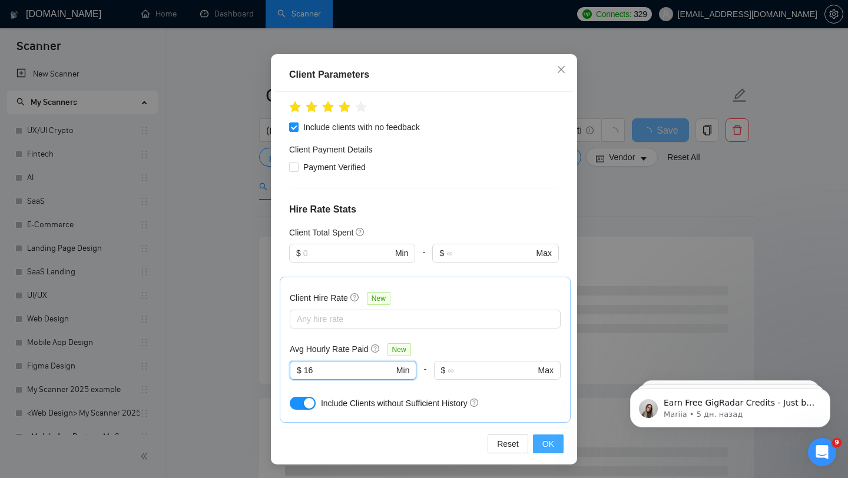
type input "16"
click at [551, 438] on span "OK" at bounding box center [548, 444] width 12 height 13
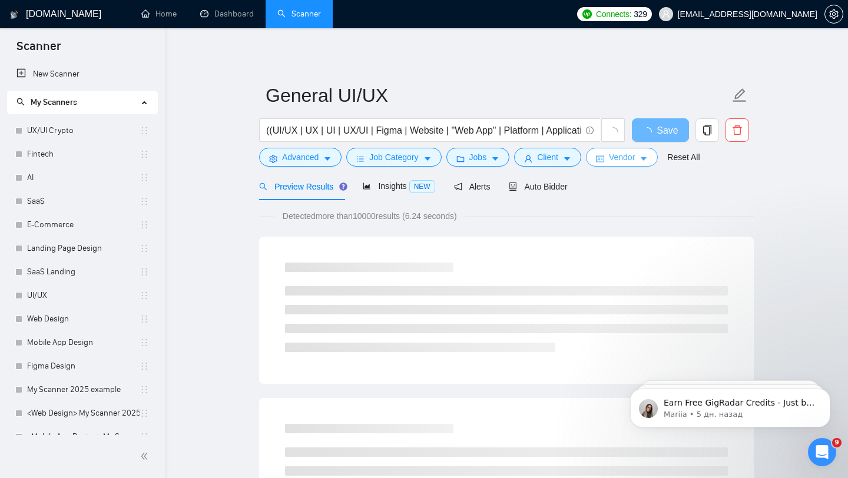
click at [600, 163] on button "Vendor" at bounding box center [622, 157] width 72 height 19
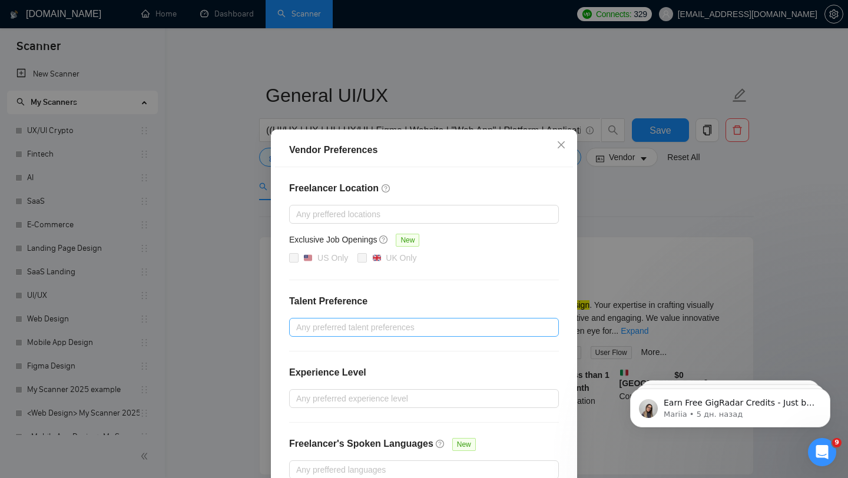
click at [326, 322] on div at bounding box center [418, 327] width 252 height 14
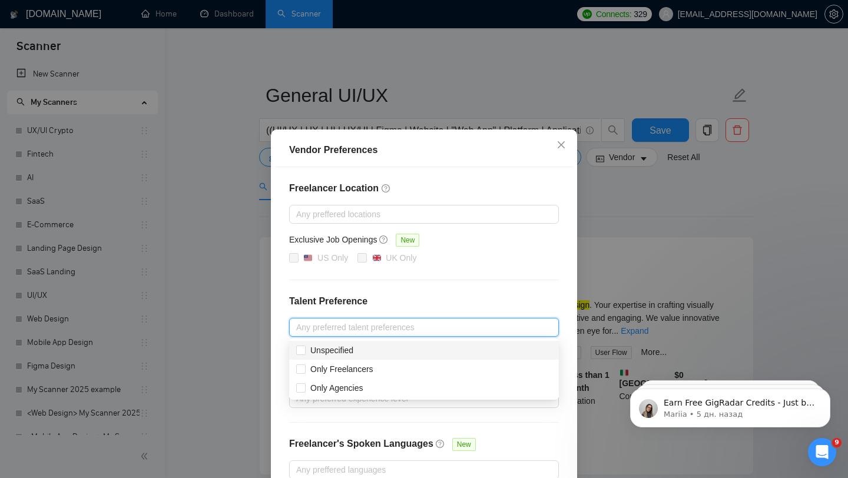
click at [394, 282] on div "Freelancer Location Any preffered locations Exclusive Job Openings New US Only …" at bounding box center [424, 330] width 298 height 326
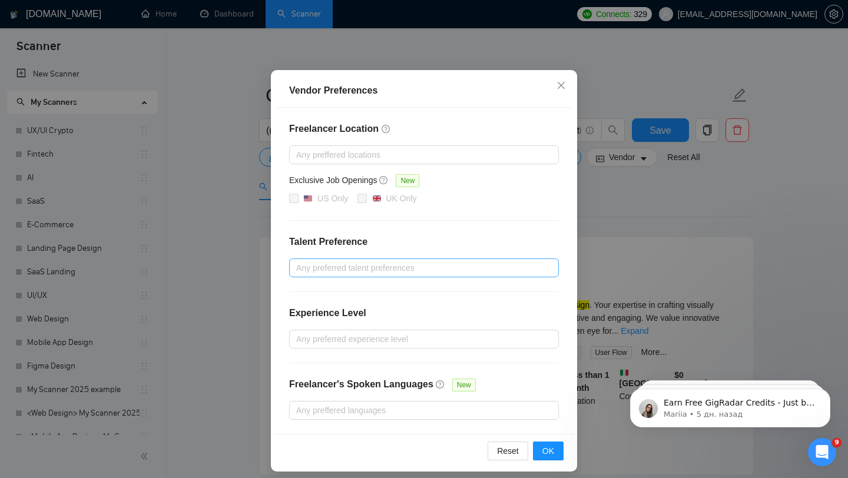
scroll to position [67, 0]
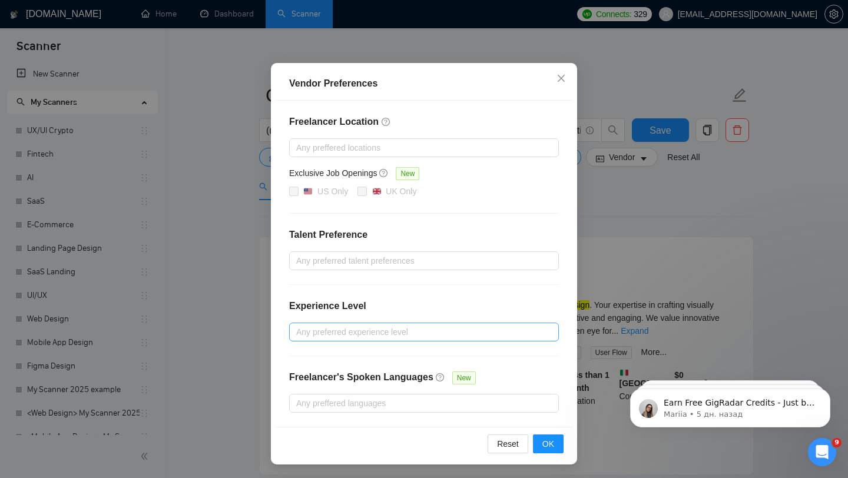
click at [324, 334] on div at bounding box center [418, 332] width 252 height 14
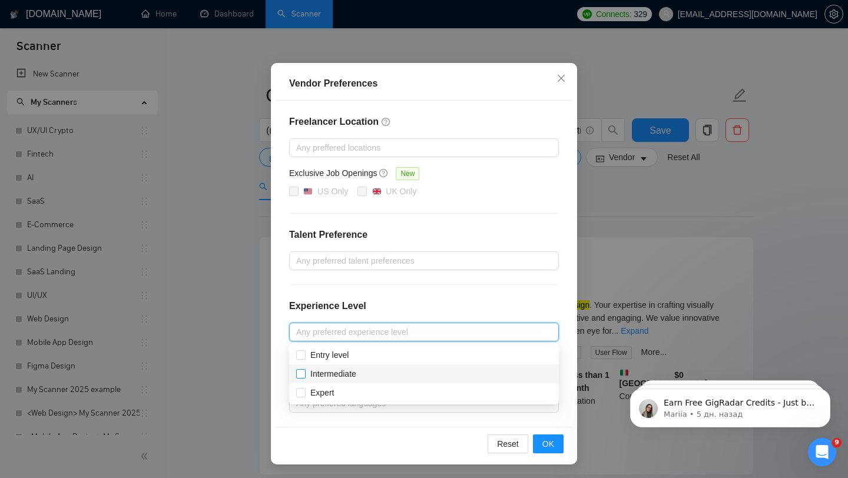
click at [342, 379] on span "Intermediate" at bounding box center [333, 374] width 55 height 13
click at [305, 378] on input "Intermediate" at bounding box center [300, 373] width 8 height 8
checkbox input "false"
click at [342, 391] on div "Expert" at bounding box center [424, 392] width 256 height 13
checkbox input "true"
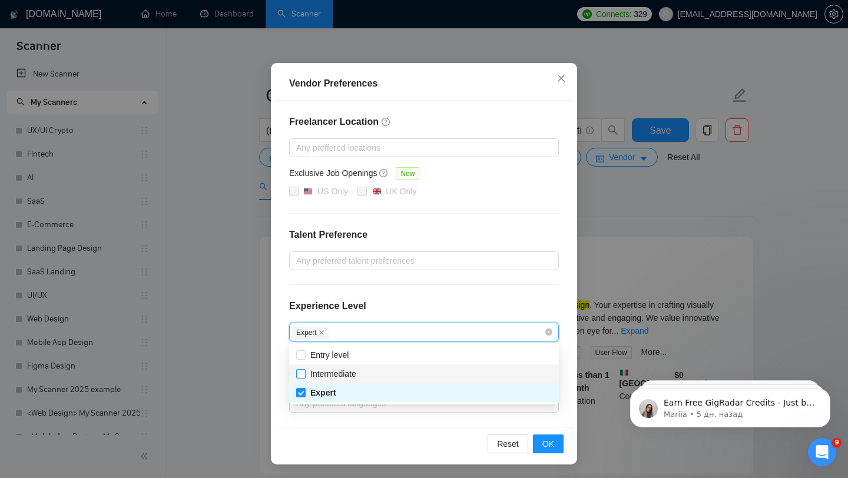
click at [302, 372] on input "Intermediate" at bounding box center [300, 373] width 8 height 8
checkbox input "true"
click at [369, 292] on div "Freelancer Location Any preffered locations Exclusive Job Openings New US Only …" at bounding box center [424, 264] width 298 height 326
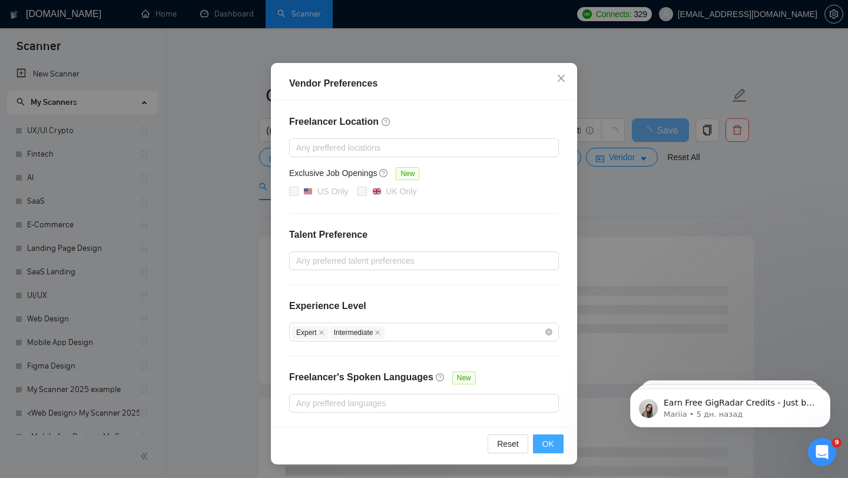
click at [558, 438] on button "OK" at bounding box center [548, 444] width 31 height 19
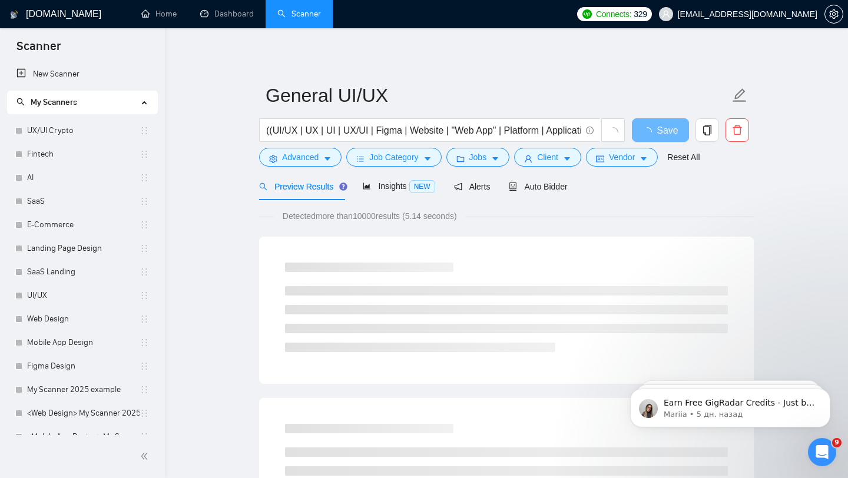
scroll to position [8, 0]
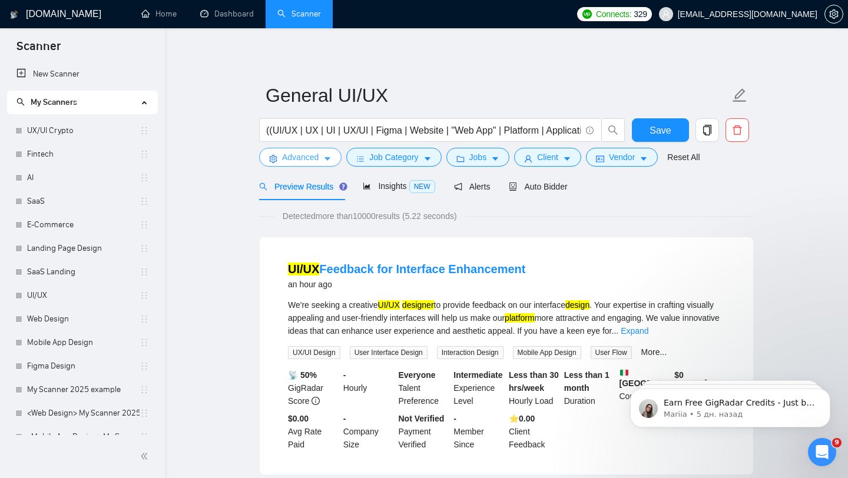
click at [326, 157] on icon "caret-down" at bounding box center [327, 159] width 8 height 8
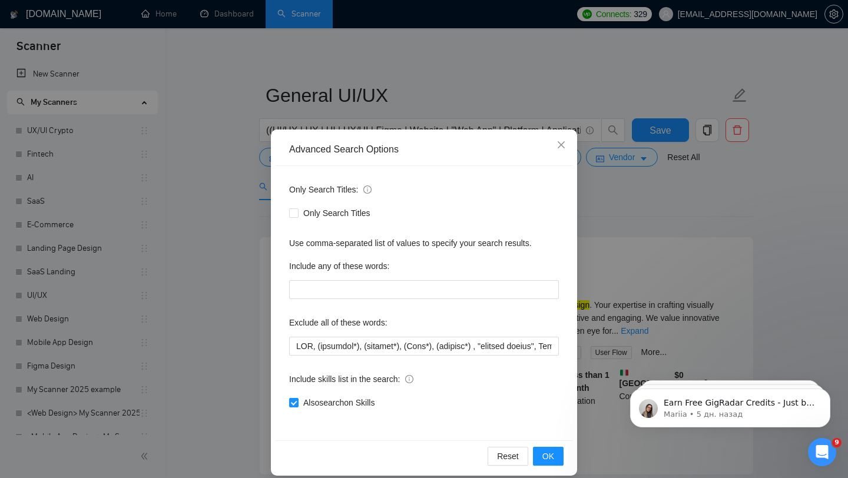
click at [611, 299] on div "Advanced Search Options Only Search Titles: Only Search Titles Use comma-separa…" at bounding box center [424, 239] width 848 height 478
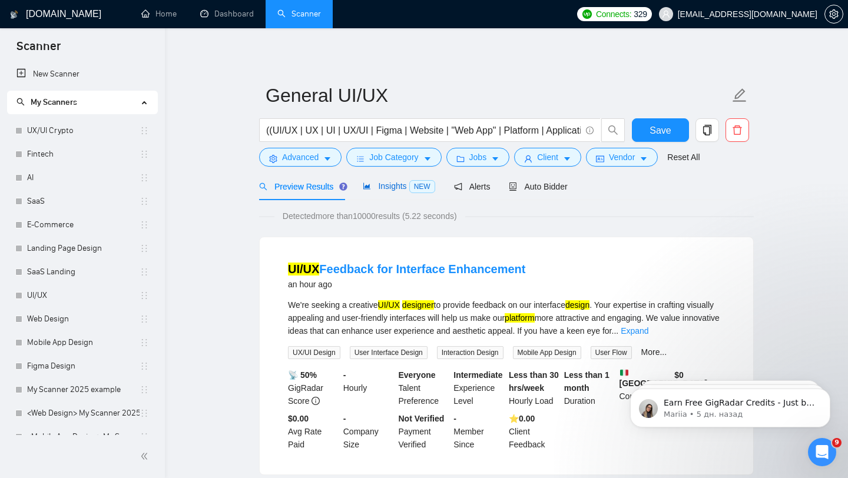
click at [372, 192] on div "Insights NEW" at bounding box center [399, 187] width 72 height 14
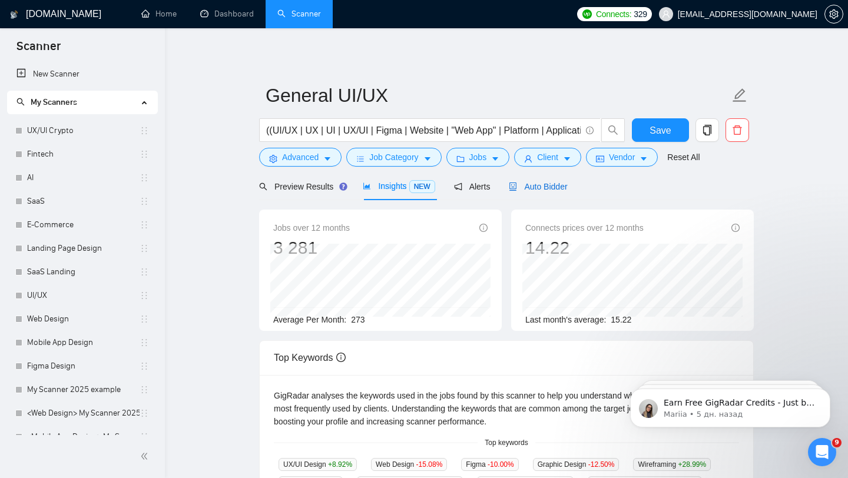
click at [536, 181] on div "Auto Bidder" at bounding box center [538, 186] width 58 height 13
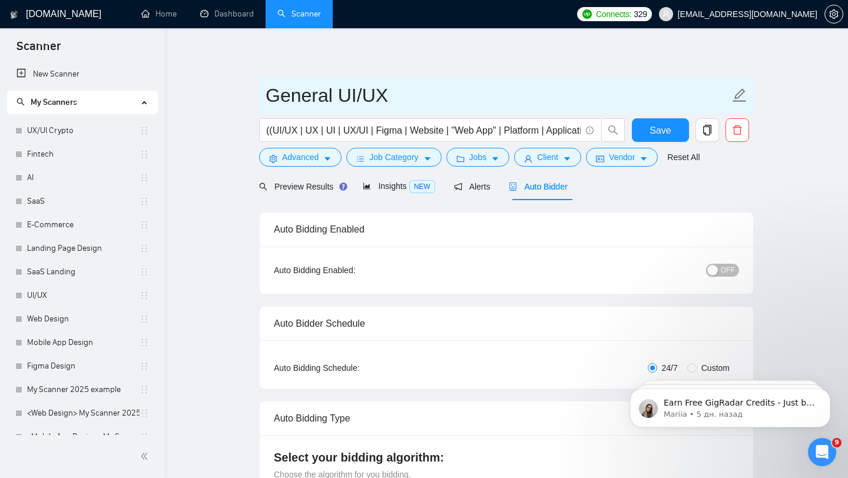
drag, startPoint x: 269, startPoint y: 97, endPoint x: 331, endPoint y: 94, distance: 62.5
click at [331, 94] on input "General UI/UX" at bounding box center [498, 95] width 464 height 29
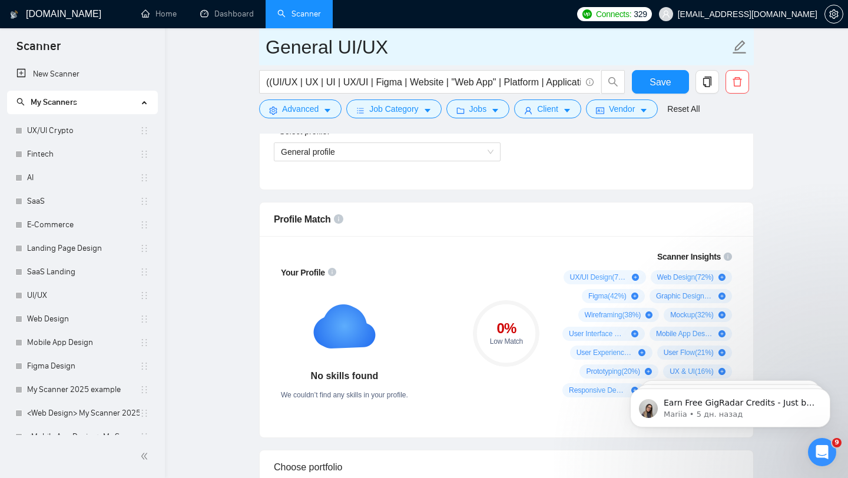
scroll to position [511, 0]
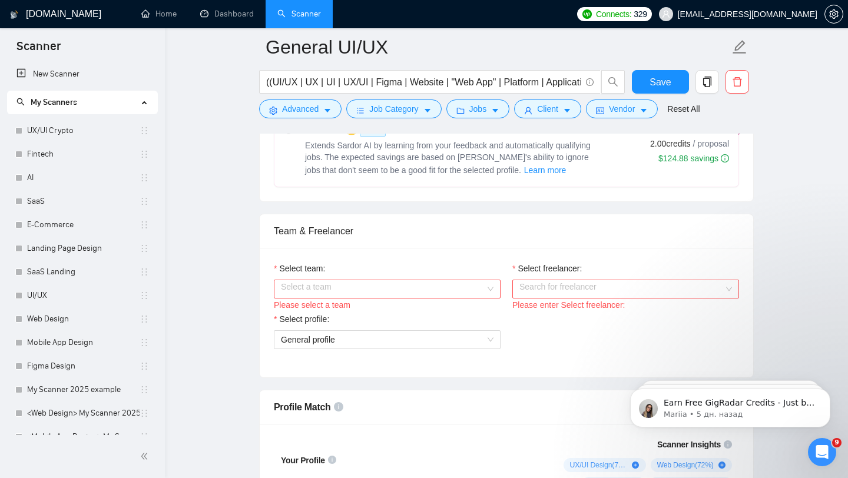
click at [442, 285] on input "Select team:" at bounding box center [383, 289] width 204 height 18
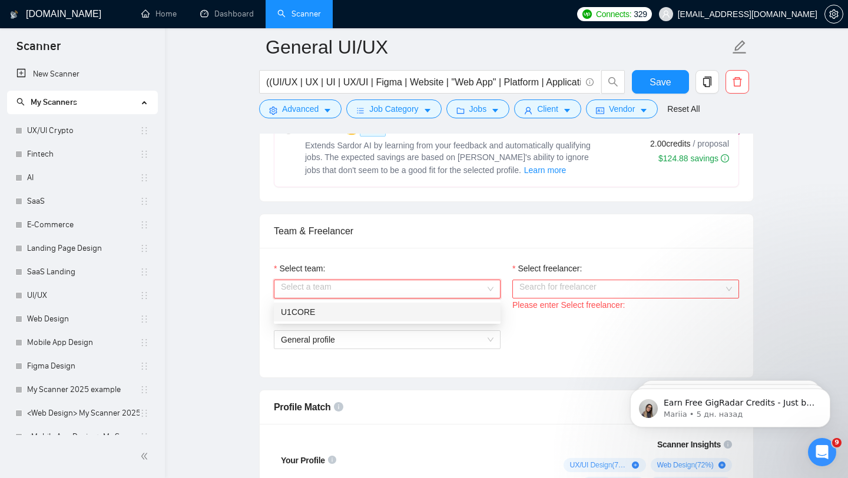
click at [351, 320] on div "U1CORE" at bounding box center [387, 312] width 227 height 19
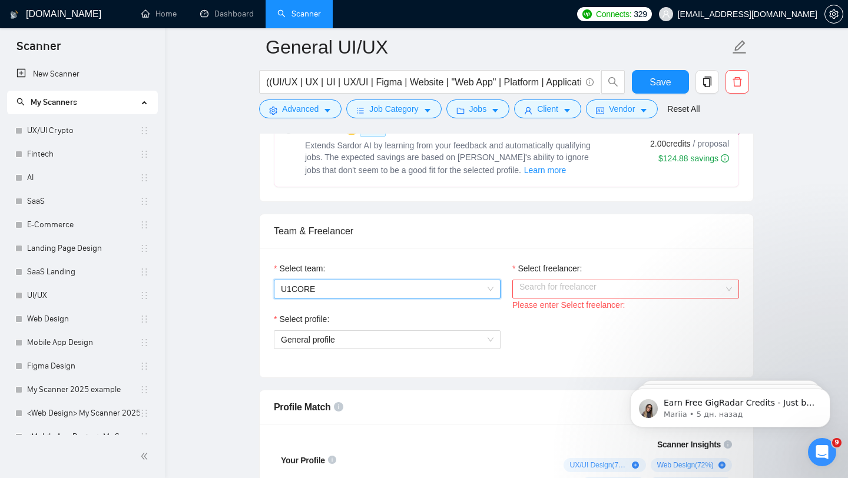
click at [558, 294] on input "Select freelancer:" at bounding box center [621, 289] width 204 height 18
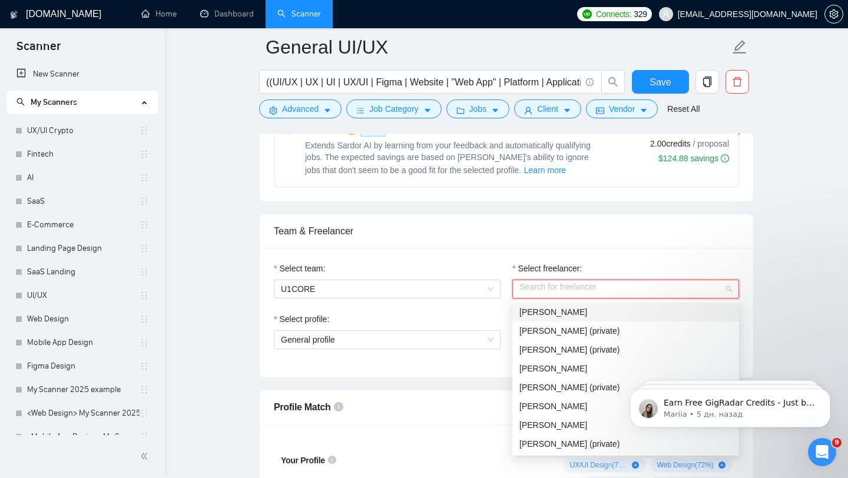
click at [671, 315] on div "[PERSON_NAME]" at bounding box center [625, 312] width 213 height 13
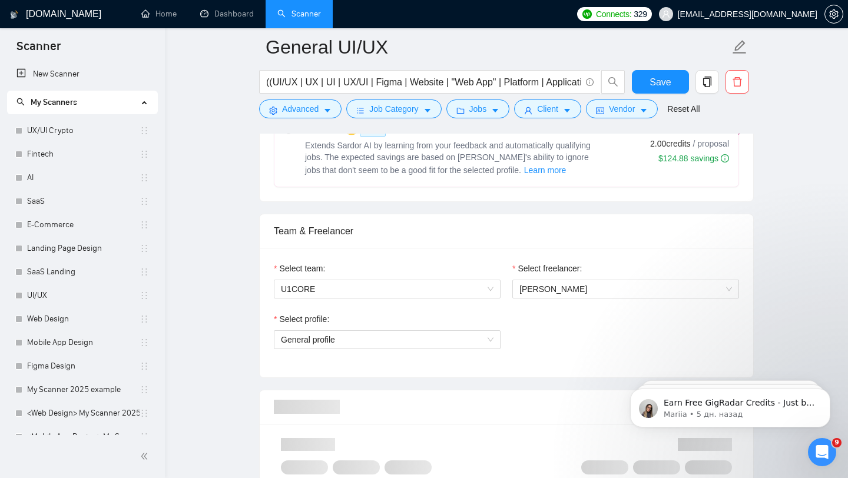
click at [470, 327] on div "Select profile:" at bounding box center [387, 322] width 227 height 18
click at [464, 332] on span "General profile" at bounding box center [387, 340] width 213 height 18
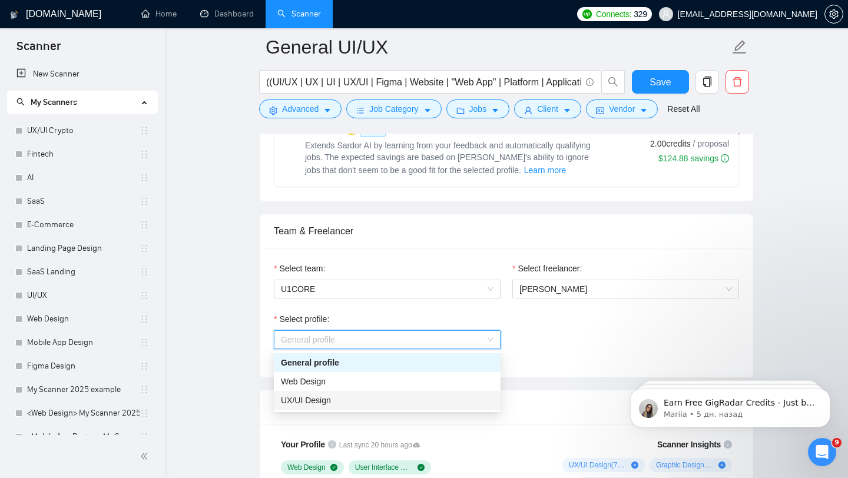
click at [349, 403] on div "UX/UI Design" at bounding box center [387, 400] width 213 height 13
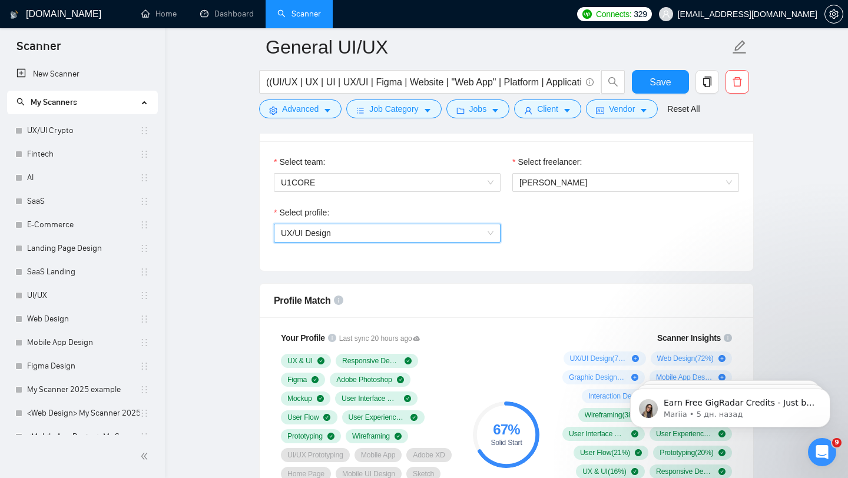
scroll to position [601, 0]
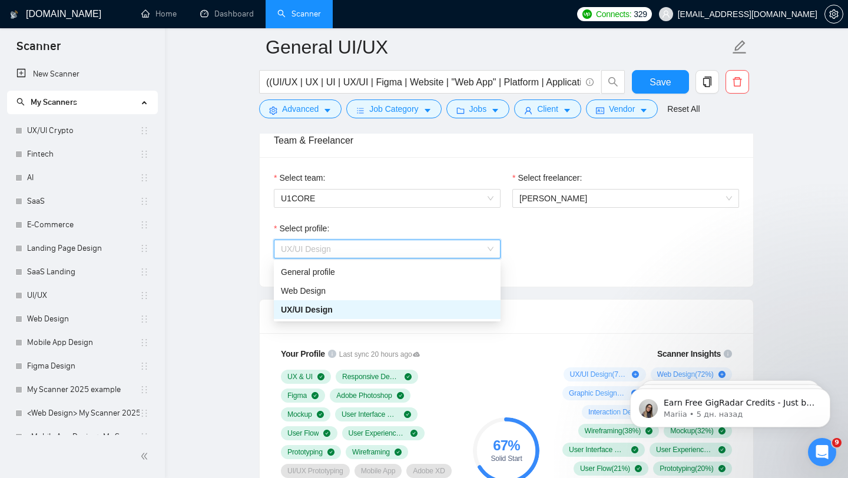
click at [385, 255] on span "UX/UI Design" at bounding box center [387, 249] width 213 height 18
click at [346, 289] on div "Web Design" at bounding box center [387, 290] width 213 height 13
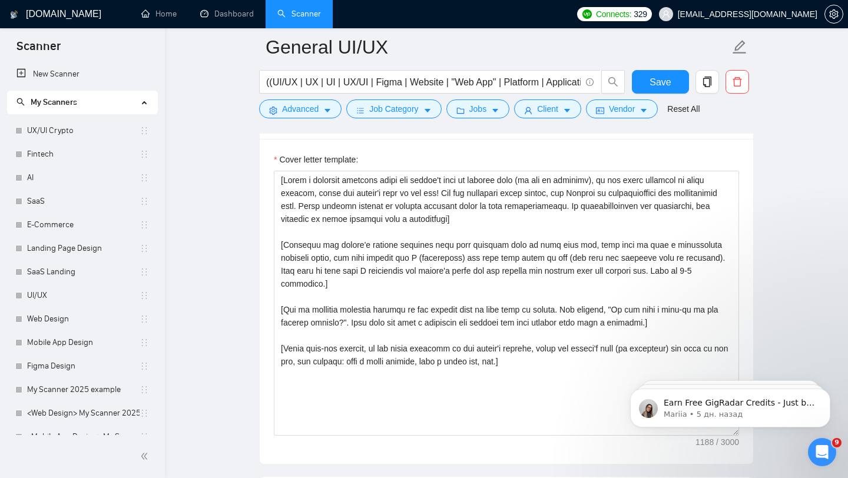
scroll to position [1297, 0]
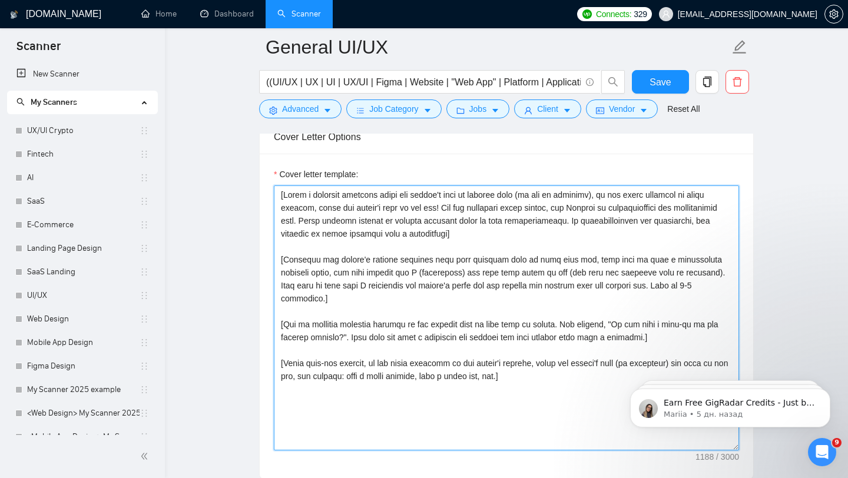
click at [428, 243] on textarea "Cover letter template:" at bounding box center [506, 318] width 465 height 265
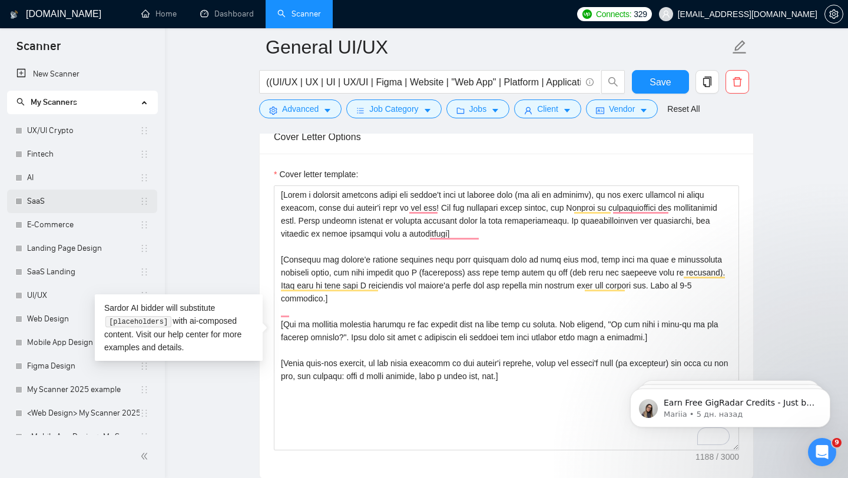
click at [64, 205] on link "SaaS" at bounding box center [83, 202] width 112 height 24
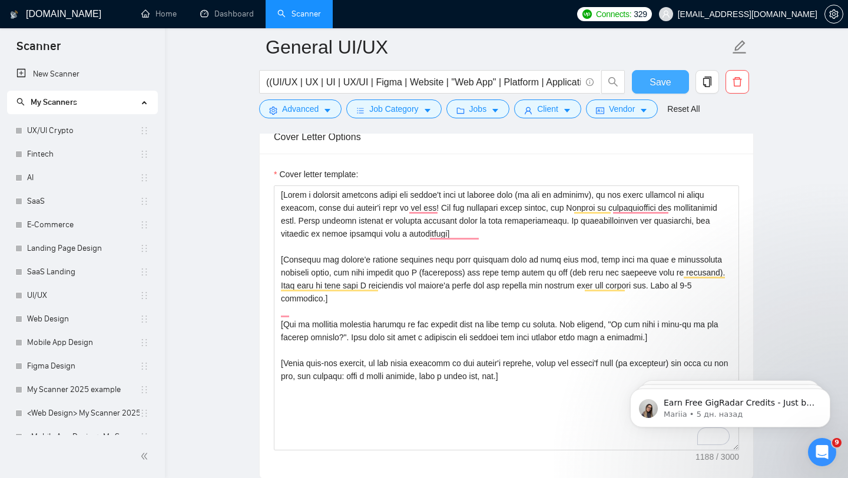
click at [640, 88] on button "Save" at bounding box center [660, 82] width 57 height 24
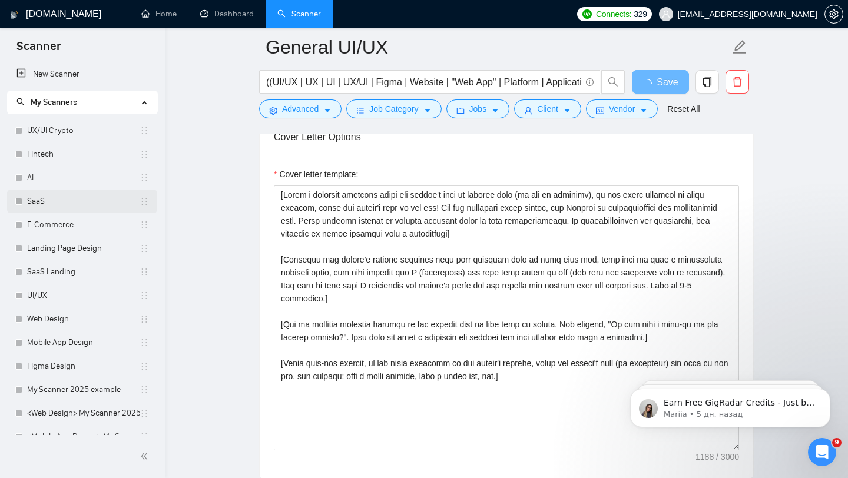
click at [56, 206] on link "SaaS" at bounding box center [83, 202] width 112 height 24
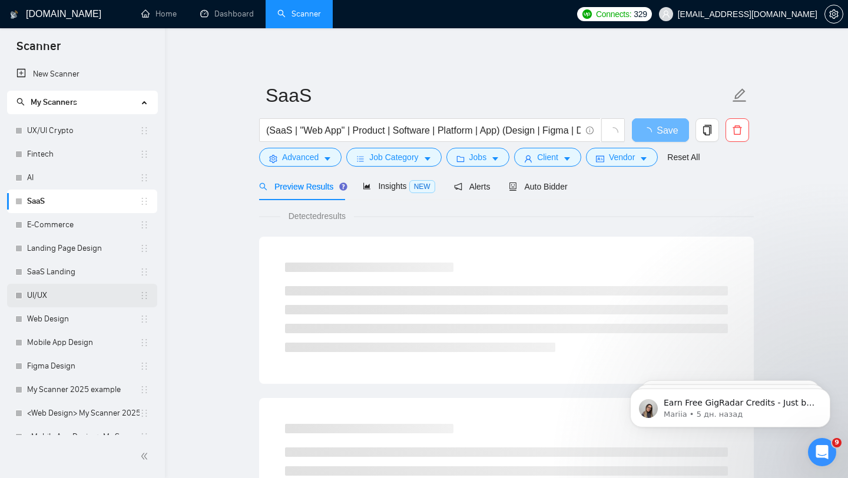
click at [56, 294] on link "UI/UX" at bounding box center [83, 296] width 112 height 24
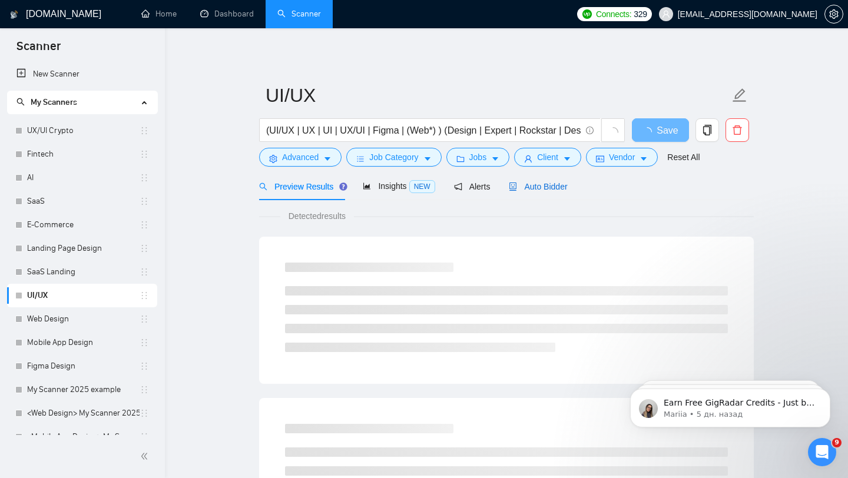
click at [547, 192] on div "Auto Bidder" at bounding box center [538, 186] width 58 height 13
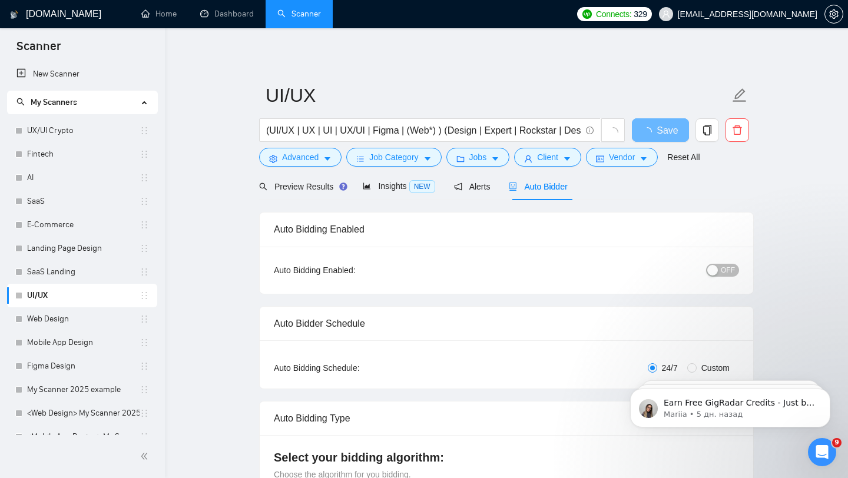
checkbox input "true"
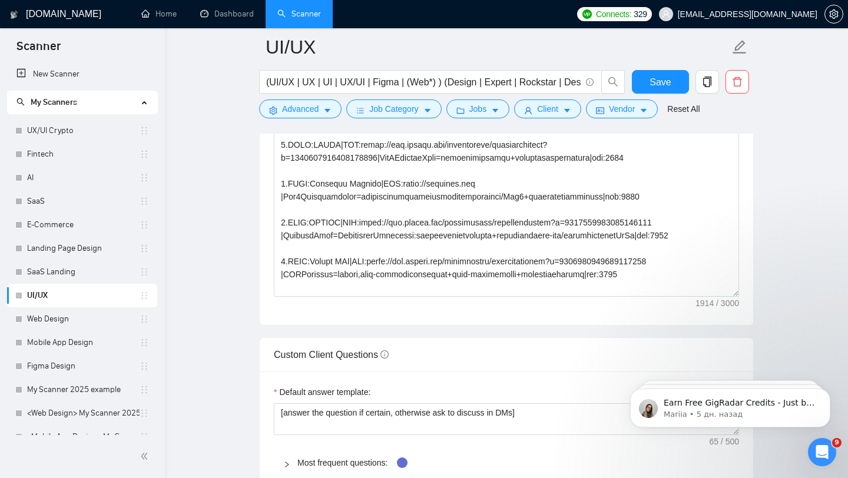
scroll to position [1447, 0]
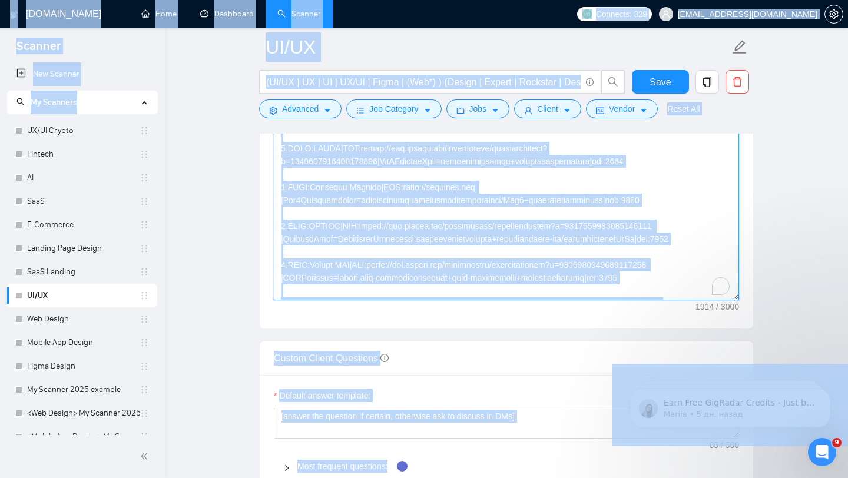
click at [407, 241] on textarea "Cover letter template:" at bounding box center [506, 167] width 465 height 265
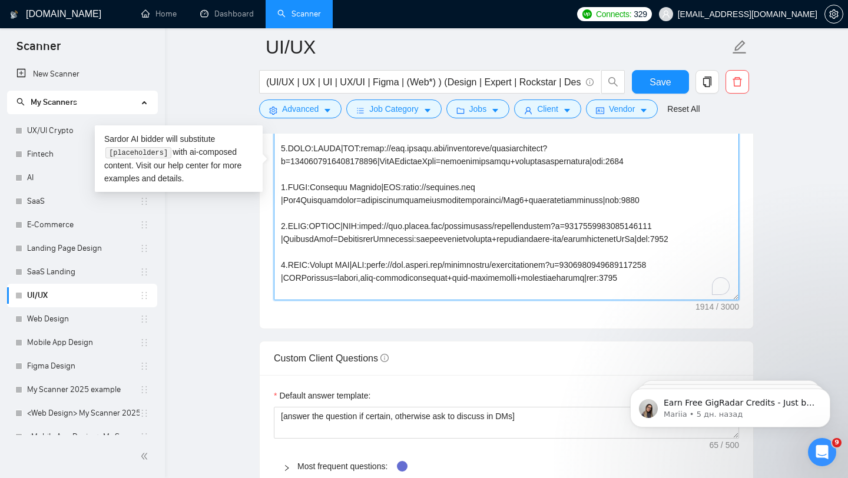
click at [407, 241] on textarea "Cover letter template:" at bounding box center [506, 167] width 465 height 265
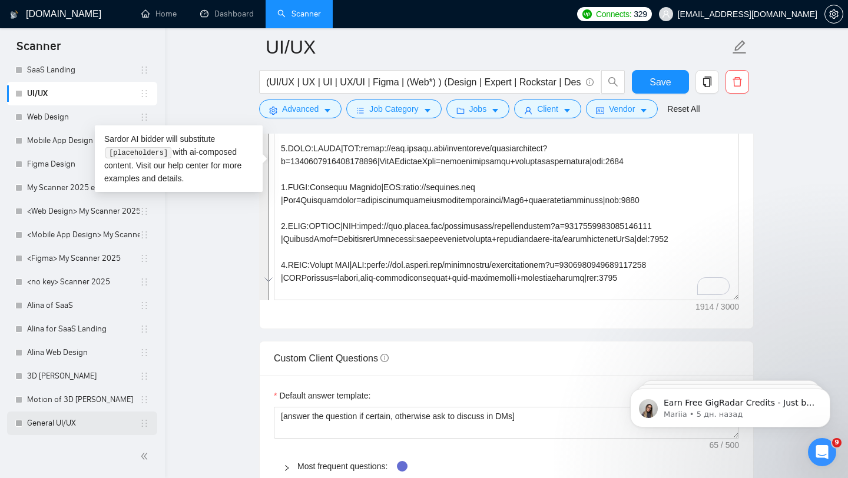
click at [72, 424] on link "General UI/UX" at bounding box center [83, 424] width 112 height 24
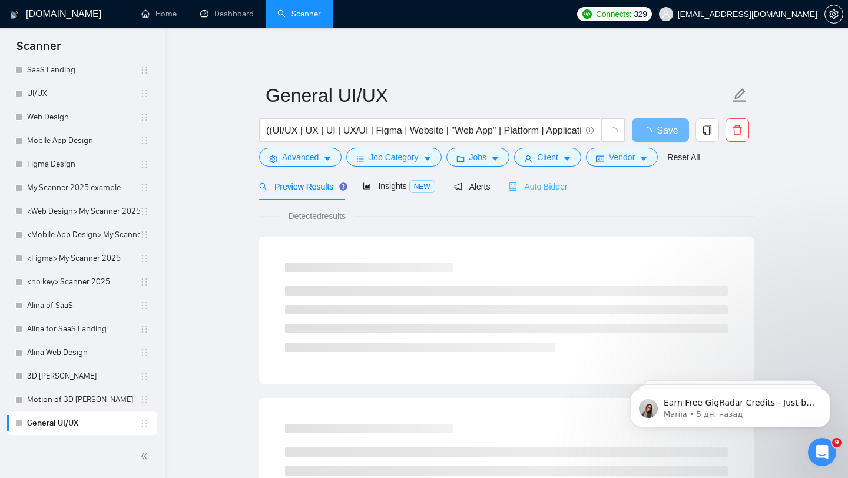
click at [548, 193] on div "Auto Bidder" at bounding box center [538, 187] width 58 height 28
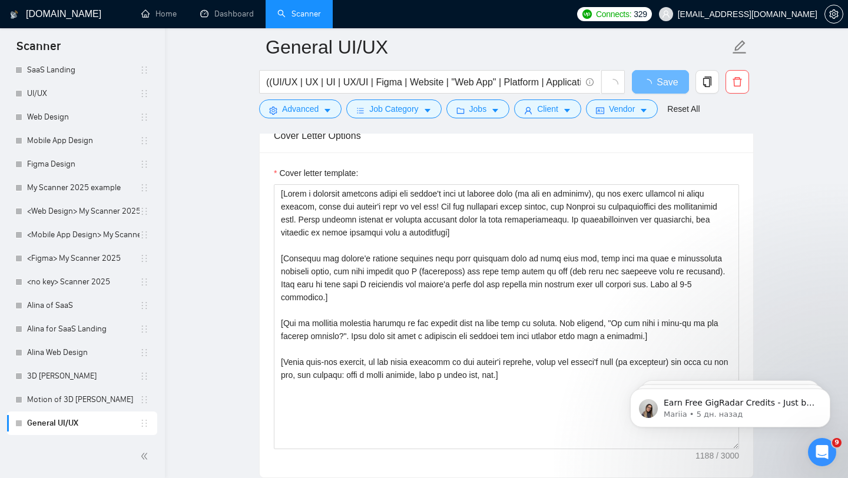
scroll to position [1274, 0]
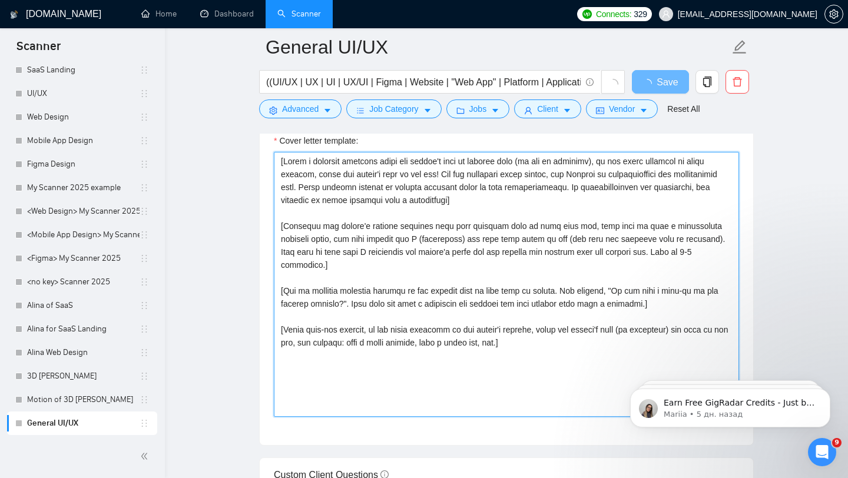
click at [364, 263] on textarea "Cover letter template:" at bounding box center [506, 284] width 465 height 265
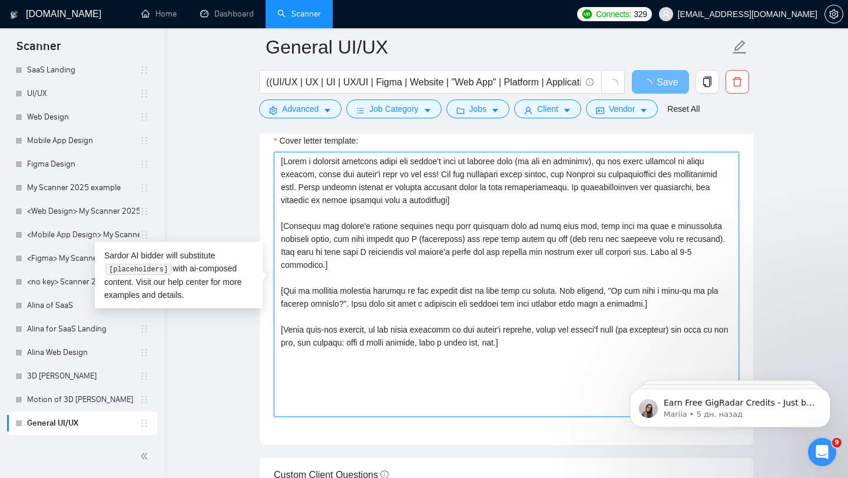
paste textarea "Folder= 1.CLNT:Lifeee |URL:https://www.upwork.com/freelancers/tarasoliinykkk?p=…"
type textarea "[Folder= 1.CLNT:Lifeee |URL:https://www.upwork.com/freelancers/tarasoliinykkk?p…"
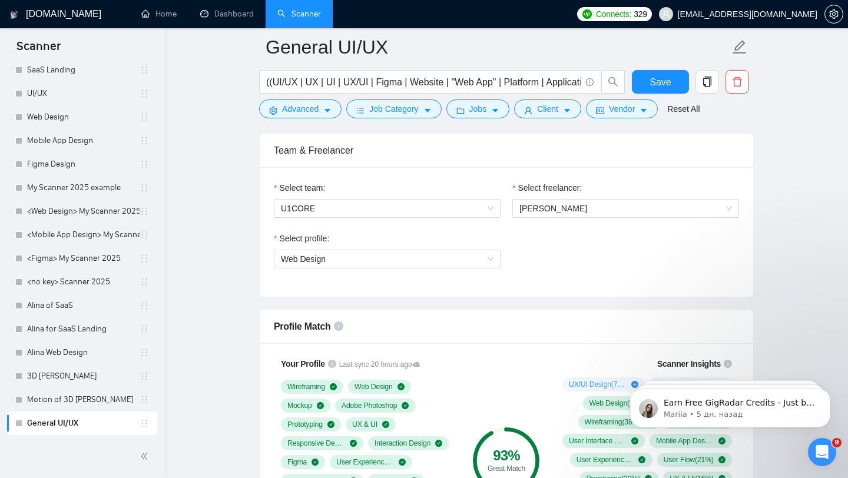
scroll to position [597, 0]
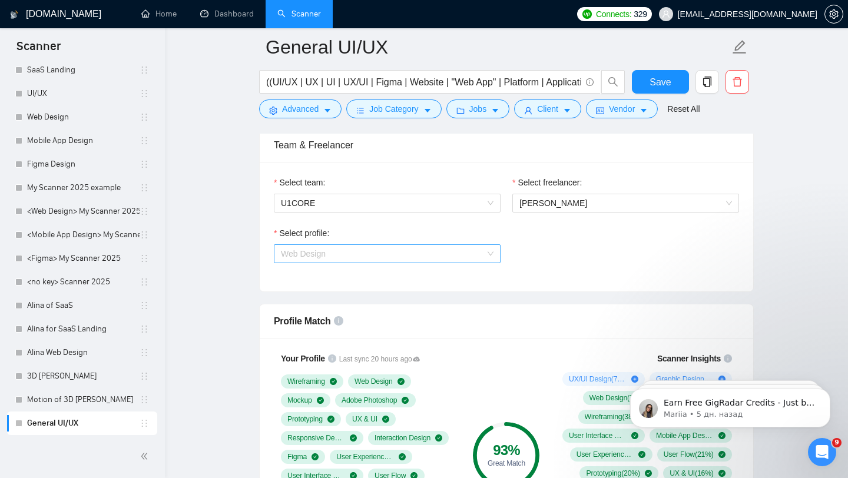
click at [416, 260] on span "Web Design" at bounding box center [387, 254] width 213 height 18
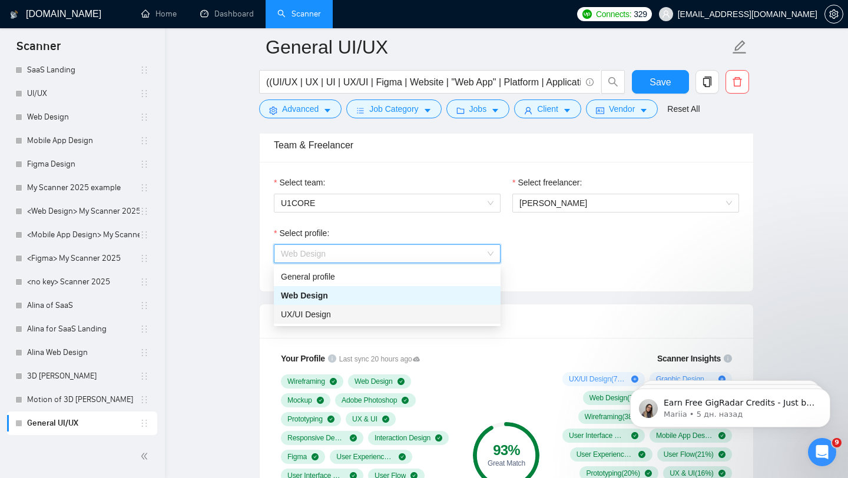
click at [330, 319] on span "UX/UI Design" at bounding box center [306, 314] width 50 height 9
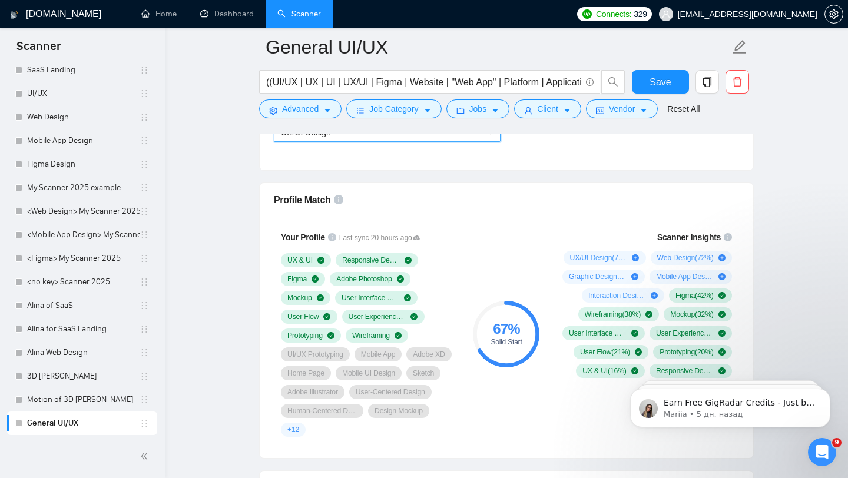
scroll to position [696, 0]
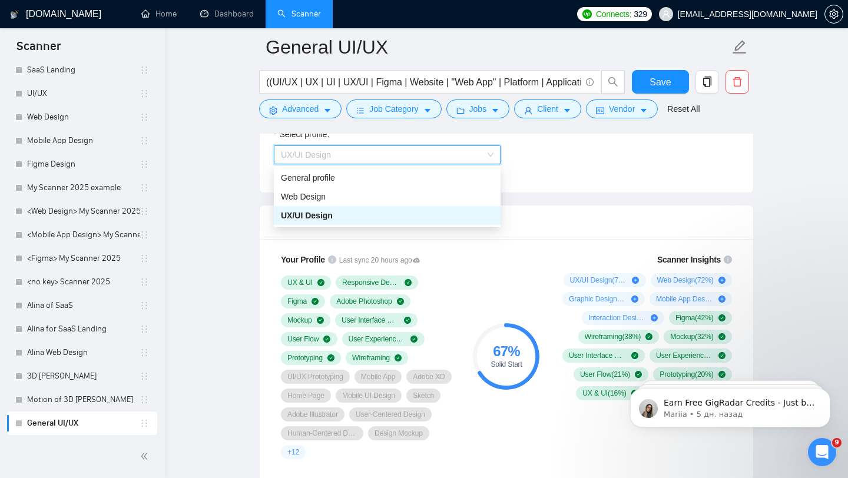
click at [308, 163] on span "UX/UI Design" at bounding box center [387, 155] width 213 height 18
click at [316, 198] on span "Web Design" at bounding box center [303, 196] width 45 height 9
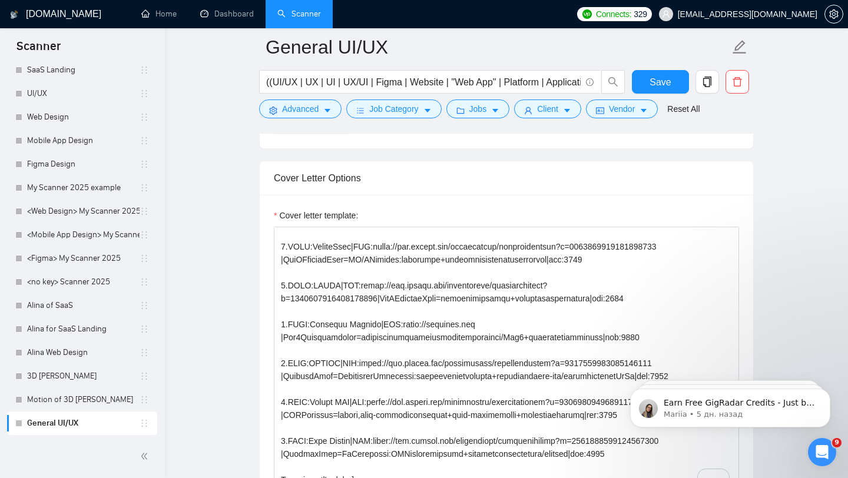
scroll to position [0, 0]
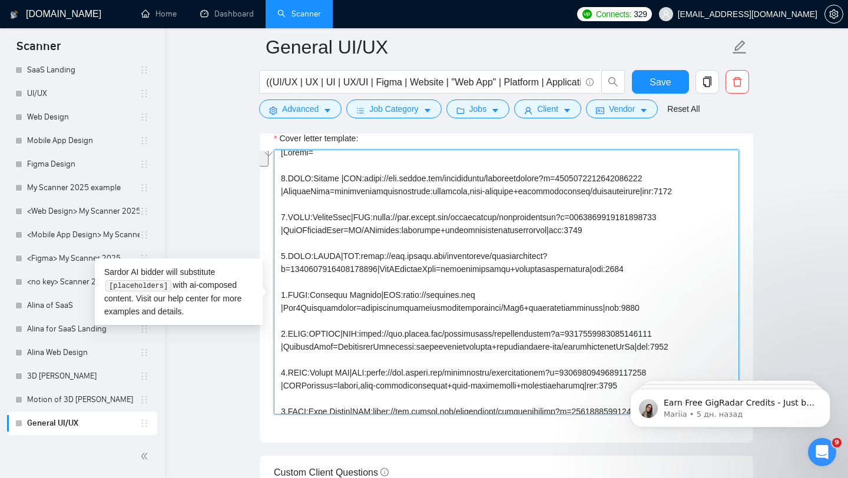
drag, startPoint x: 282, startPoint y: 196, endPoint x: 694, endPoint y: 215, distance: 413.3
click at [695, 215] on textarea "Cover letter template:" at bounding box center [506, 282] width 465 height 265
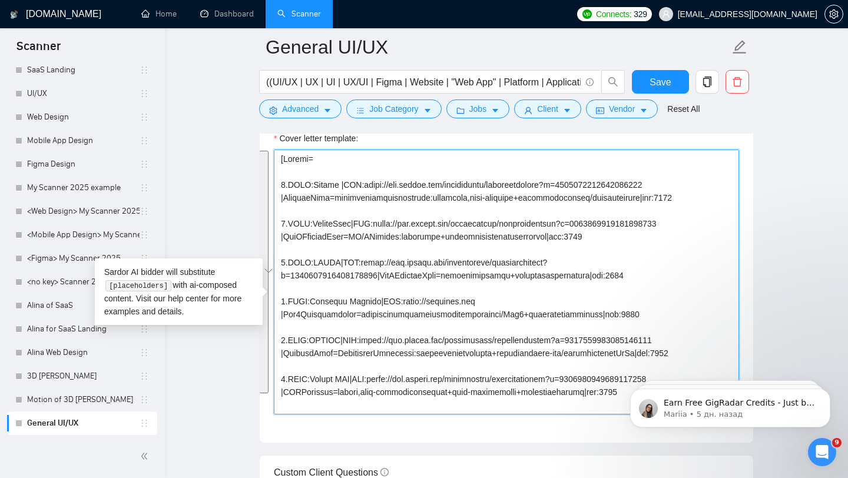
click at [272, 205] on div "Cover Letter Options Cover letter template:" at bounding box center [506, 264] width 495 height 360
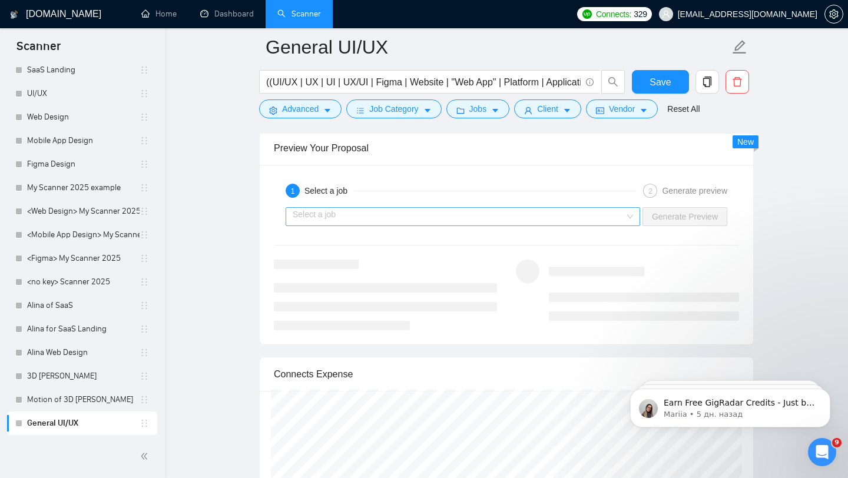
click at [550, 226] on input "search" at bounding box center [459, 217] width 332 height 18
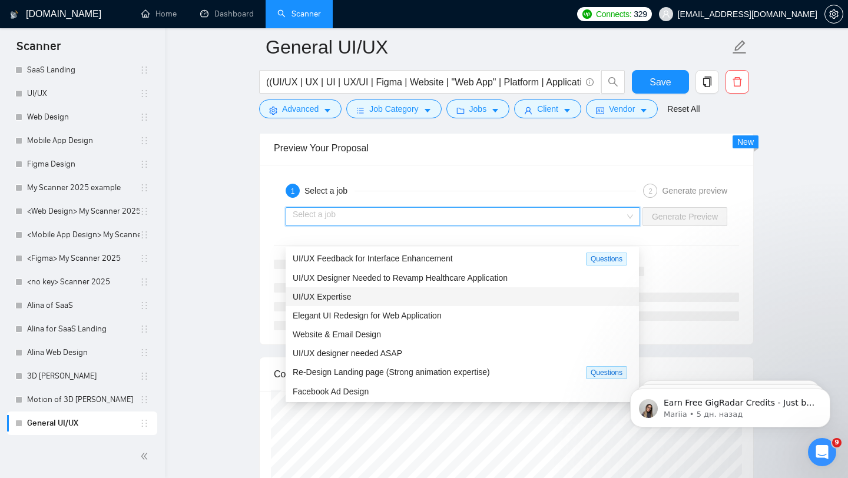
click at [383, 303] on div "UI/UX Expertise" at bounding box center [462, 296] width 353 height 19
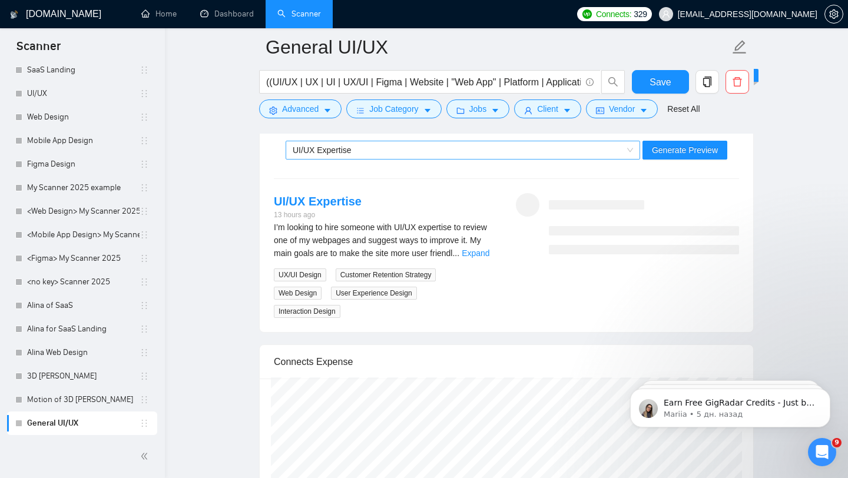
click at [478, 164] on div "UI/UX Expertise Generate Preview" at bounding box center [507, 150] width 468 height 28
click at [442, 159] on div "UI/UX Expertise" at bounding box center [458, 150] width 330 height 18
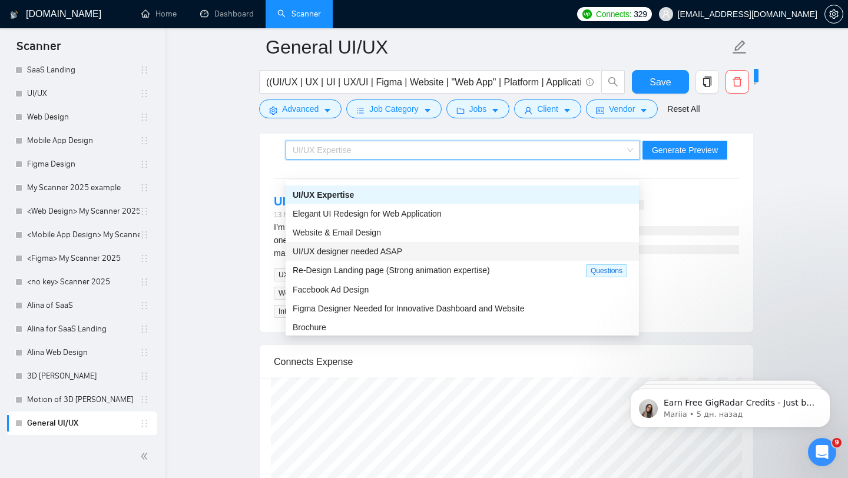
click at [412, 247] on div "UI/UX designer needed ASAP" at bounding box center [462, 251] width 339 height 13
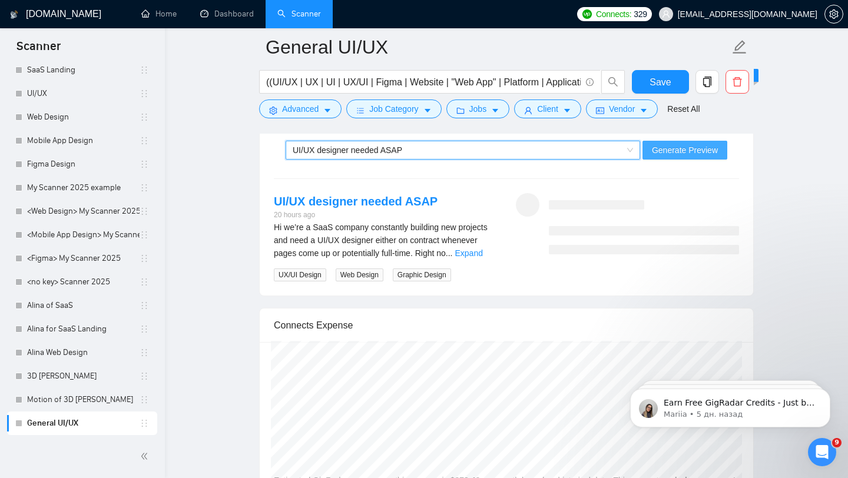
click at [679, 157] on span "Generate Preview" at bounding box center [685, 150] width 66 height 13
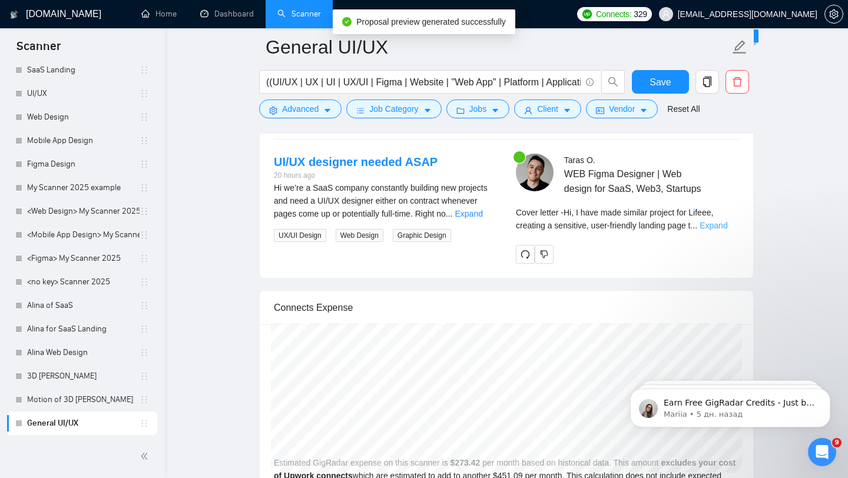
click at [722, 230] on link "Expand" at bounding box center [714, 225] width 28 height 9
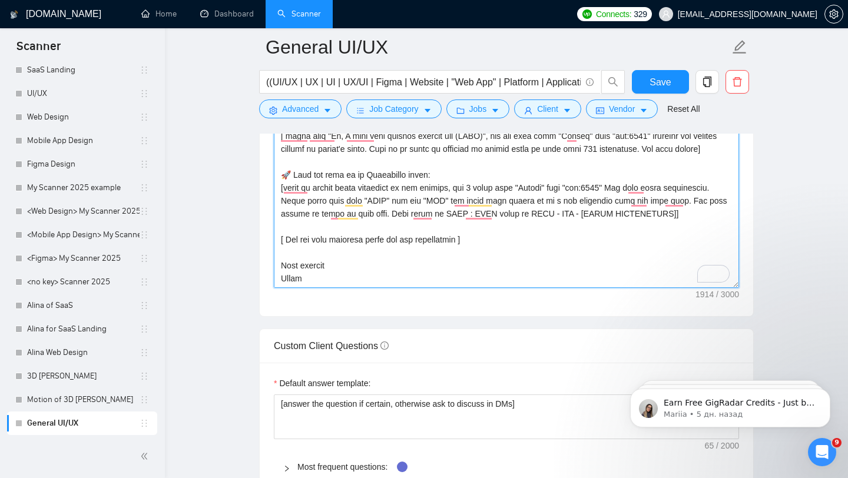
click at [312, 288] on textarea "Cover letter template:" at bounding box center [506, 155] width 465 height 265
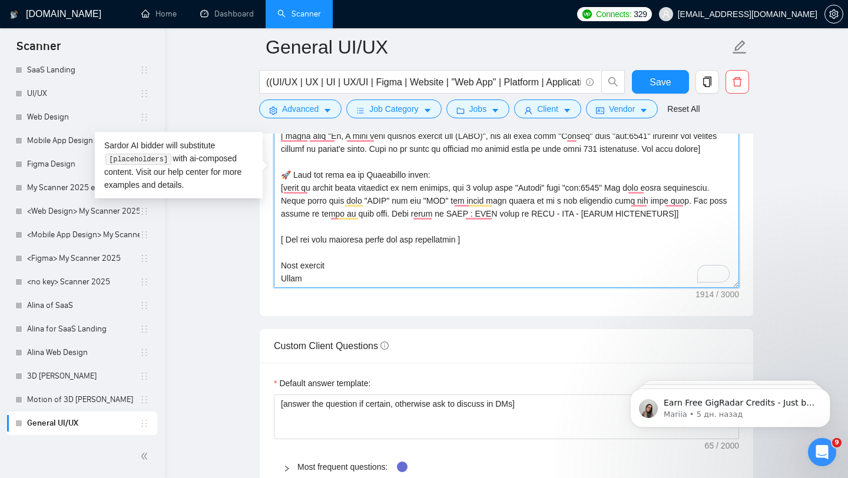
drag, startPoint x: 312, startPoint y: 305, endPoint x: 283, endPoint y: 137, distance: 169.7
click at [283, 137] on textarea "Cover letter template:" at bounding box center [506, 155] width 465 height 265
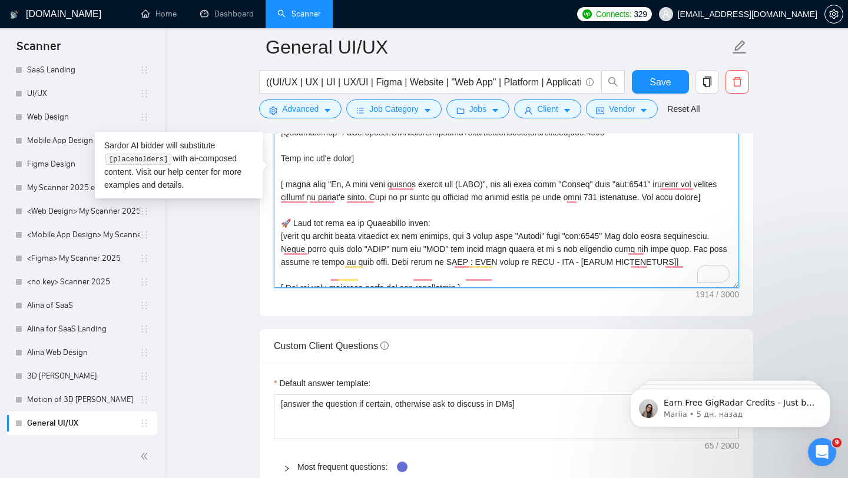
click at [287, 186] on textarea "Cover letter template:" at bounding box center [506, 155] width 465 height 265
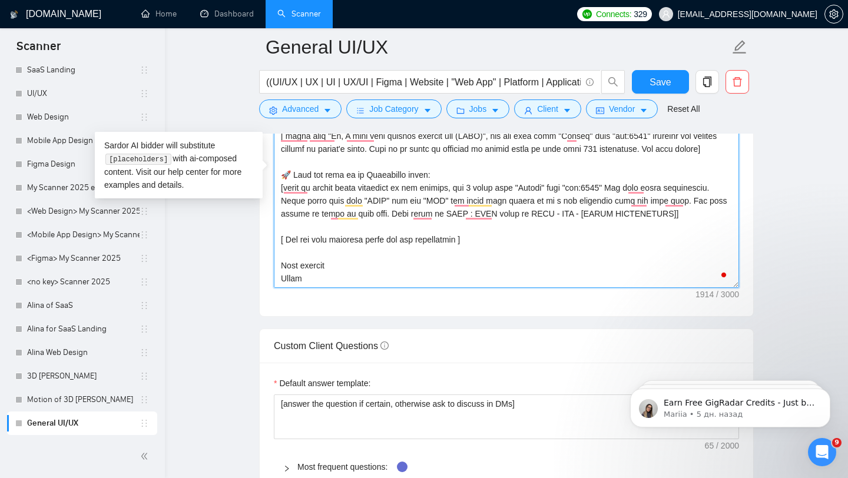
drag, startPoint x: 280, startPoint y: 197, endPoint x: 305, endPoint y: 309, distance: 114.5
click at [305, 309] on div "Cover letter template:" at bounding box center [507, 153] width 494 height 325
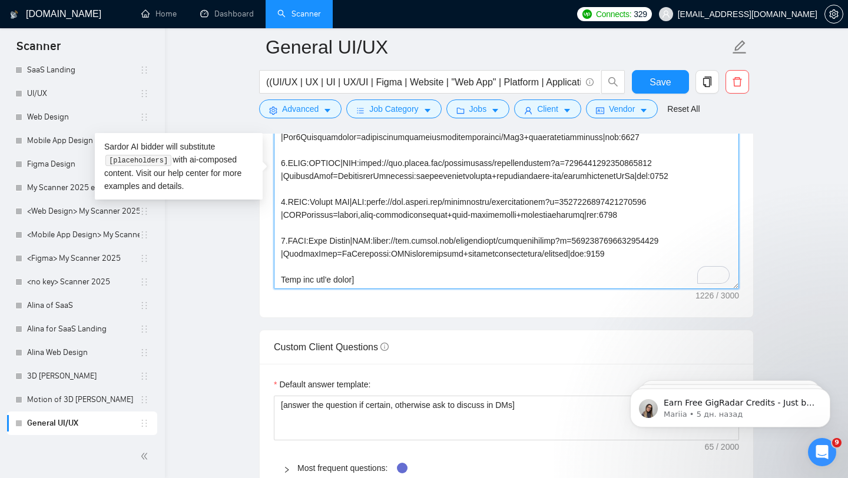
paste textarea "[Compose a greeting in client country local language, using client/company name…"
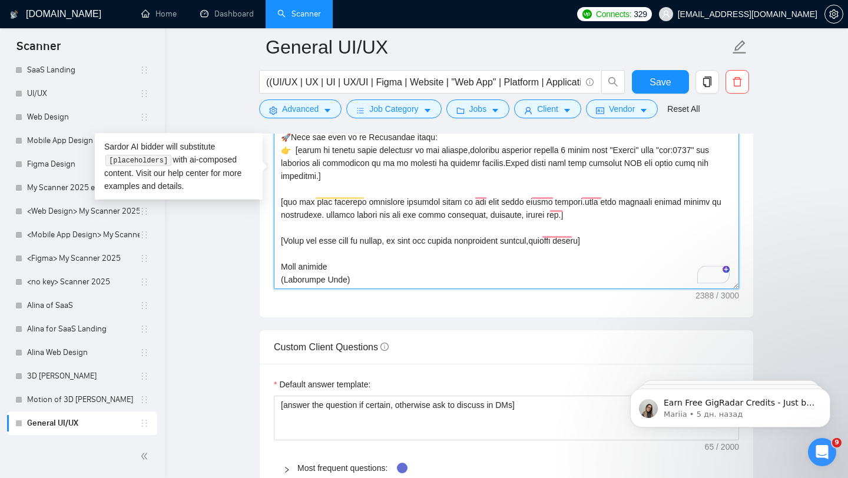
drag, startPoint x: 366, startPoint y: 293, endPoint x: 219, endPoint y: 293, distance: 147.8
click at [218, 293] on main "General UI/UX ((UI/UX | UX | UI | UX/UI | Figma | Website | "Web App" | Platfor…" at bounding box center [507, 369] width 646 height 3561
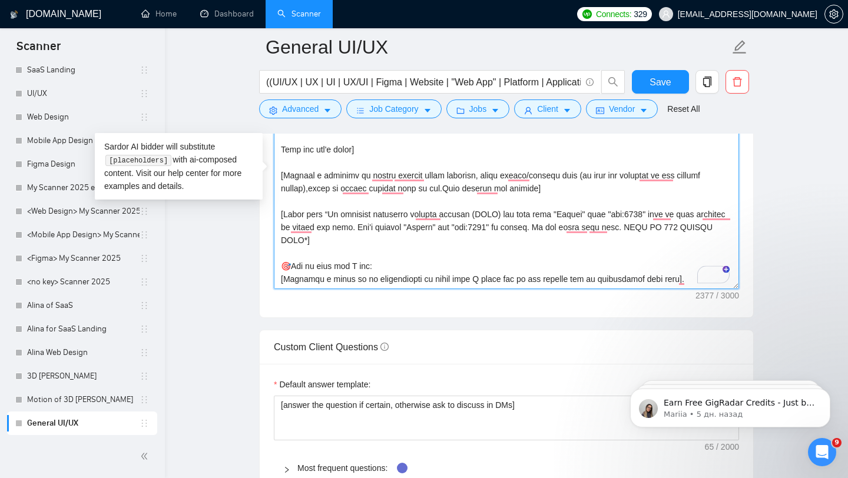
click at [502, 230] on textarea "Cover letter template:" at bounding box center [506, 156] width 465 height 265
click at [499, 230] on textarea "Cover letter template:" at bounding box center [506, 156] width 465 height 265
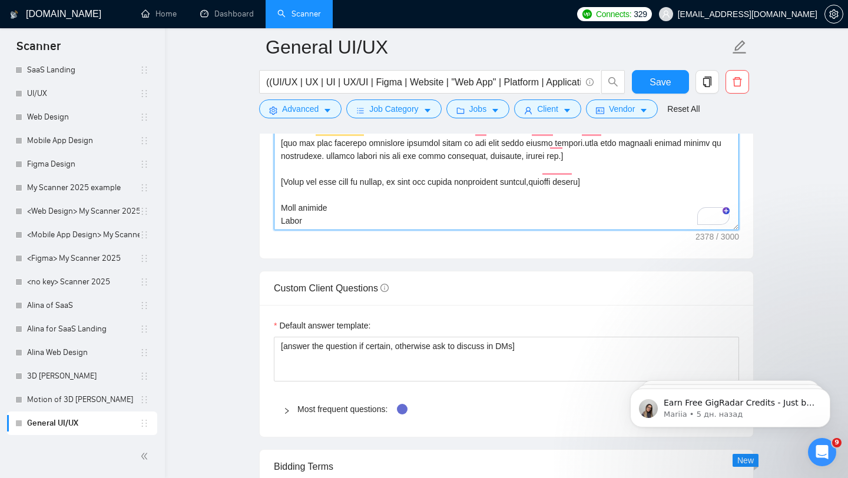
click at [294, 230] on textarea "Cover letter template:" at bounding box center [506, 97] width 465 height 265
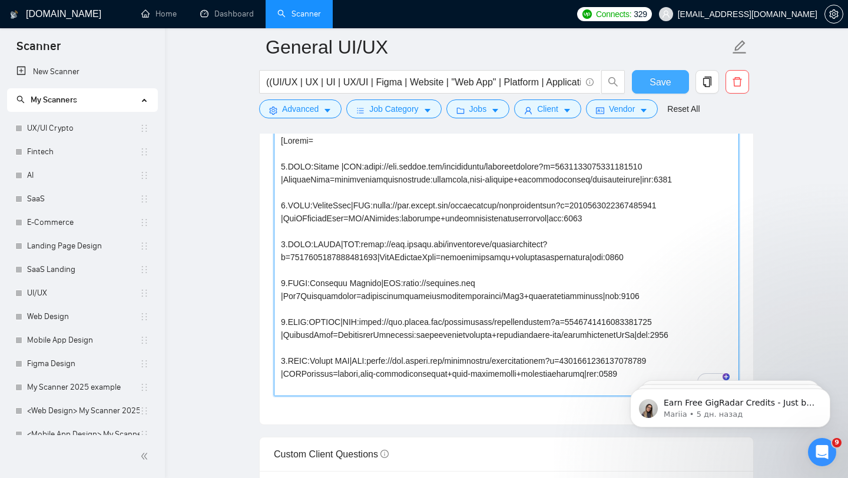
type textarea "[Folder= 1.CLNT:Lifeee |URL:https://www.upwork.com/freelancers/tarasoliinykkk?p…"
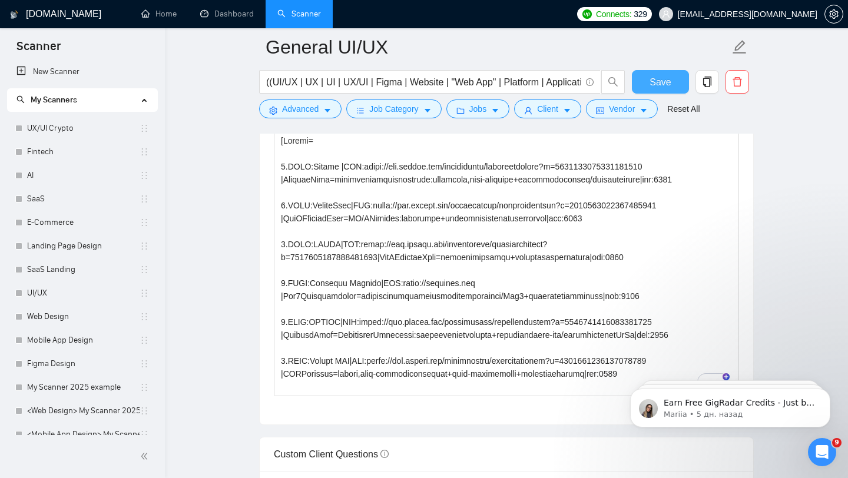
click at [672, 83] on button "Save" at bounding box center [660, 82] width 57 height 24
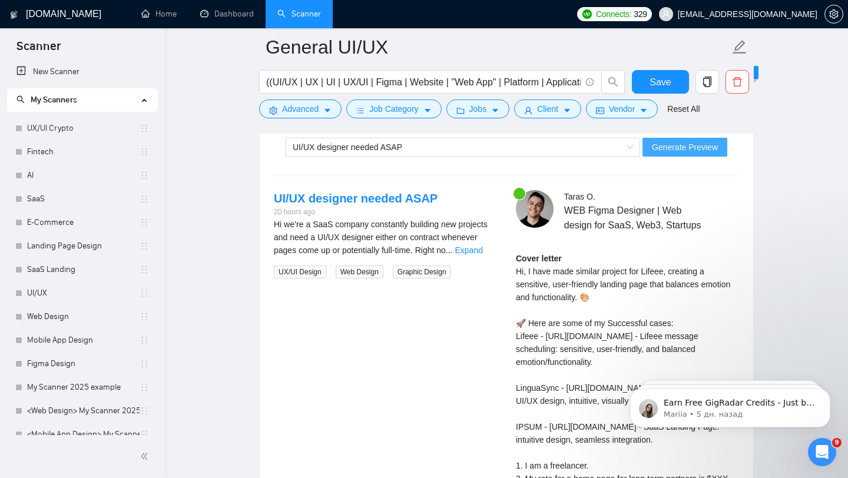
click at [696, 154] on span "Generate Preview" at bounding box center [685, 147] width 66 height 13
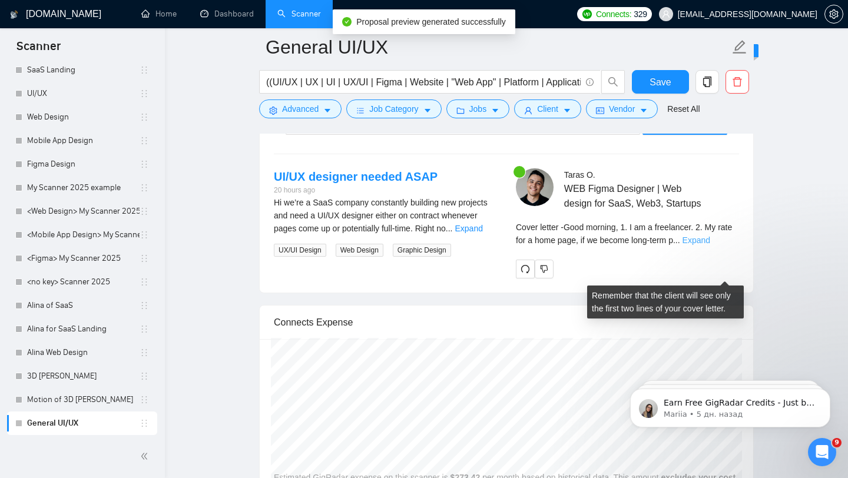
click at [710, 245] on link "Expand" at bounding box center [697, 240] width 28 height 9
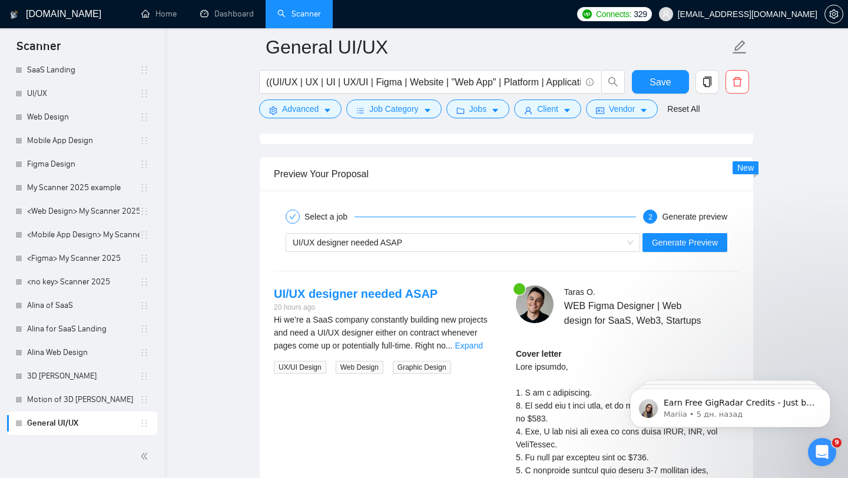
scroll to position [2218, 0]
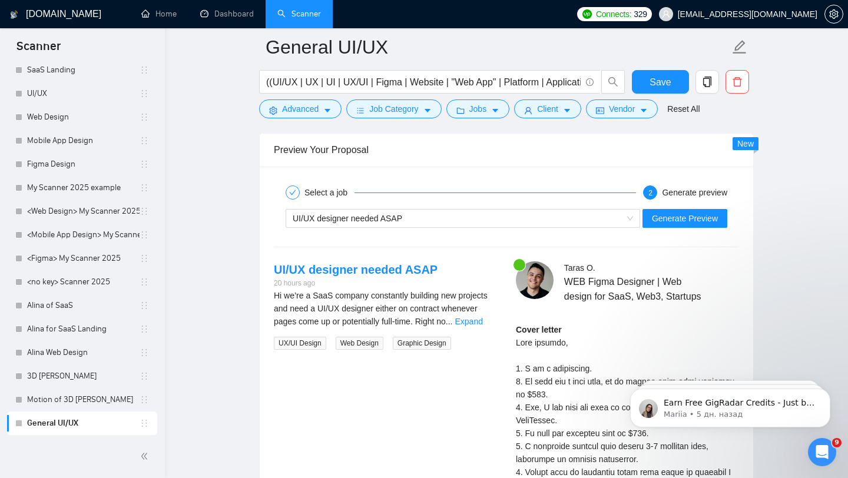
click at [469, 328] on div "Hi we’re a SaaS company constantly building new projects and need a UI/UX desig…" at bounding box center [385, 308] width 223 height 39
click at [476, 326] on link "Expand" at bounding box center [469, 321] width 28 height 9
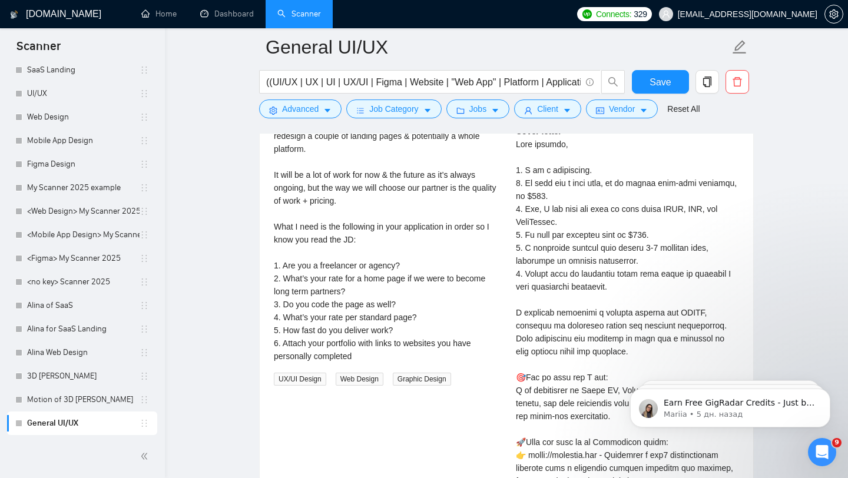
scroll to position [2414, 0]
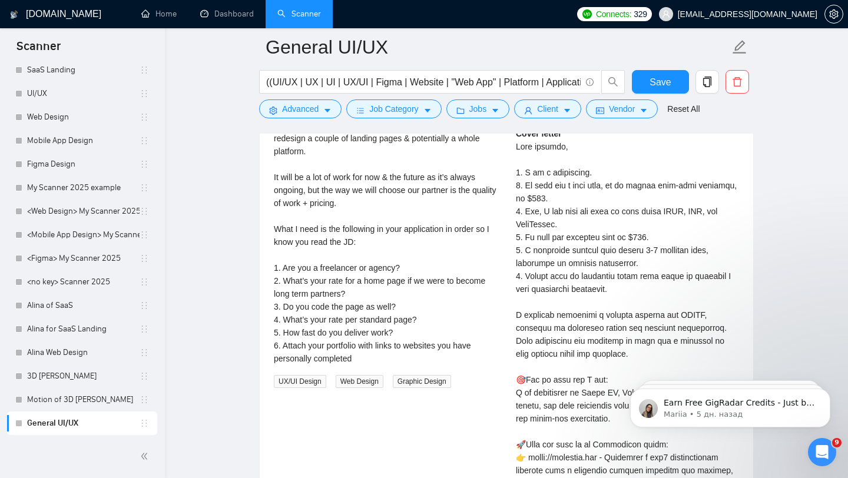
click at [570, 205] on div "Cover letter" at bounding box center [627, 431] width 223 height 609
drag, startPoint x: 589, startPoint y: 207, endPoint x: 550, endPoint y: 203, distance: 39.7
click at [550, 203] on div "Cover letter" at bounding box center [627, 431] width 223 height 609
click at [564, 231] on div "Cover letter" at bounding box center [627, 431] width 223 height 609
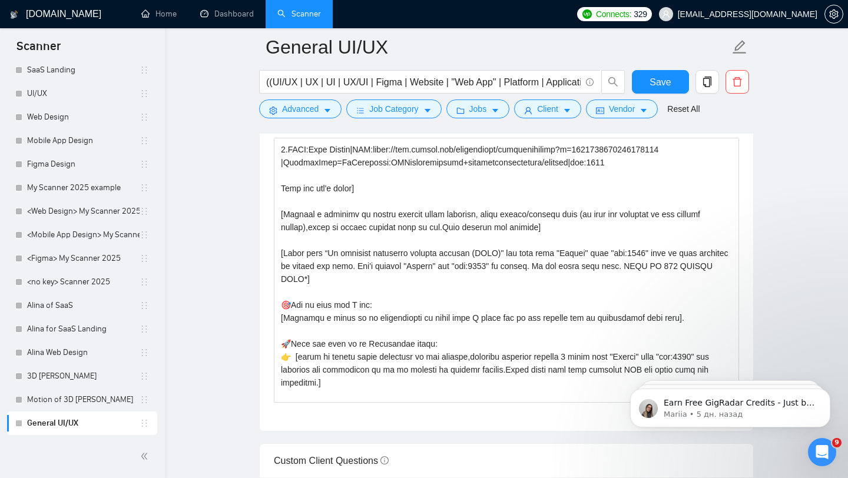
scroll to position [0, 0]
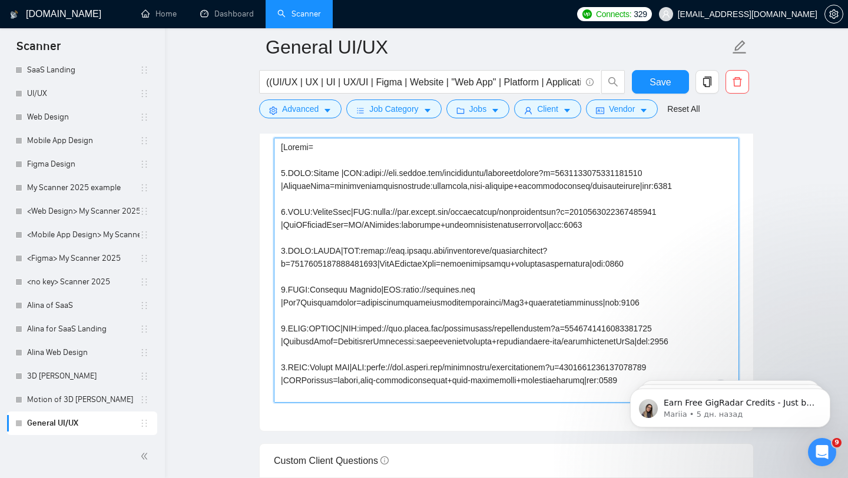
click at [282, 161] on textarea "Cover letter template:" at bounding box center [506, 270] width 465 height 265
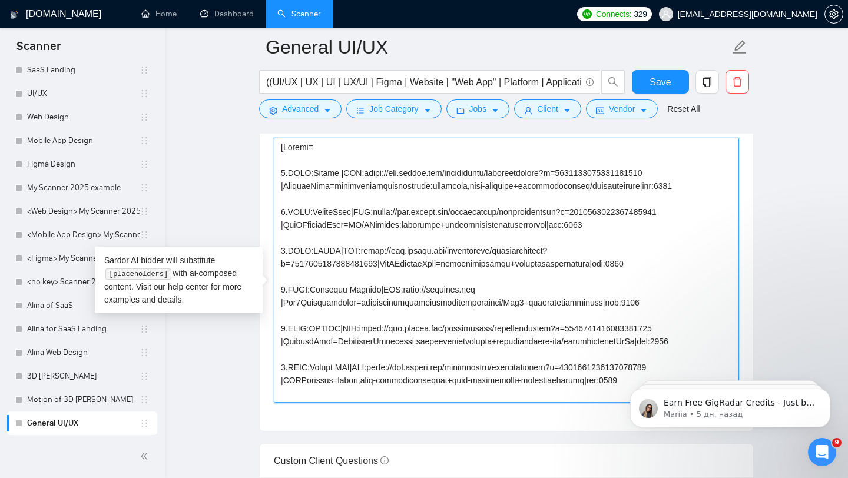
click at [358, 174] on textarea "Cover letter template:" at bounding box center [506, 270] width 465 height 265
click at [348, 167] on textarea "Cover letter template:" at bounding box center [506, 270] width 465 height 265
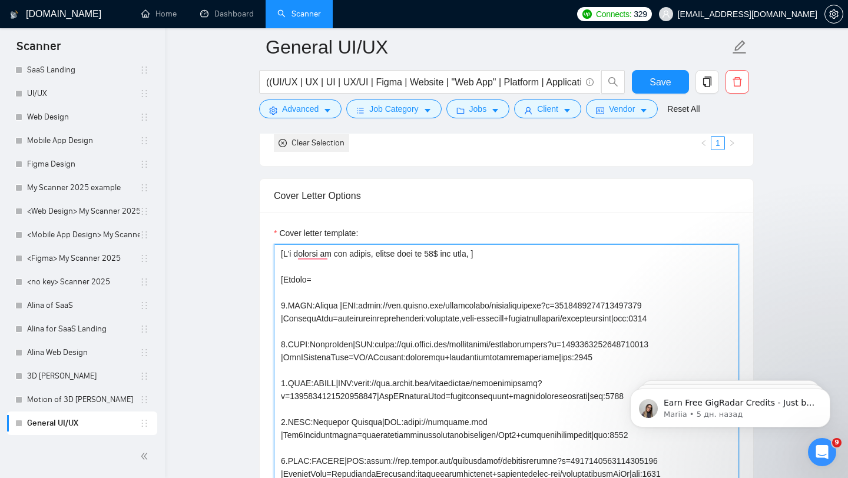
scroll to position [1209, 0]
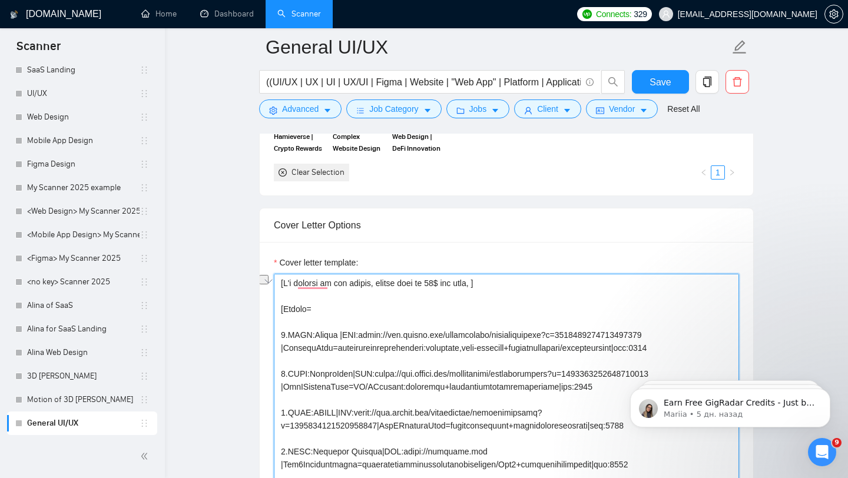
drag, startPoint x: 543, startPoint y: 314, endPoint x: 216, endPoint y: 292, distance: 328.2
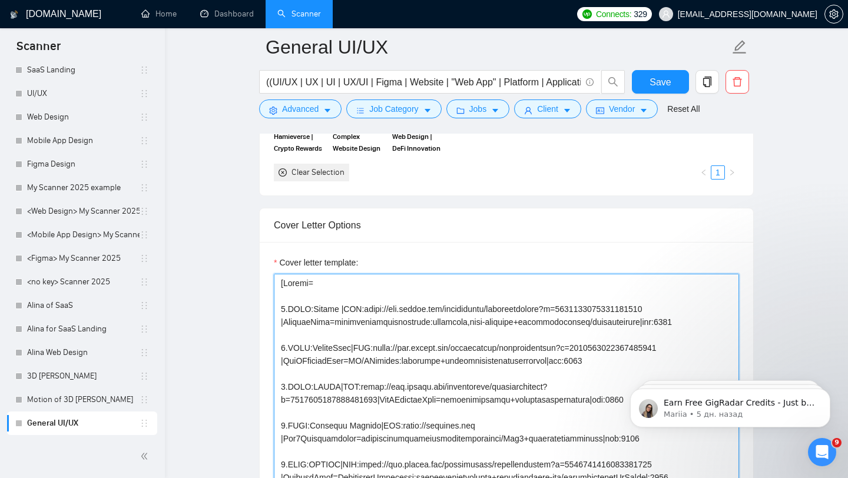
click at [279, 312] on textarea "Cover letter template:" at bounding box center [506, 406] width 465 height 265
type textarea "[Folder= 1.CLNT:Lifeee |URL:https://www.upwork.com/freelancers/tarasoliinykkk?p…"
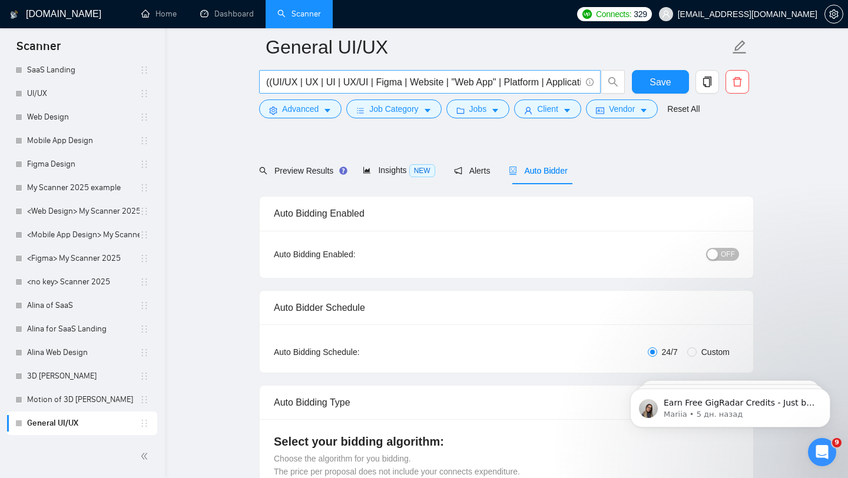
scroll to position [0, 0]
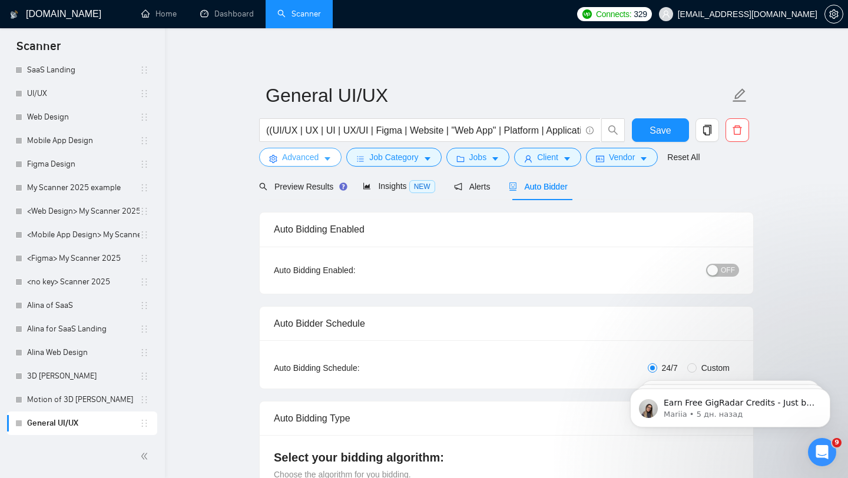
click at [313, 161] on span "Advanced" at bounding box center [300, 157] width 37 height 13
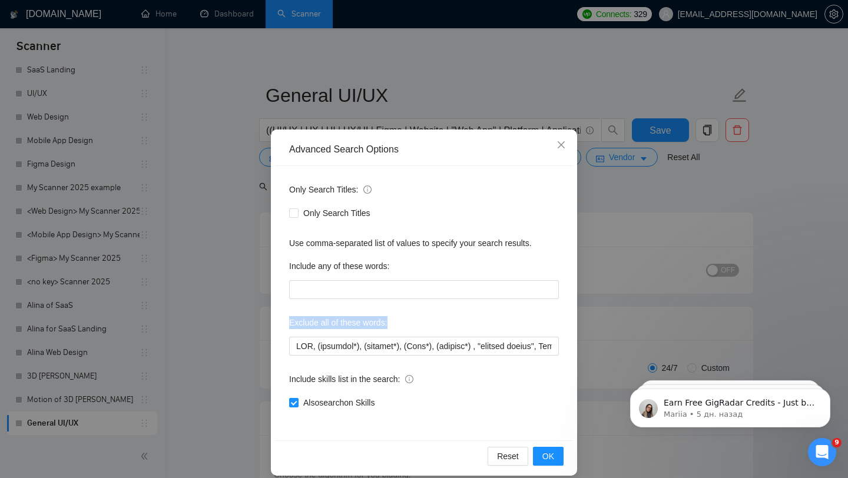
drag, startPoint x: 288, startPoint y: 322, endPoint x: 405, endPoint y: 321, distance: 117.2
click at [405, 322] on div "Only Search Titles: Only Search Titles Use comma-separated list of values to sp…" at bounding box center [424, 303] width 298 height 274
click at [558, 138] on span "Close" at bounding box center [561, 146] width 32 height 32
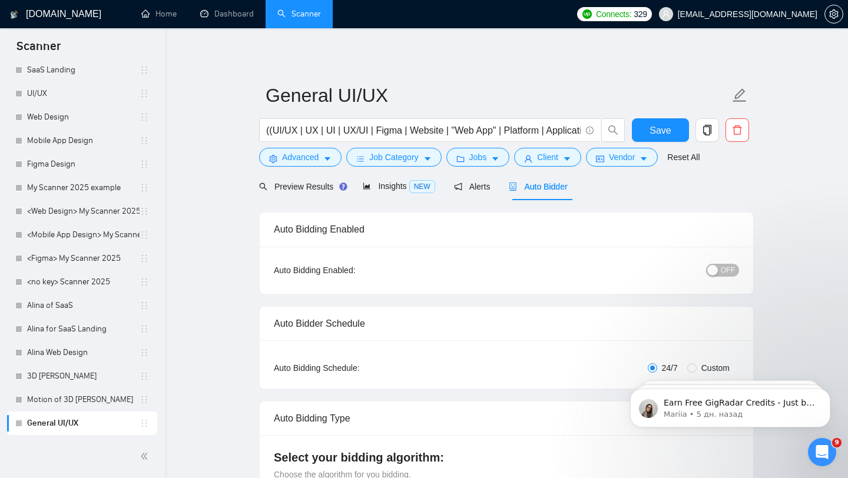
click at [716, 273] on div "button" at bounding box center [712, 270] width 11 height 11
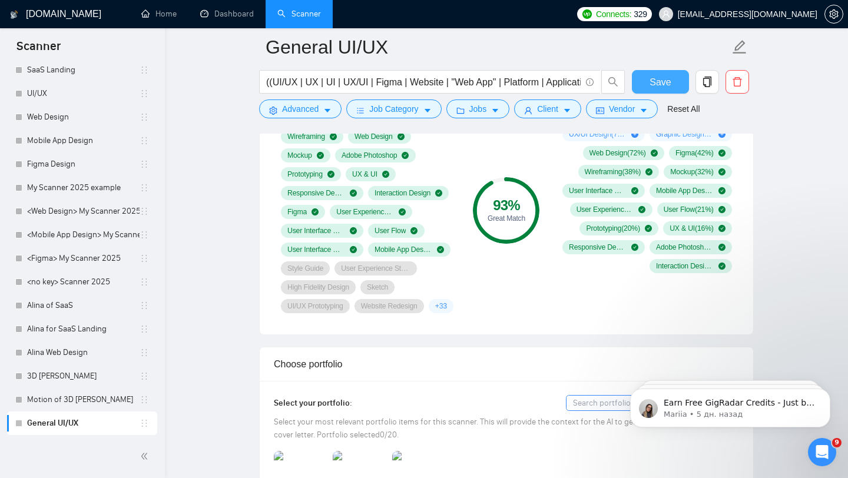
scroll to position [798, 0]
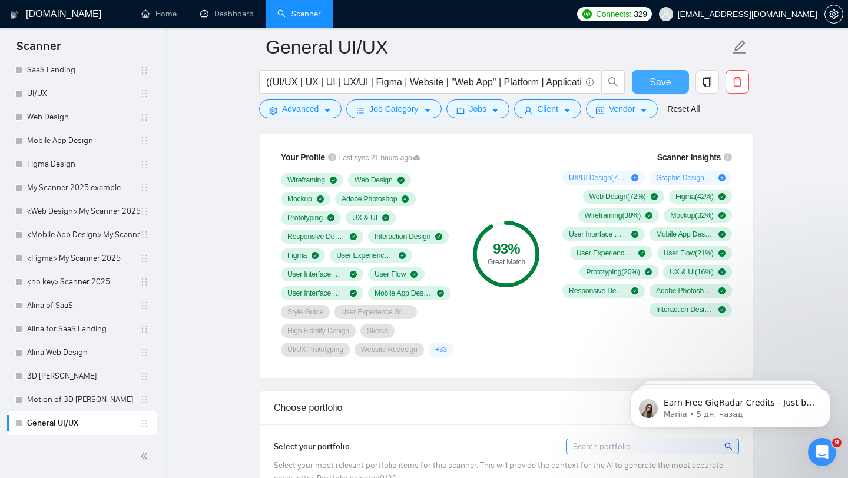
click at [658, 78] on span "Save" at bounding box center [660, 82] width 21 height 15
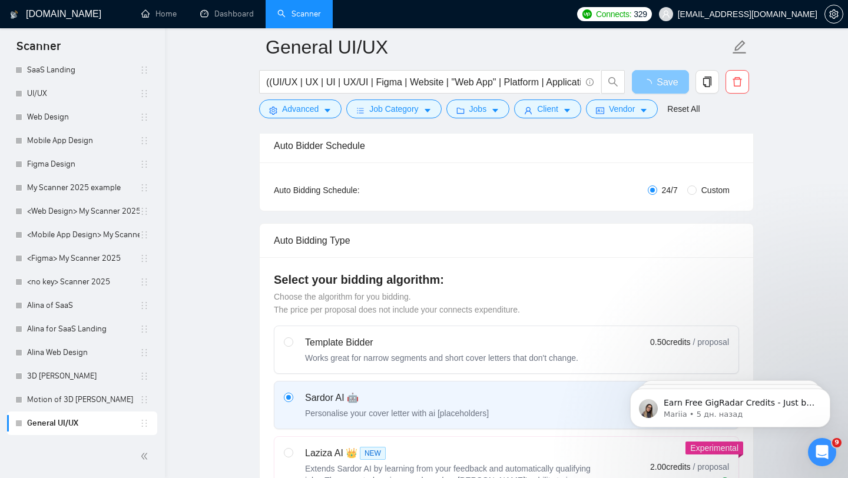
scroll to position [118, 0]
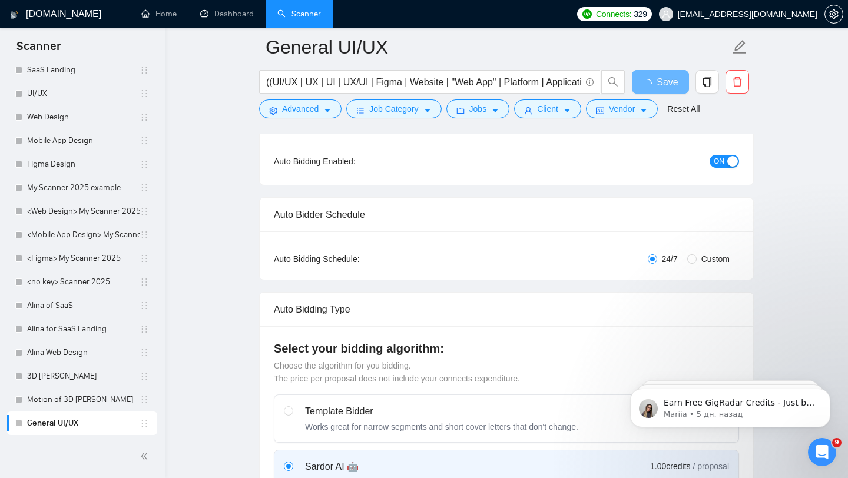
click at [772, 14] on span "[EMAIL_ADDRESS][DOMAIN_NAME]" at bounding box center [748, 14] width 140 height 0
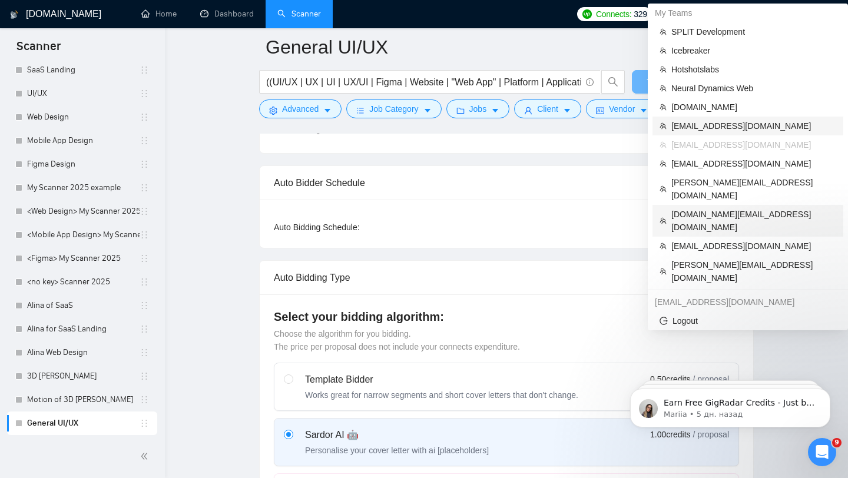
scroll to position [49, 0]
